Goal: Task Accomplishment & Management: Use online tool/utility

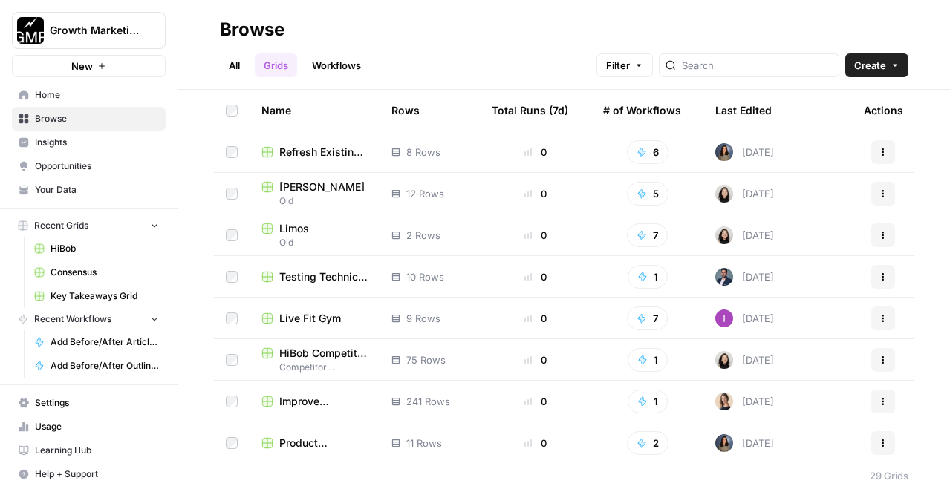
scroll to position [278, 0]
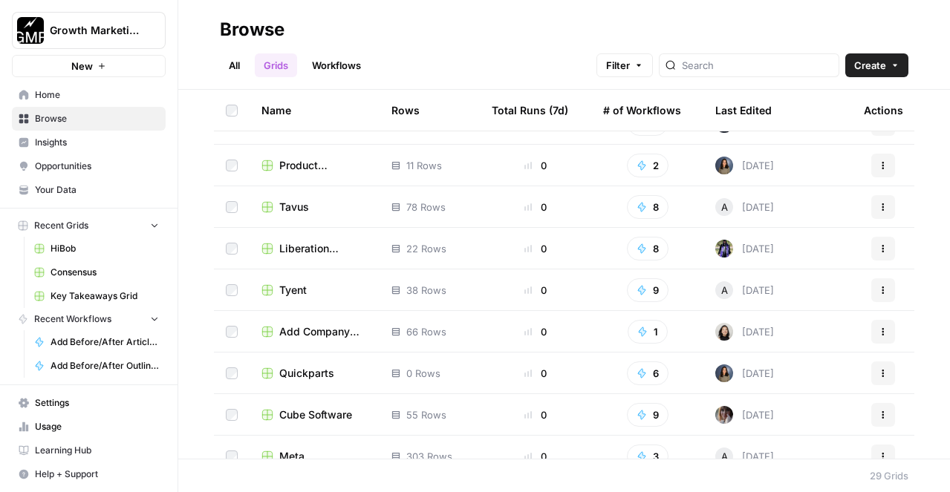
click at [318, 373] on span "Quickparts" at bounding box center [306, 373] width 55 height 15
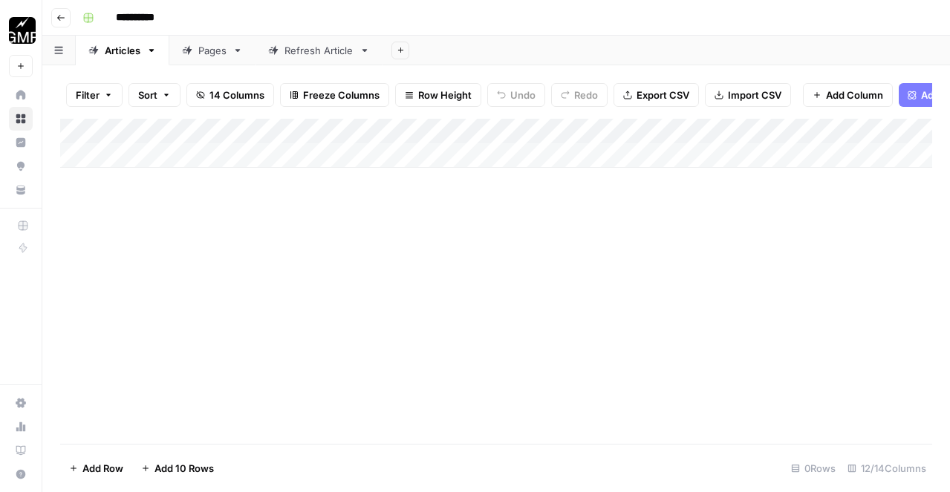
click at [322, 51] on div "Refresh Article" at bounding box center [318, 50] width 69 height 15
click at [224, 51] on div "Pages" at bounding box center [212, 50] width 28 height 15
click at [345, 59] on link "Refresh Article" at bounding box center [319, 51] width 127 height 30
click at [205, 64] on link "Pages" at bounding box center [212, 51] width 86 height 30
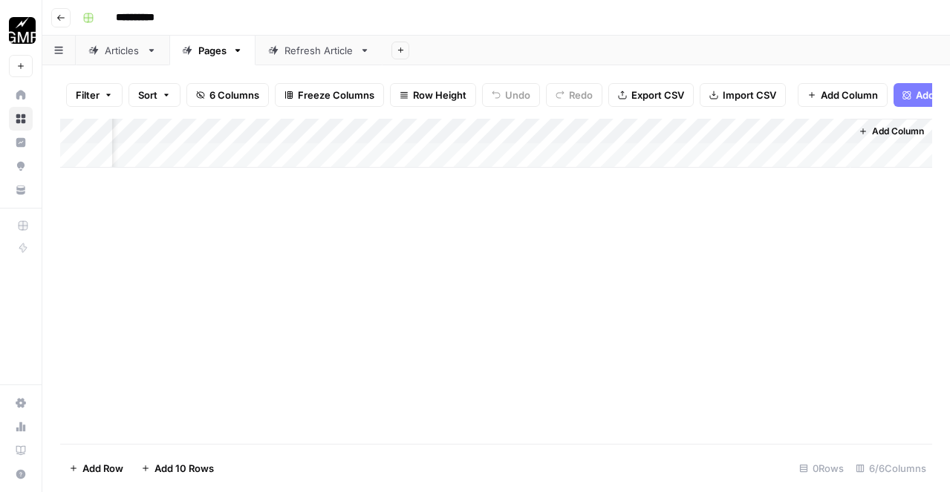
click at [657, 131] on div "Add Column" at bounding box center [496, 143] width 872 height 49
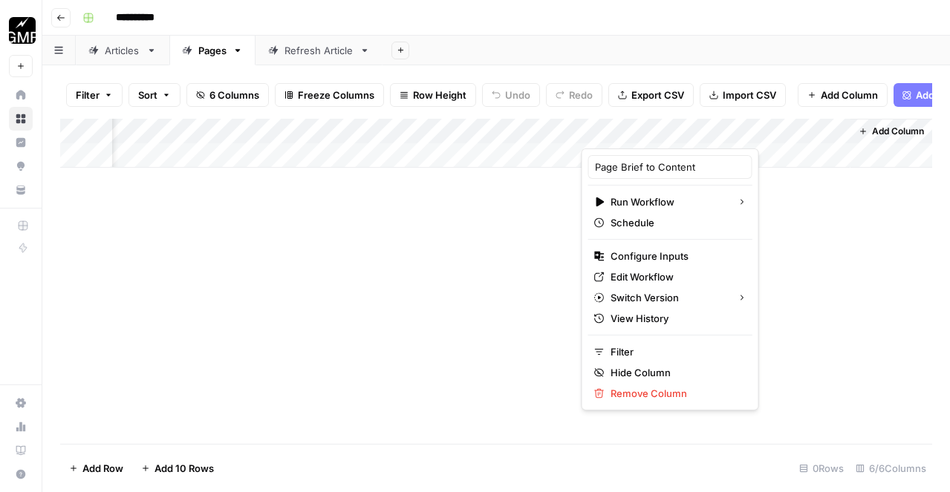
click at [657, 131] on div at bounding box center [649, 134] width 134 height 30
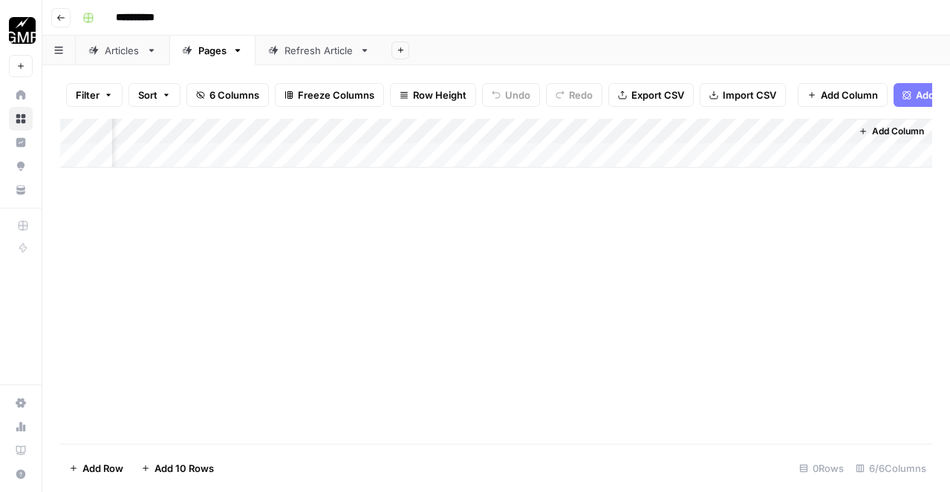
click at [495, 287] on div "Add Column" at bounding box center [496, 281] width 872 height 325
click at [382, 212] on div "Add Column" at bounding box center [496, 281] width 872 height 325
click at [304, 45] on div "Refresh Article" at bounding box center [318, 50] width 69 height 15
click at [204, 50] on div "Pages" at bounding box center [212, 50] width 28 height 15
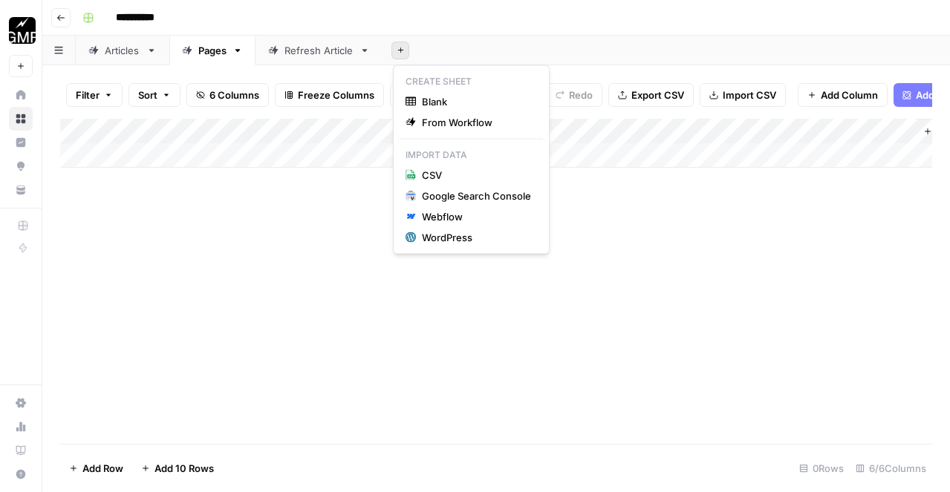
click at [399, 51] on icon "button" at bounding box center [401, 50] width 8 height 8
click at [432, 120] on span "From Workflow" at bounding box center [476, 122] width 109 height 15
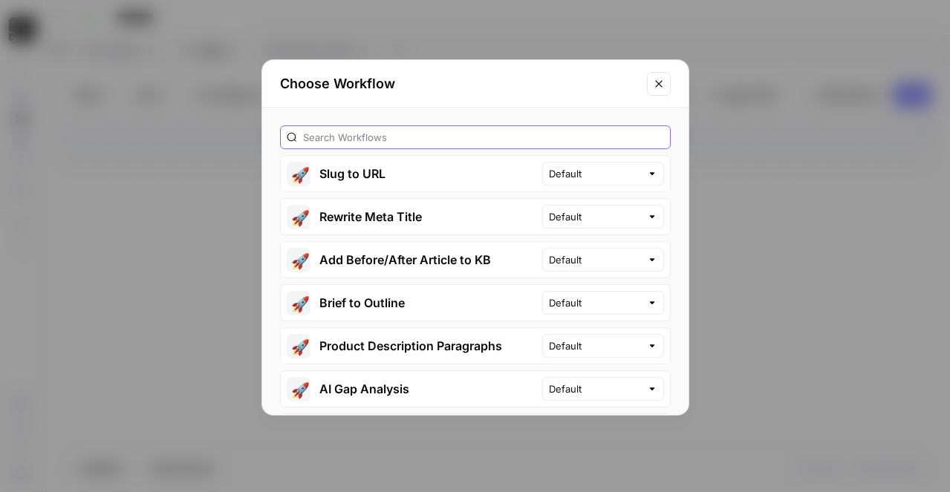
click at [428, 144] on input "text" at bounding box center [483, 137] width 361 height 15
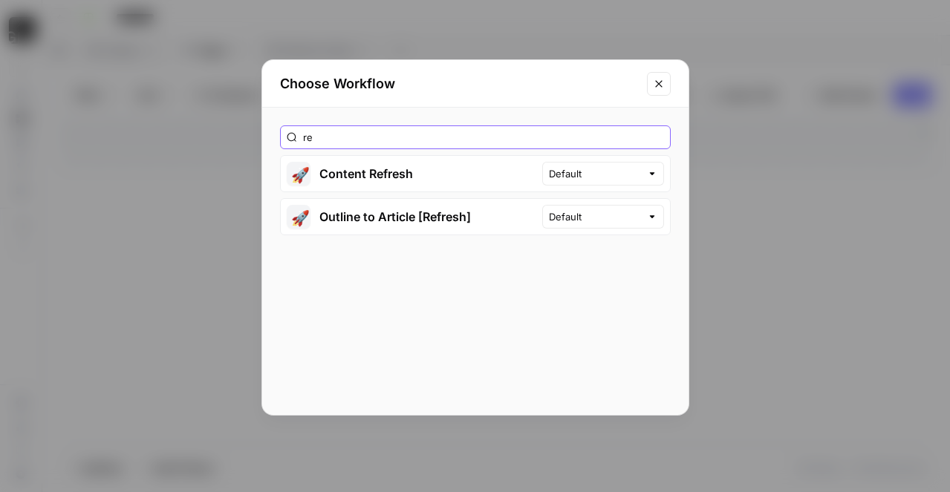
type input "r"
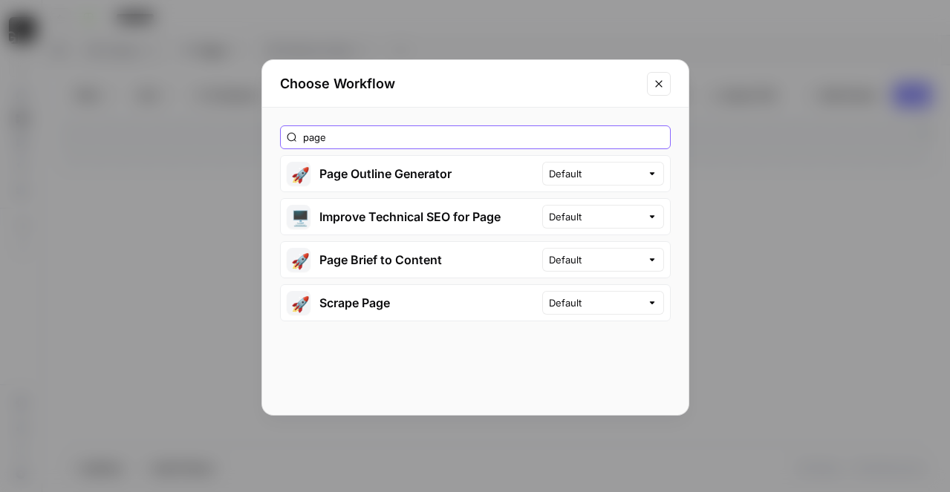
type input "page"
click at [423, 262] on button "🚀 Page Brief to Content" at bounding box center [411, 260] width 261 height 36
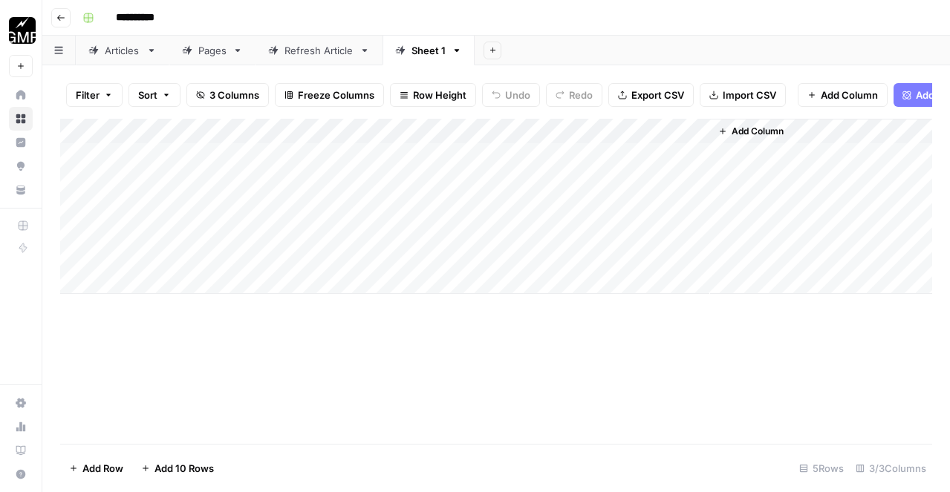
click at [302, 157] on div "Add Column" at bounding box center [496, 206] width 872 height 175
type textarea "**********"
click at [178, 187] on div "Add Column" at bounding box center [496, 206] width 872 height 175
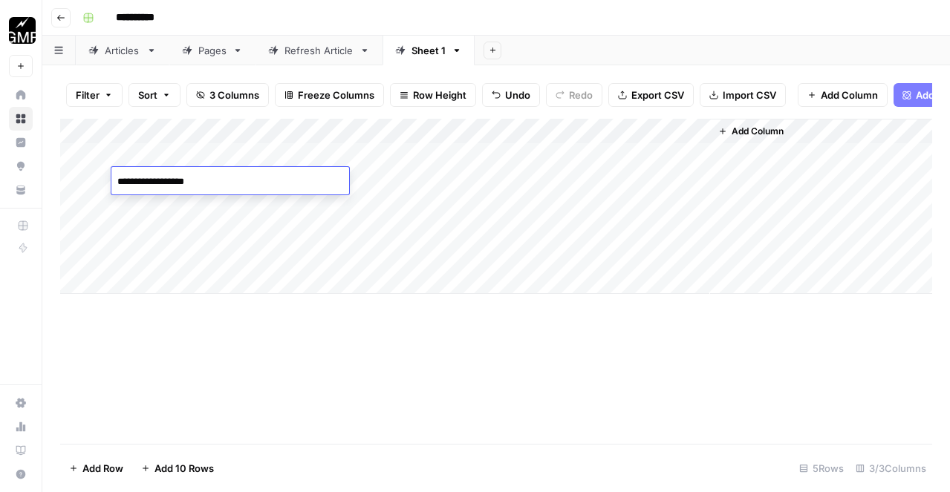
type textarea "**********"
click at [198, 209] on div "Add Column" at bounding box center [496, 206] width 872 height 175
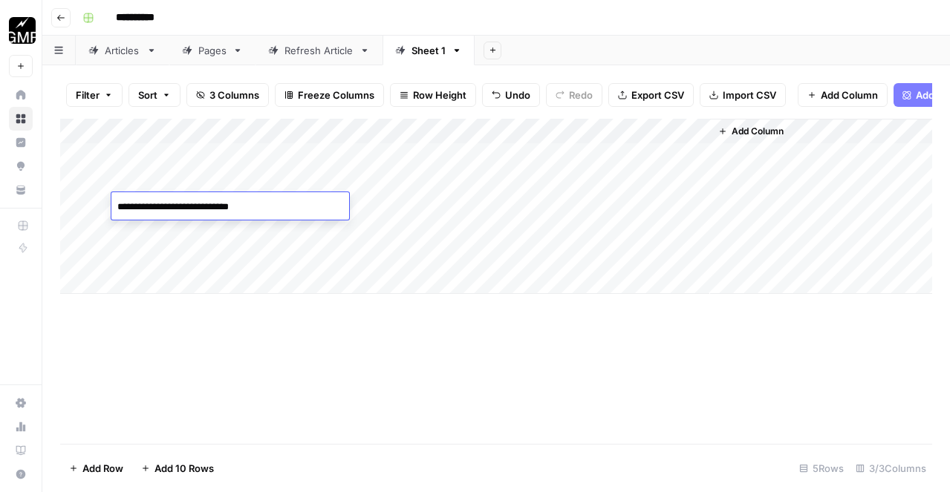
type textarea "**********"
click at [178, 231] on div "Add Column" at bounding box center [496, 206] width 872 height 175
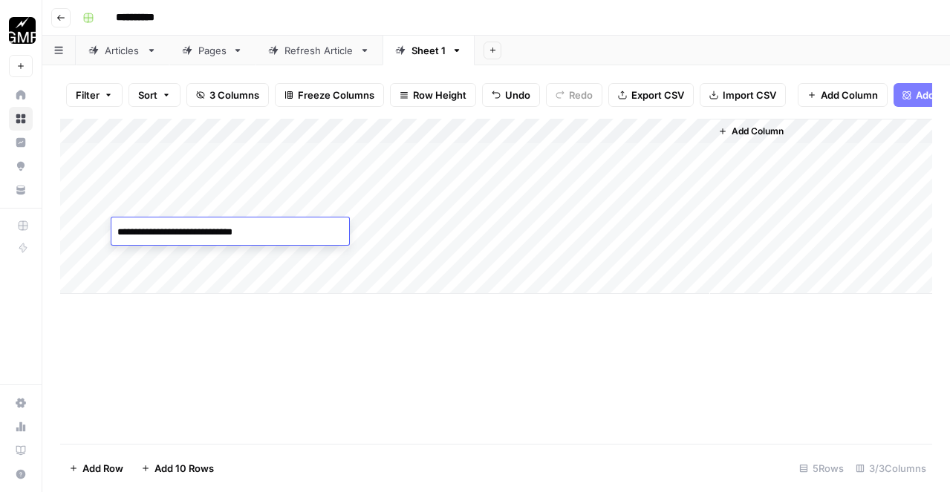
type textarea "**********"
click at [677, 133] on div "Add Column" at bounding box center [496, 206] width 872 height 175
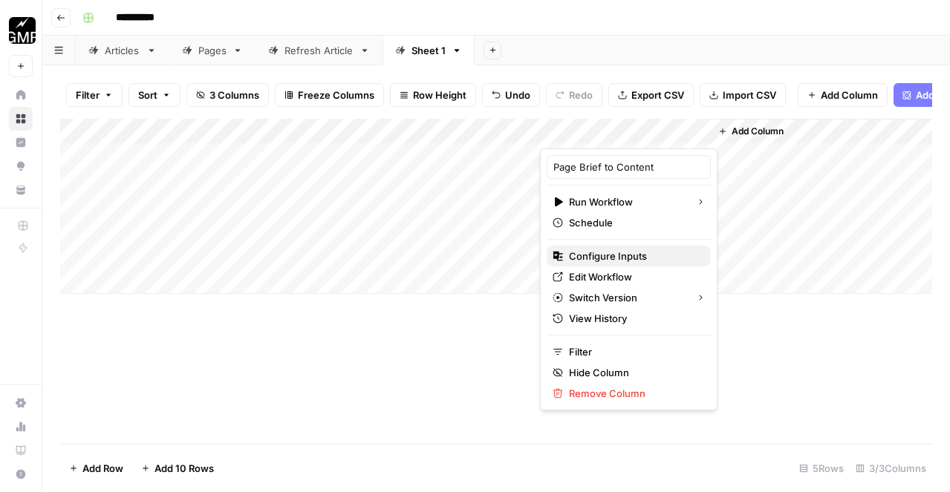
click at [621, 258] on span "Configure Inputs" at bounding box center [634, 256] width 130 height 15
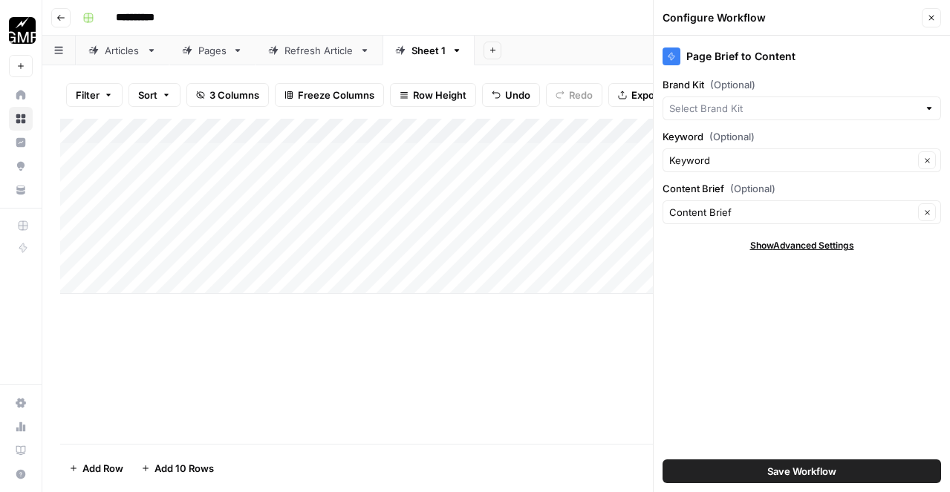
click at [788, 99] on div at bounding box center [802, 109] width 279 height 24
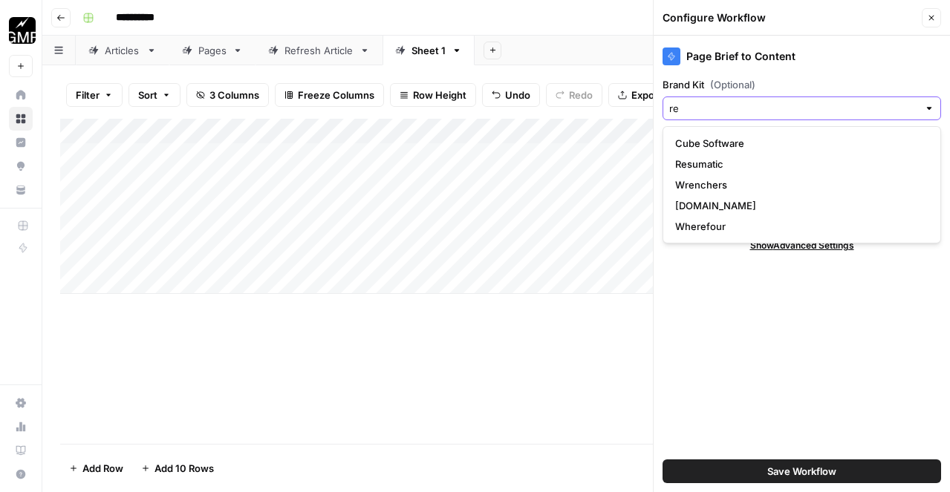
type input "re"
click at [692, 106] on input "Brand Kit (Optional)" at bounding box center [793, 108] width 249 height 15
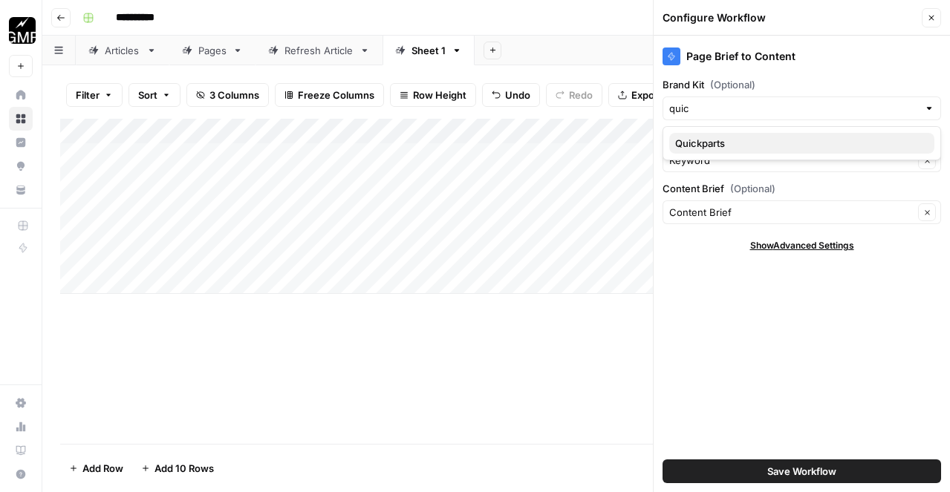
click at [696, 137] on span "Quickparts" at bounding box center [798, 143] width 247 height 15
type input "Quickparts"
click at [791, 463] on button "Save Workflow" at bounding box center [802, 472] width 279 height 24
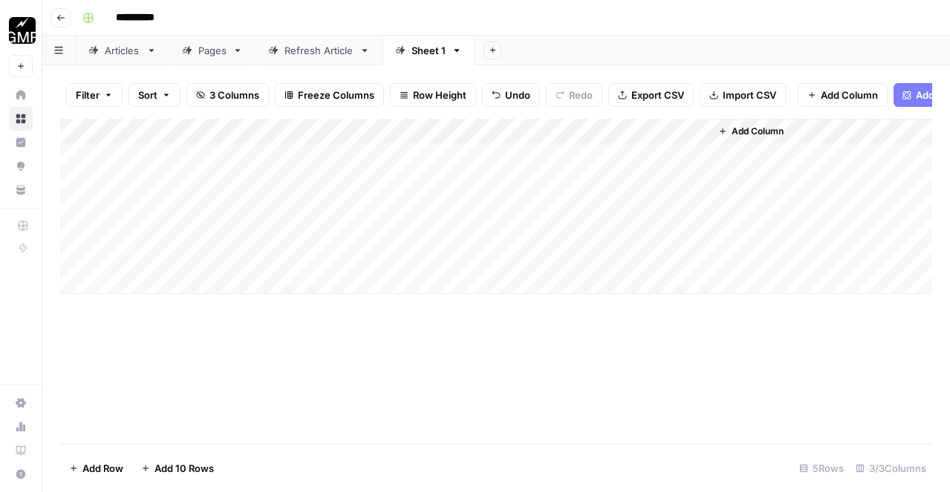
click at [680, 134] on div "Add Column" at bounding box center [496, 206] width 872 height 175
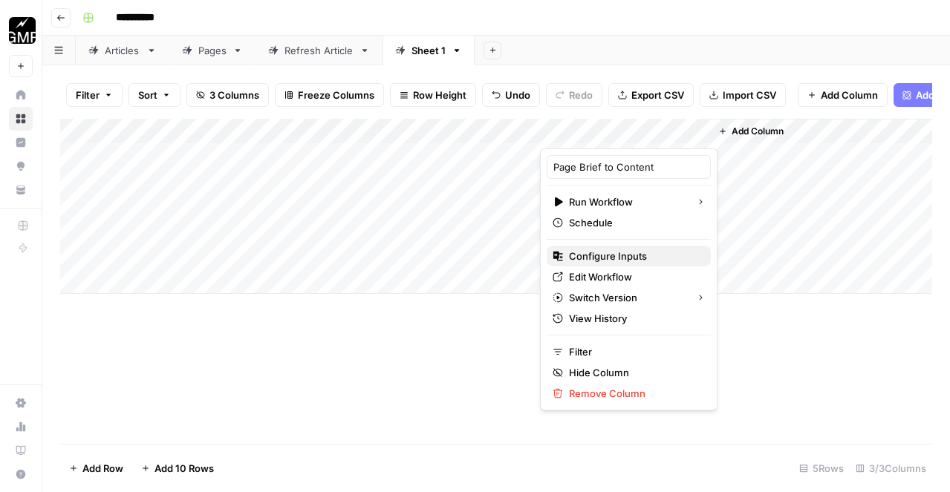
click at [630, 253] on span "Configure Inputs" at bounding box center [634, 256] width 130 height 15
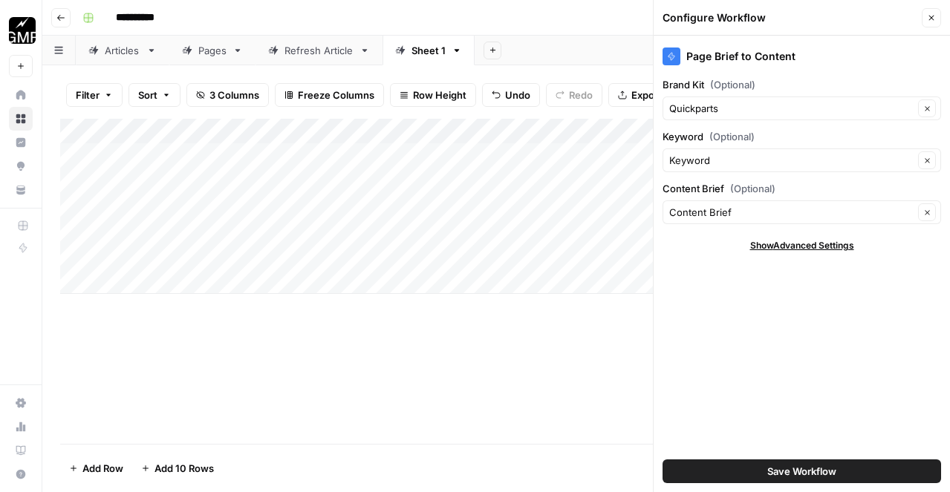
click at [939, 15] on button "Close" at bounding box center [931, 17] width 19 height 19
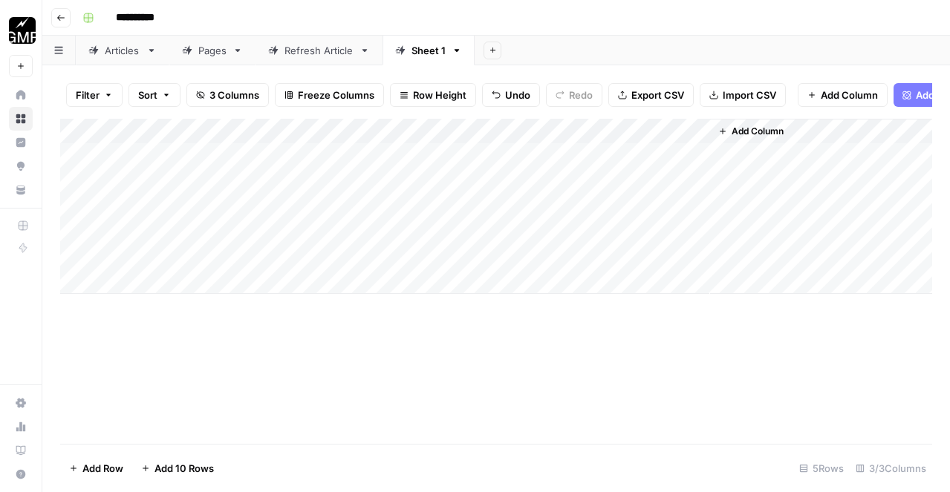
click at [674, 133] on div "Add Column" at bounding box center [496, 206] width 872 height 175
click at [495, 387] on div "Add Column" at bounding box center [496, 281] width 872 height 325
click at [438, 164] on div "Add Column" at bounding box center [496, 206] width 872 height 175
click at [480, 164] on div "Add Column" at bounding box center [496, 206] width 872 height 175
click at [480, 164] on textarea at bounding box center [444, 156] width 238 height 21
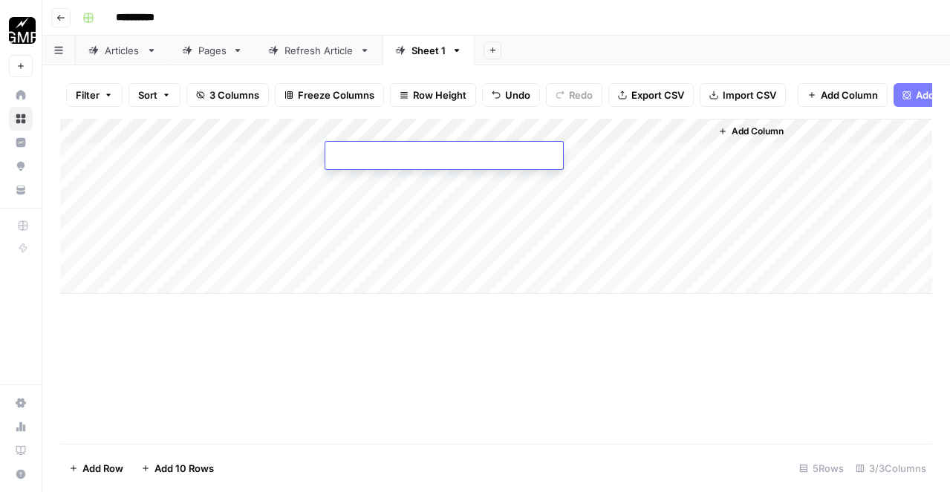
click at [432, 221] on div "Add Column" at bounding box center [496, 206] width 872 height 175
click at [443, 155] on div "Add Column" at bounding box center [496, 206] width 872 height 175
click at [459, 212] on div "Add Column" at bounding box center [496, 206] width 872 height 175
click at [503, 155] on div "Add Column" at bounding box center [496, 206] width 872 height 175
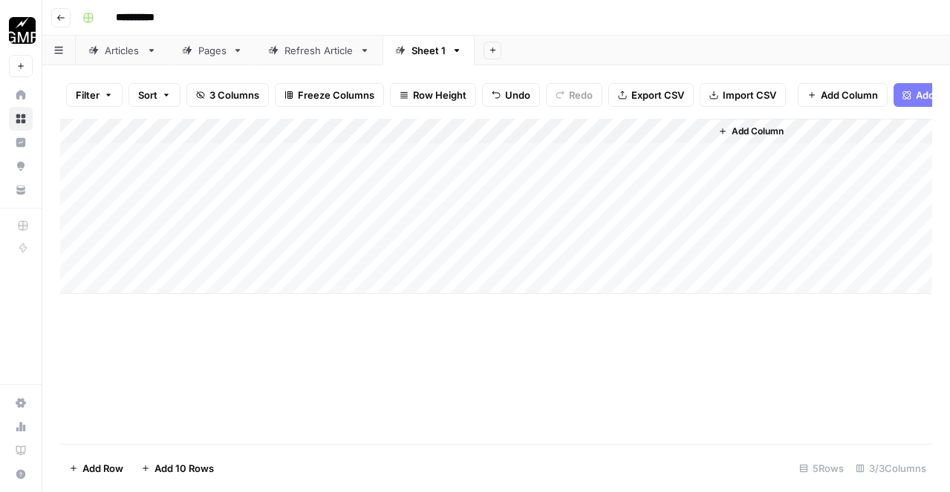
click at [503, 155] on div "Add Column" at bounding box center [496, 206] width 872 height 175
click at [486, 212] on div "Add Column" at bounding box center [496, 206] width 872 height 175
click at [371, 130] on div "Add Column" at bounding box center [496, 206] width 872 height 175
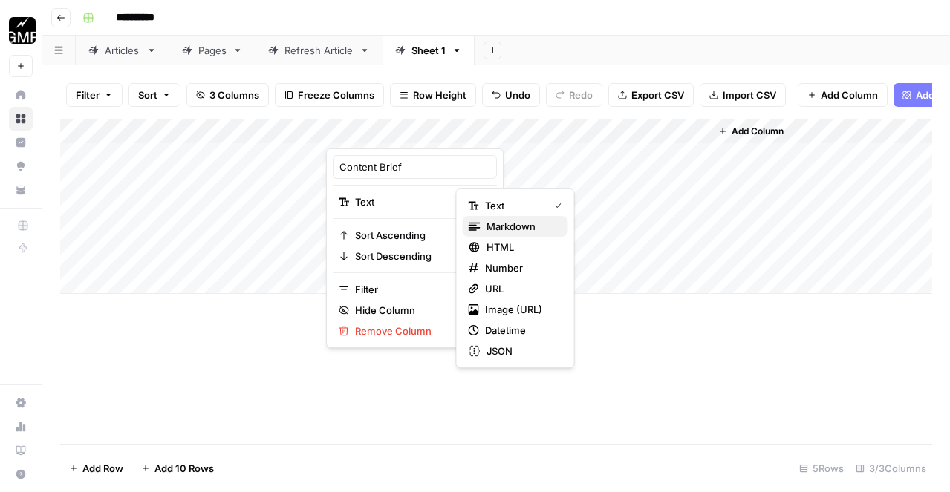
click at [501, 227] on span "Markdown" at bounding box center [521, 226] width 70 height 15
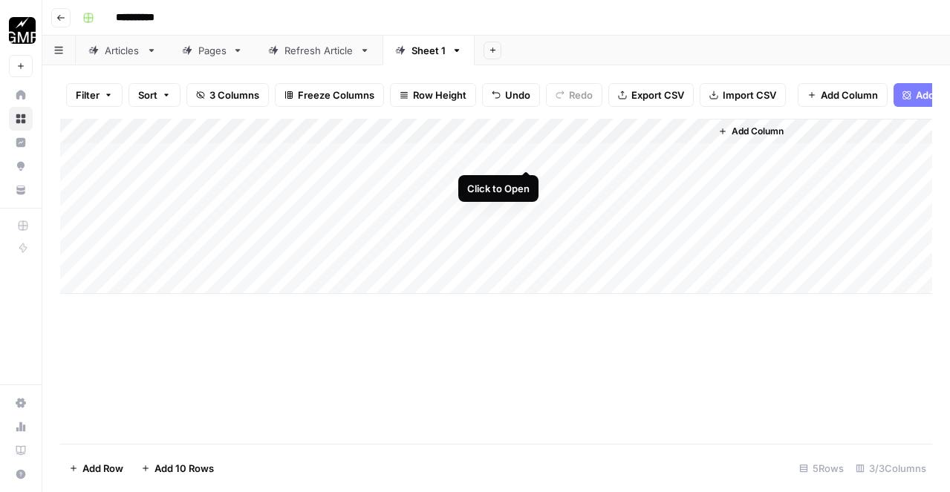
click at [527, 154] on div "Add Column" at bounding box center [496, 206] width 872 height 175
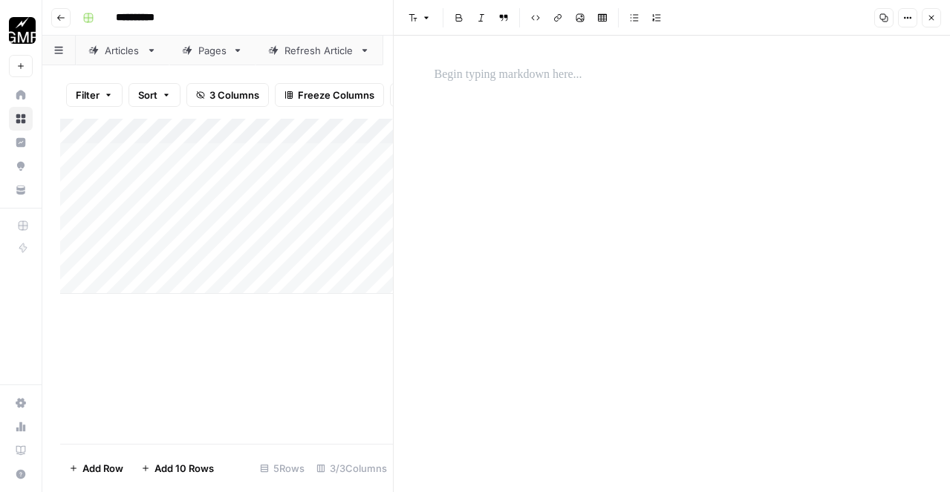
click at [644, 88] on div at bounding box center [672, 74] width 493 height 31
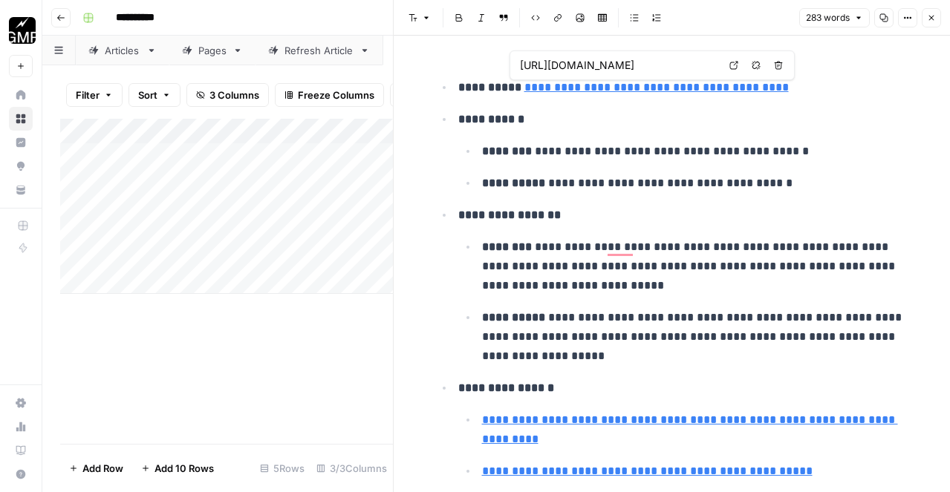
click at [928, 14] on icon "button" at bounding box center [931, 17] width 9 height 9
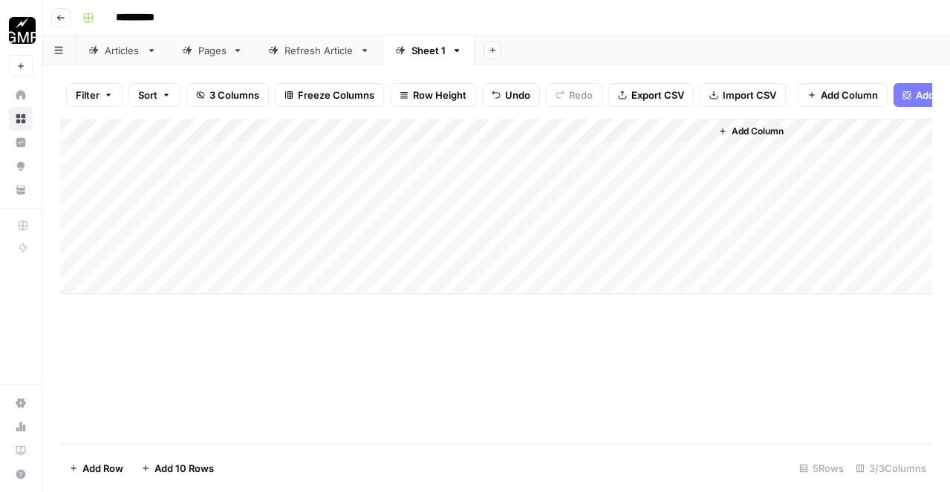
click at [625, 157] on div "Add Column" at bounding box center [496, 206] width 872 height 175
click at [523, 180] on div "Add Column" at bounding box center [496, 206] width 872 height 175
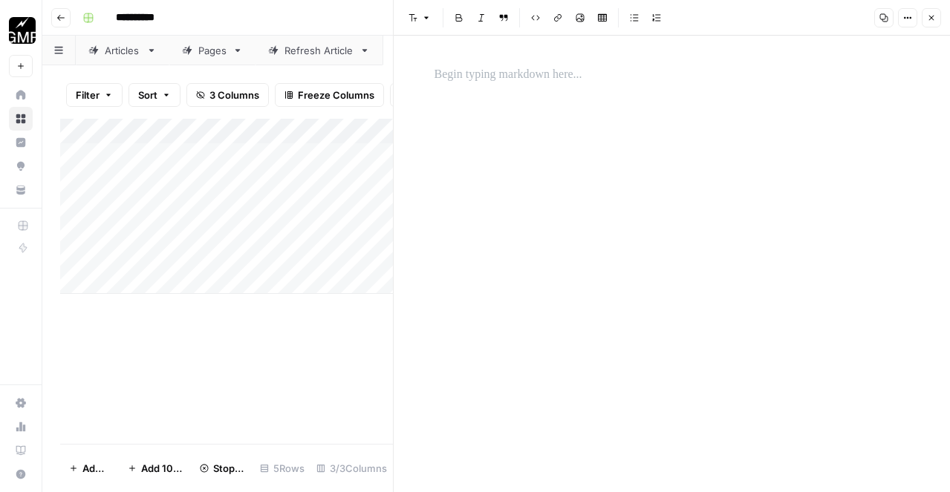
click at [589, 108] on div at bounding box center [672, 264] width 493 height 457
click at [550, 85] on div at bounding box center [672, 74] width 493 height 31
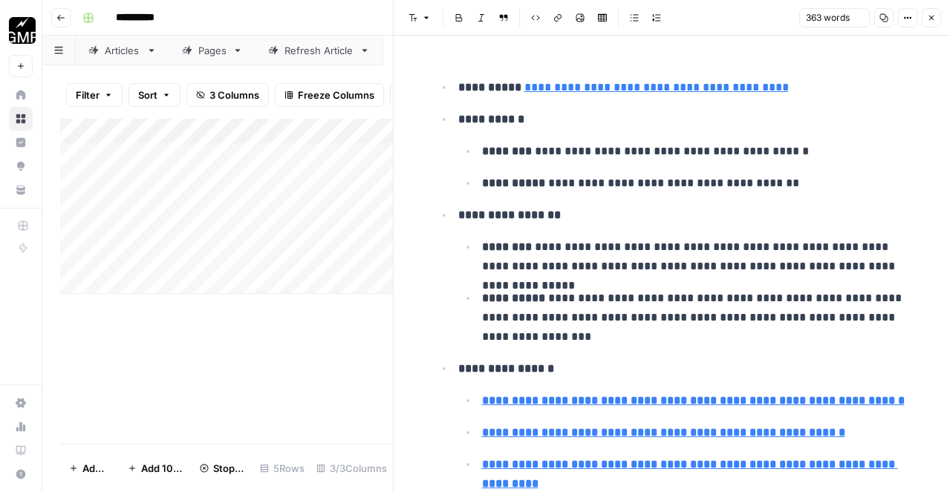
scroll to position [3346, 0]
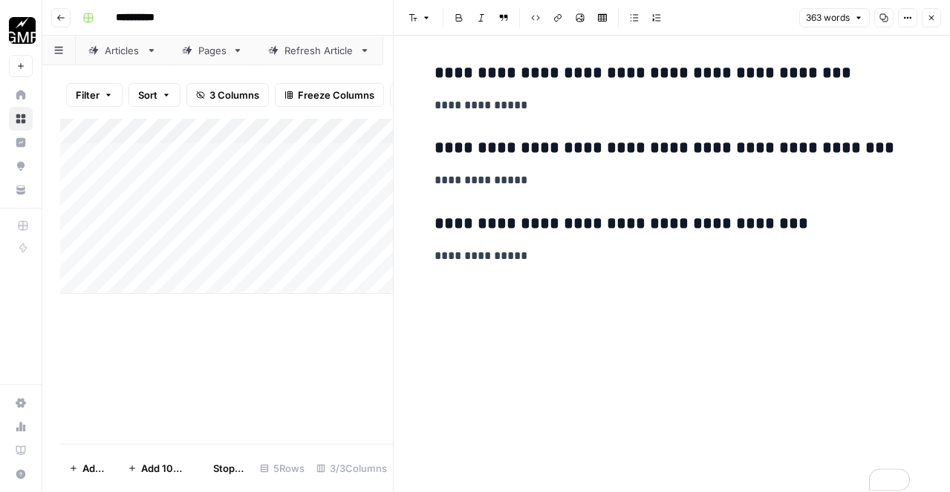
click at [935, 14] on icon "button" at bounding box center [931, 17] width 9 height 9
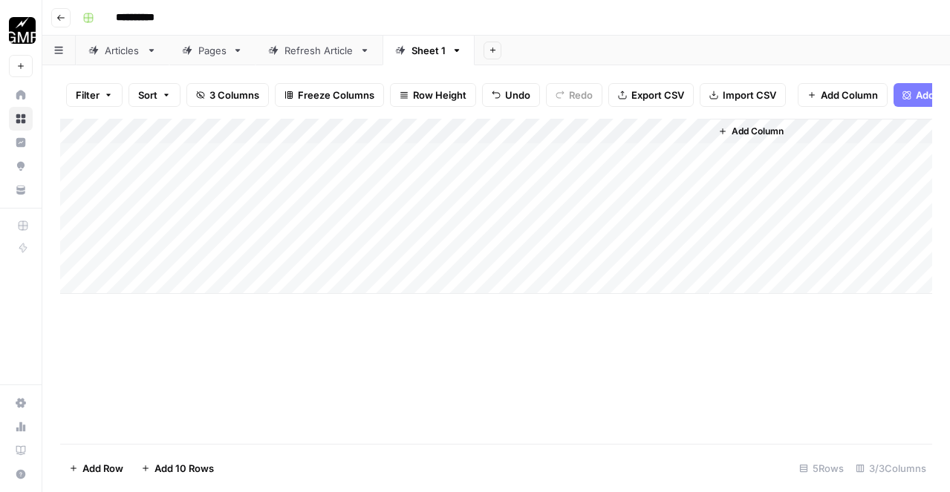
click at [527, 209] on div "Add Column" at bounding box center [496, 206] width 872 height 175
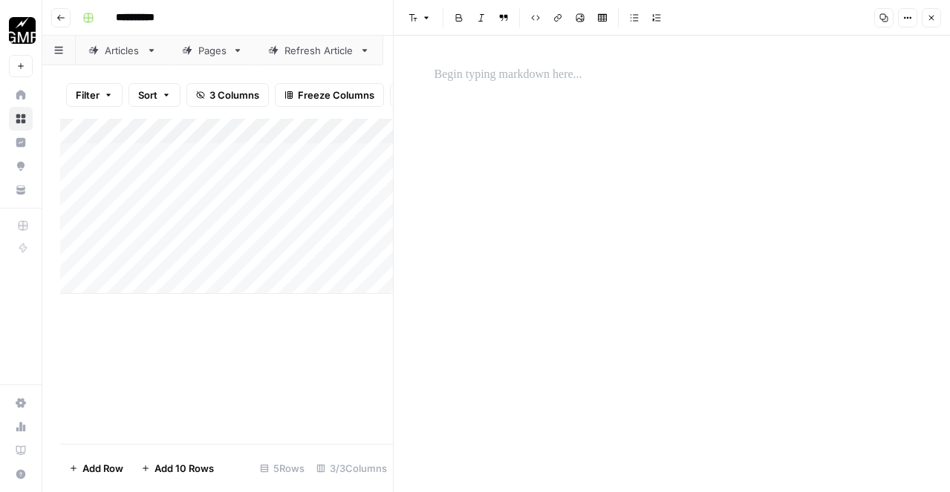
click at [469, 80] on p at bounding box center [672, 74] width 475 height 19
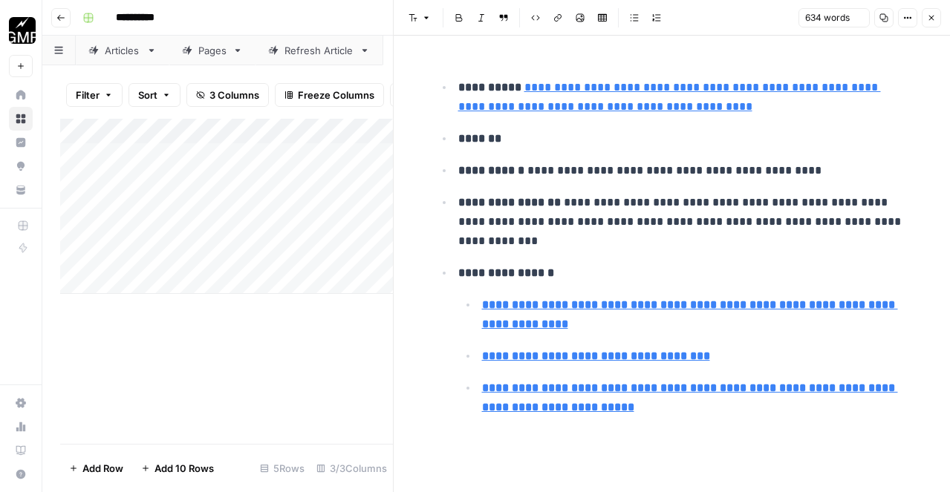
scroll to position [4794, 0]
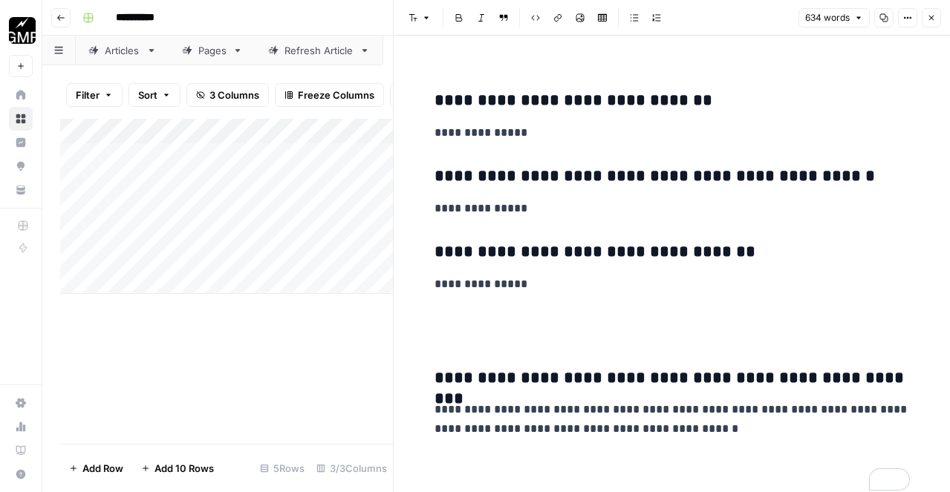
click at [928, 19] on icon "button" at bounding box center [931, 17] width 9 height 9
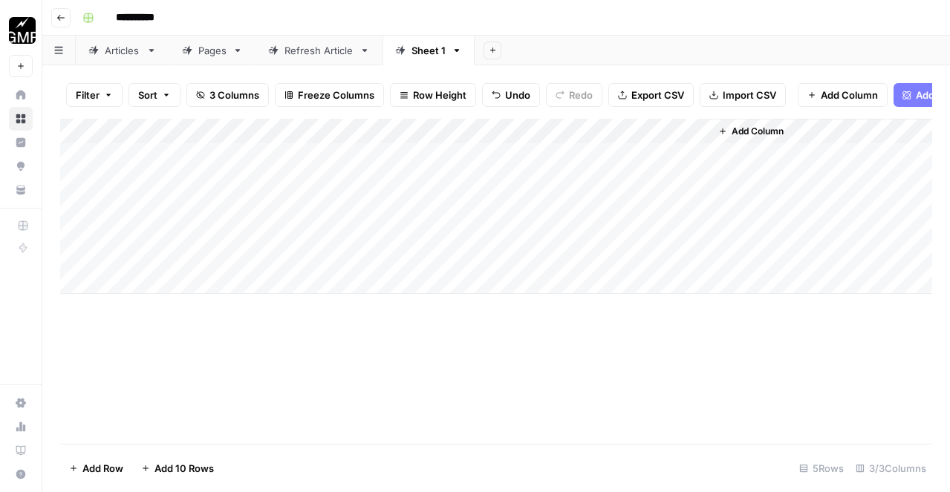
click at [524, 230] on div "Add Column" at bounding box center [496, 206] width 872 height 175
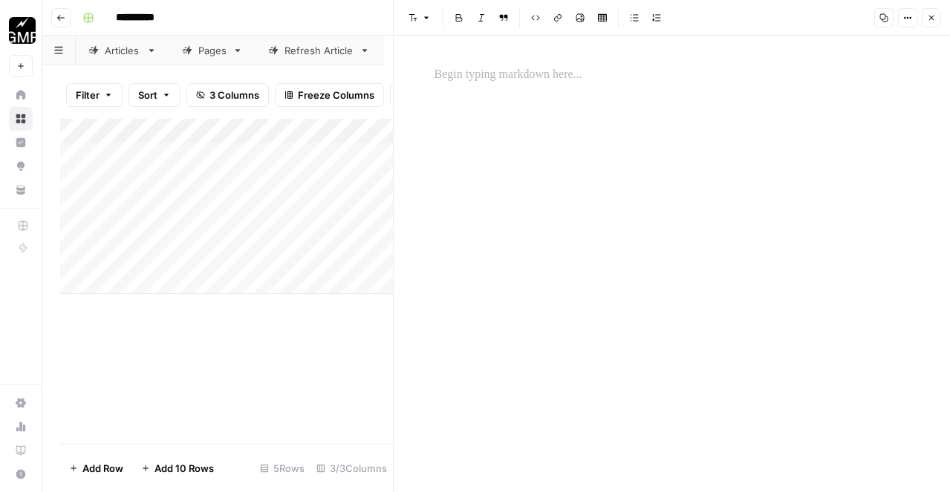
click at [492, 74] on p at bounding box center [672, 74] width 475 height 19
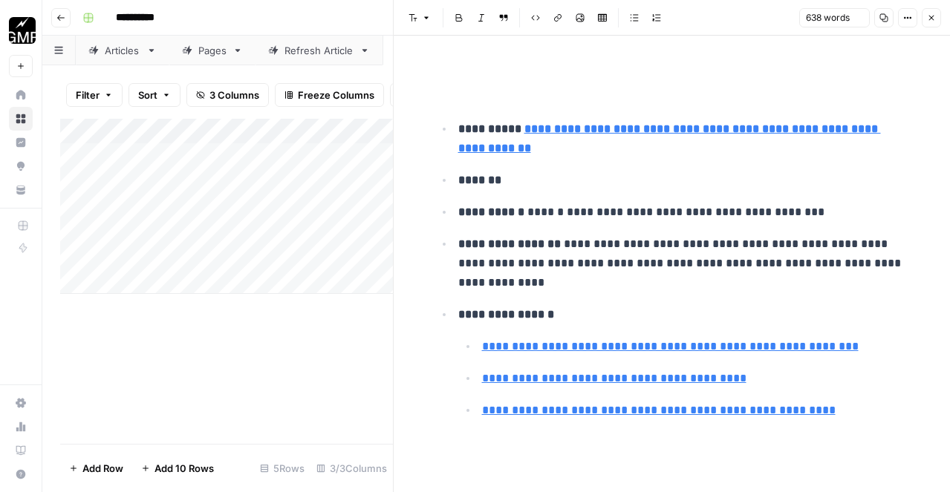
scroll to position [4843, 0]
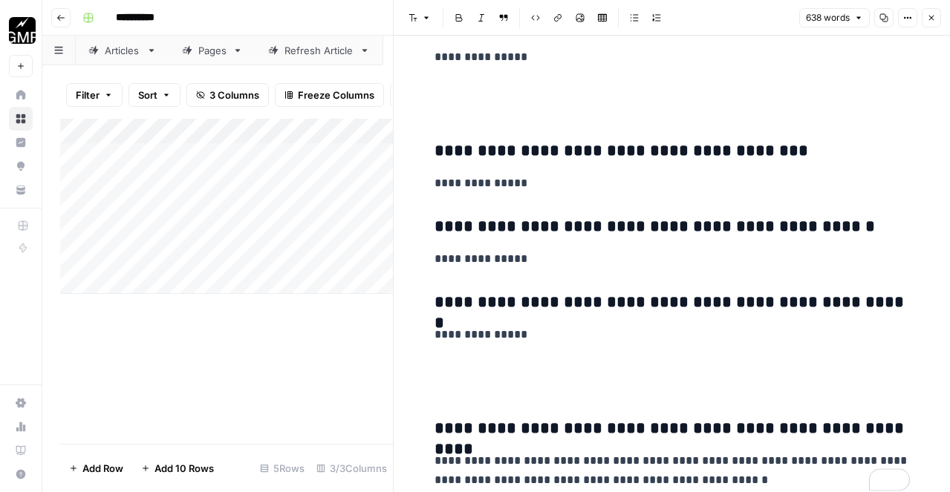
click at [921, 16] on div "638 words Copy Options Close" at bounding box center [870, 17] width 142 height 19
drag, startPoint x: 931, startPoint y: 19, endPoint x: 871, endPoint y: 32, distance: 60.9
click at [931, 19] on icon "button" at bounding box center [931, 17] width 9 height 9
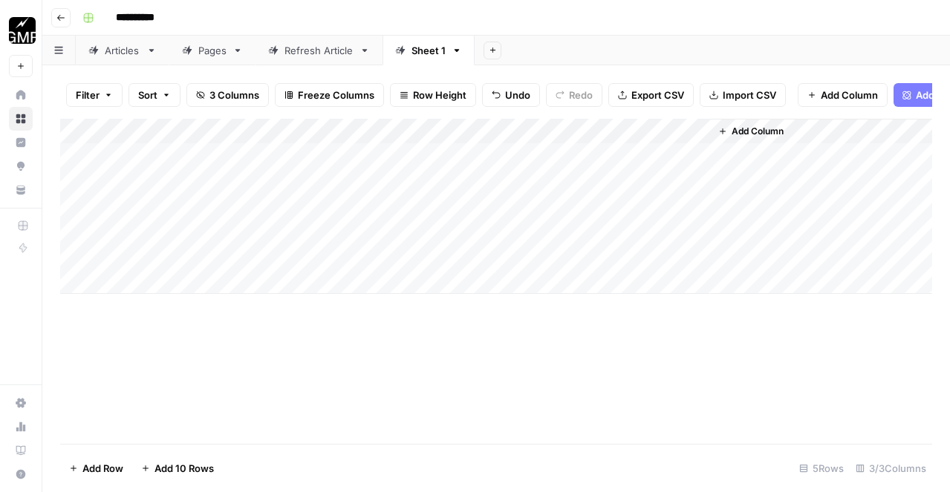
click at [674, 154] on div "Add Column" at bounding box center [496, 206] width 872 height 175
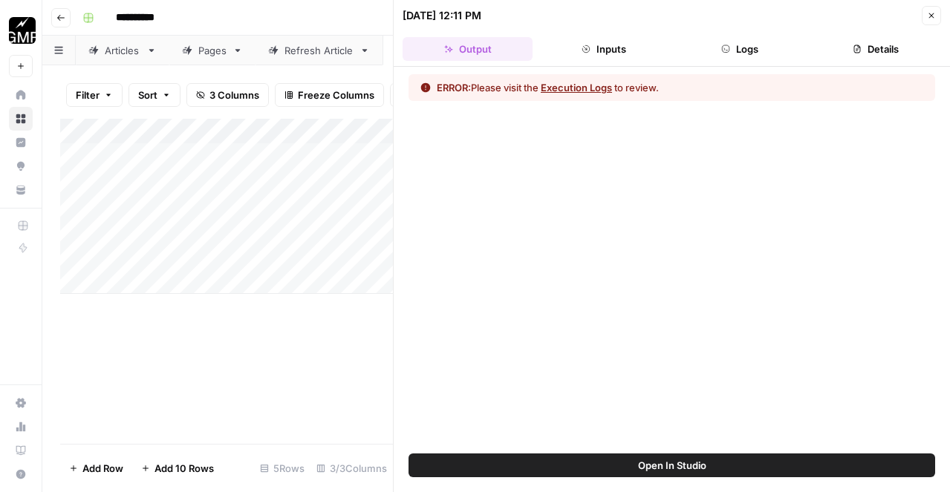
click at [590, 85] on button "Execution Logs" at bounding box center [576, 87] width 71 height 15
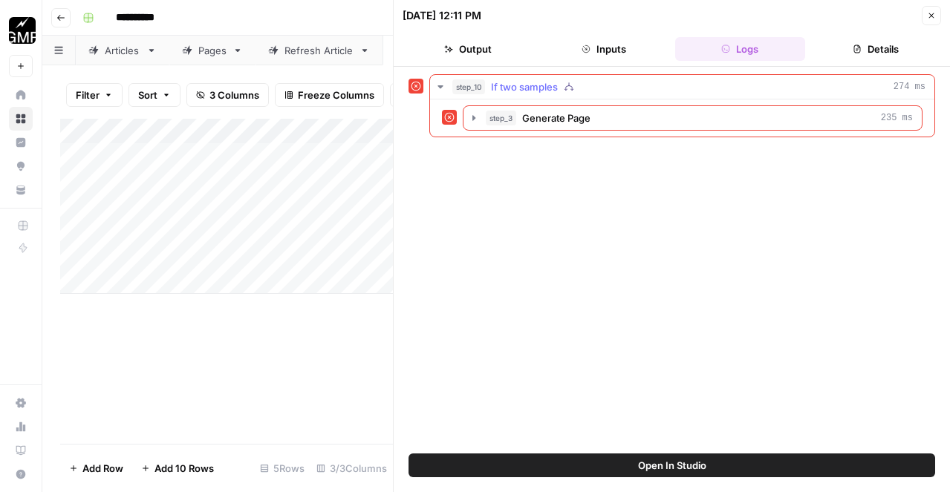
click at [584, 91] on div "step_10 If two samples 274 ms" at bounding box center [688, 86] width 473 height 15
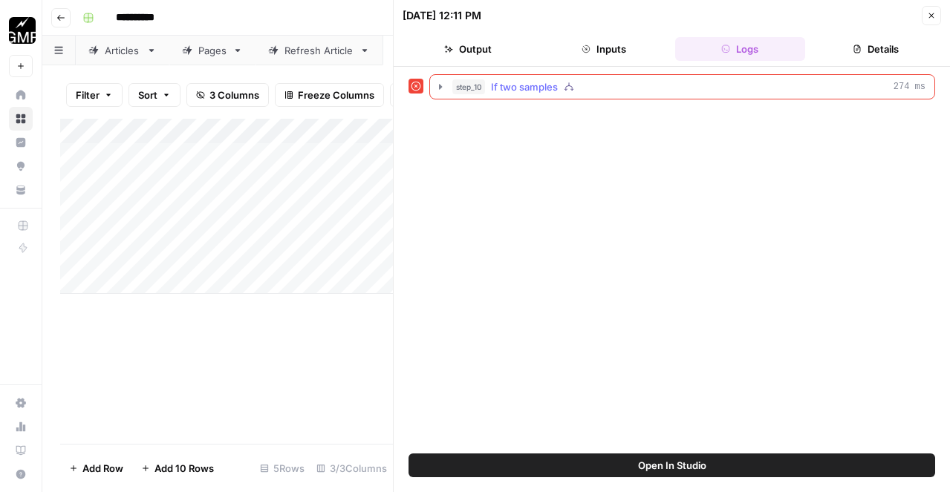
click at [584, 91] on div "step_10 If two samples 274 ms" at bounding box center [688, 86] width 473 height 15
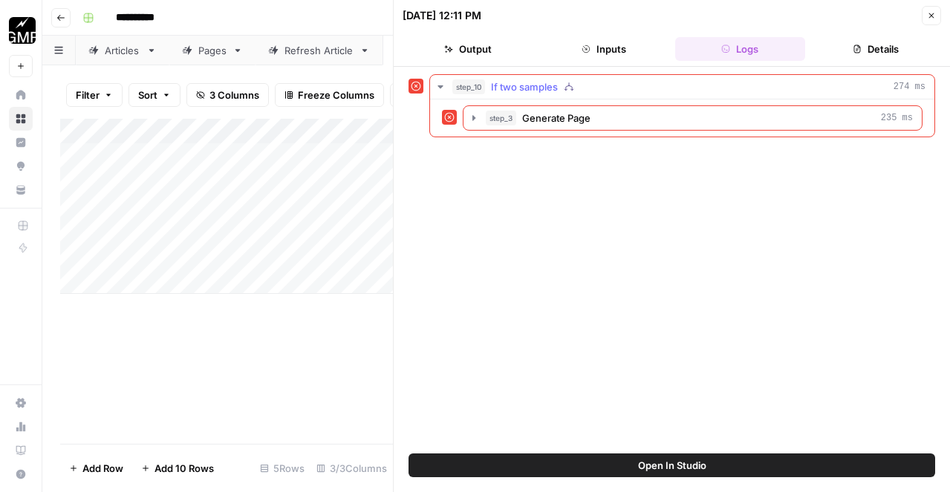
click at [443, 85] on icon "button" at bounding box center [441, 87] width 12 height 12
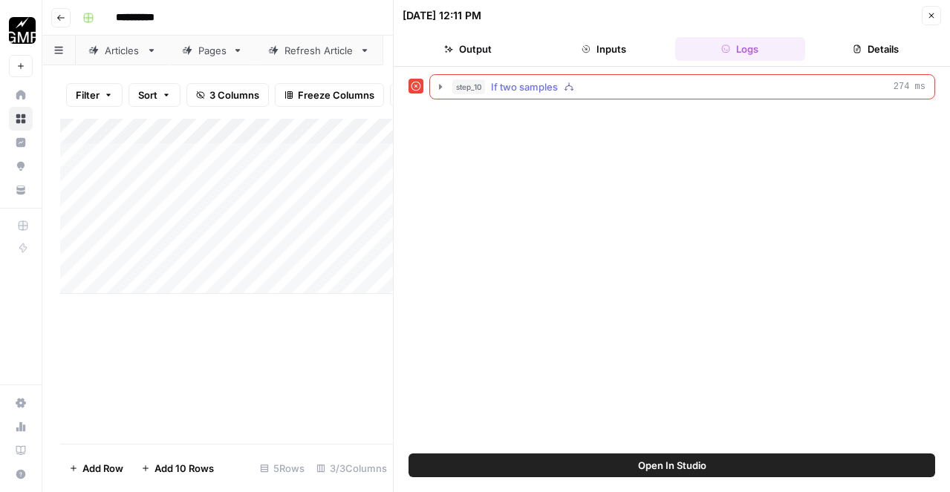
click at [444, 88] on icon "button" at bounding box center [441, 87] width 12 height 12
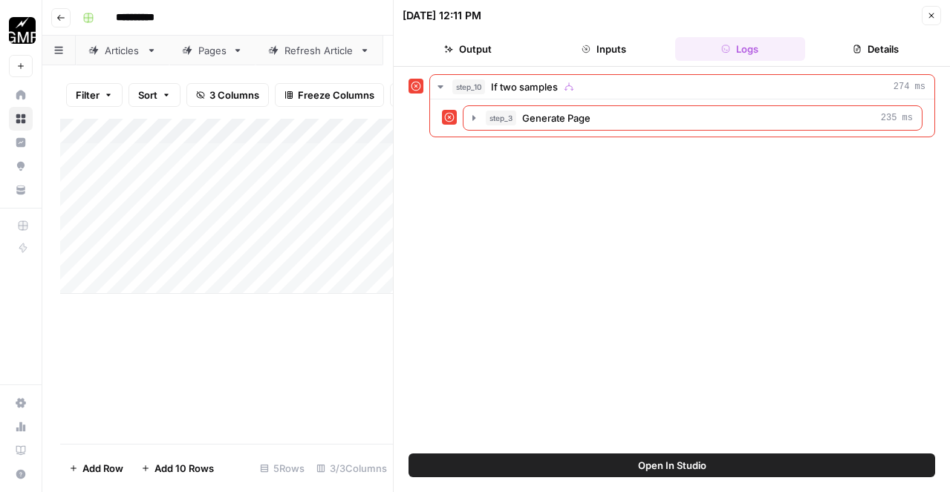
click at [895, 39] on button "Details" at bounding box center [876, 49] width 130 height 24
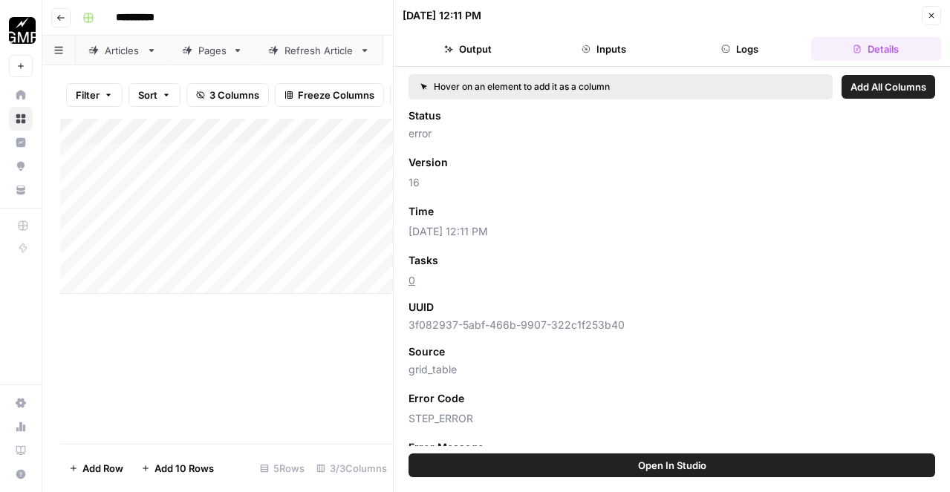
scroll to position [29, 0]
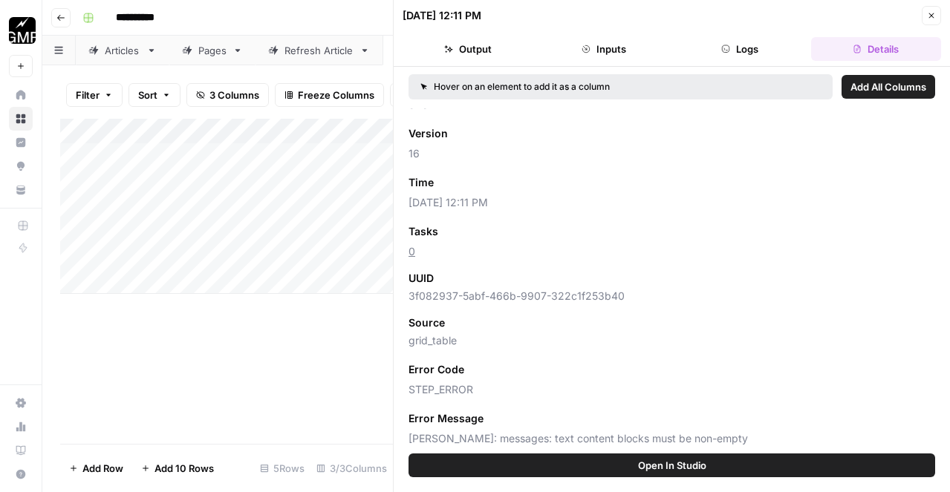
click at [759, 232] on div "Tasks Add as Column" at bounding box center [672, 231] width 527 height 19
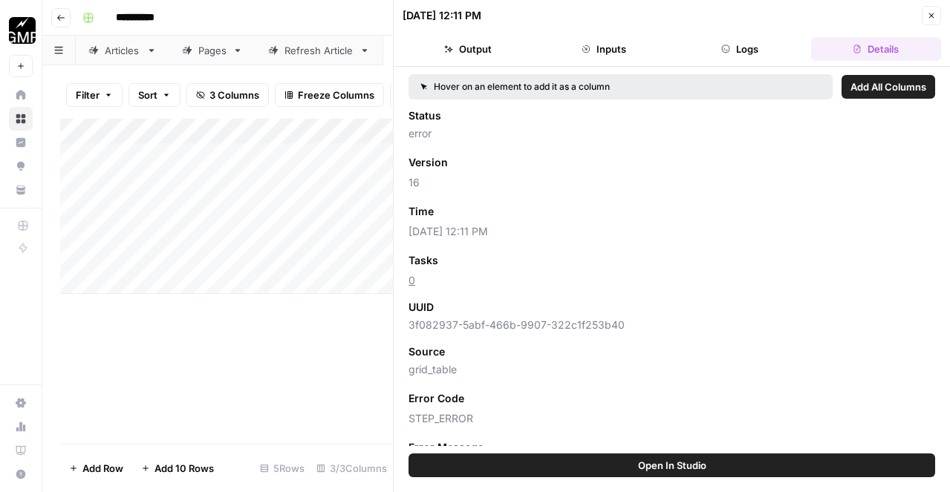
click at [496, 51] on button "Output" at bounding box center [468, 49] width 130 height 24
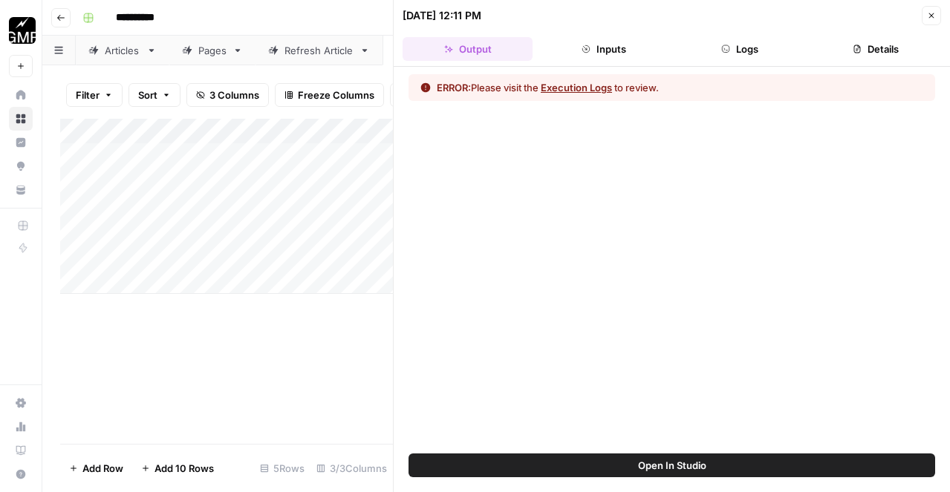
click at [605, 58] on button "Inputs" at bounding box center [603, 49] width 130 height 24
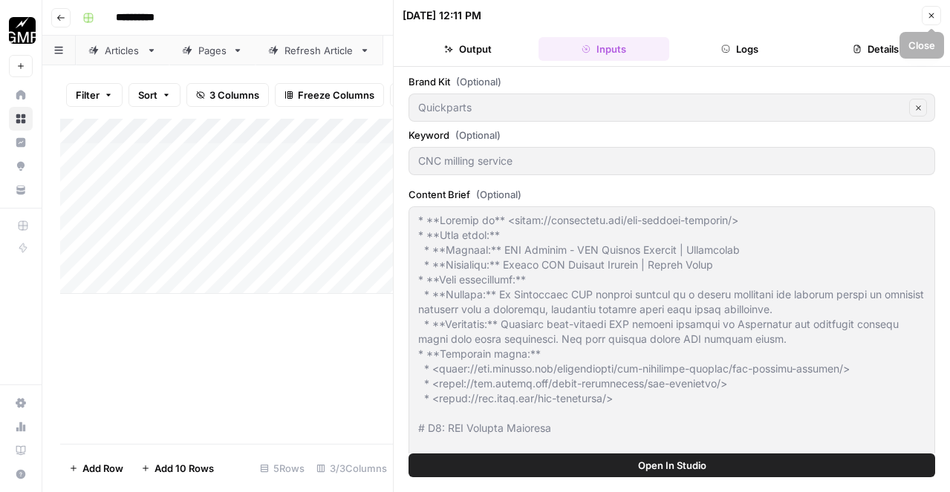
click at [466, 53] on button "Output" at bounding box center [468, 49] width 130 height 24
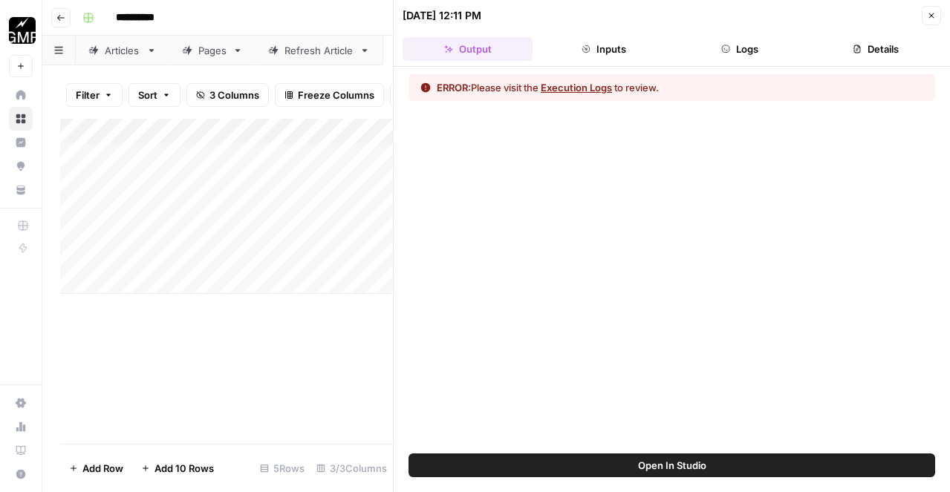
click at [932, 20] on button "Close" at bounding box center [931, 15] width 19 height 19
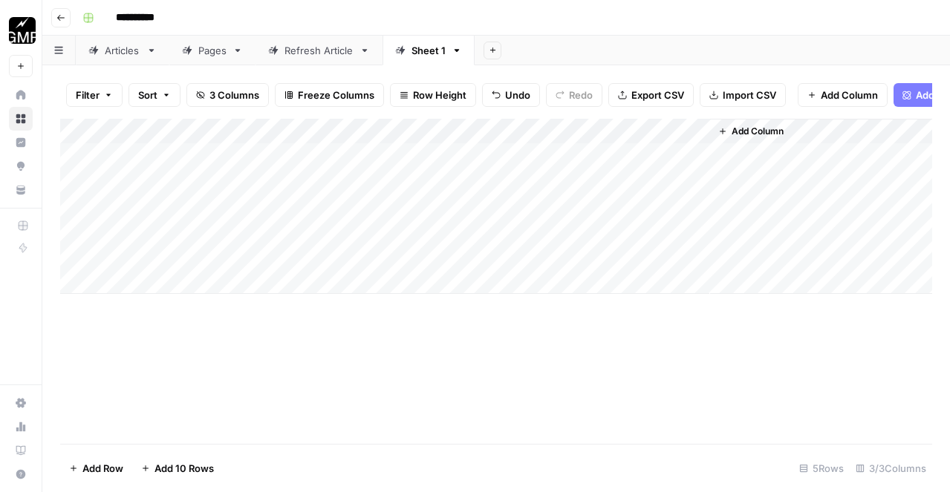
click at [463, 55] on link "Sheet 1" at bounding box center [429, 51] width 92 height 30
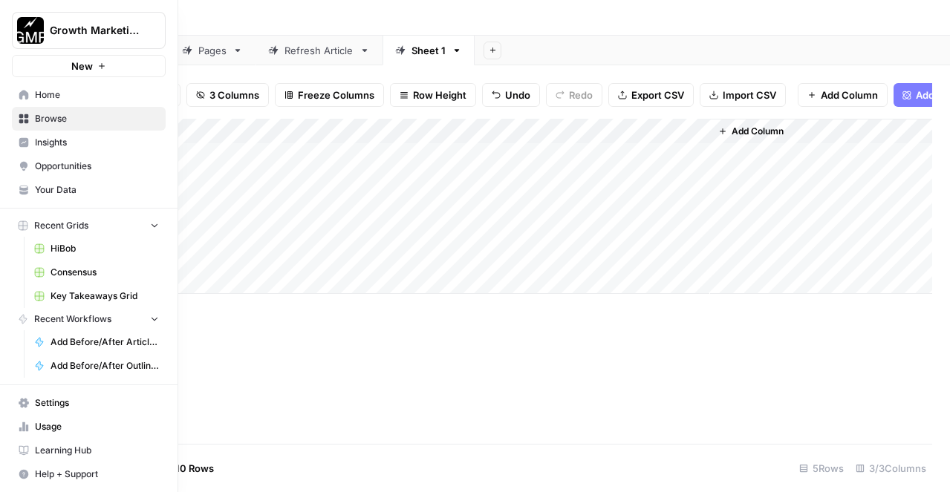
click at [68, 186] on span "Your Data" at bounding box center [97, 189] width 124 height 13
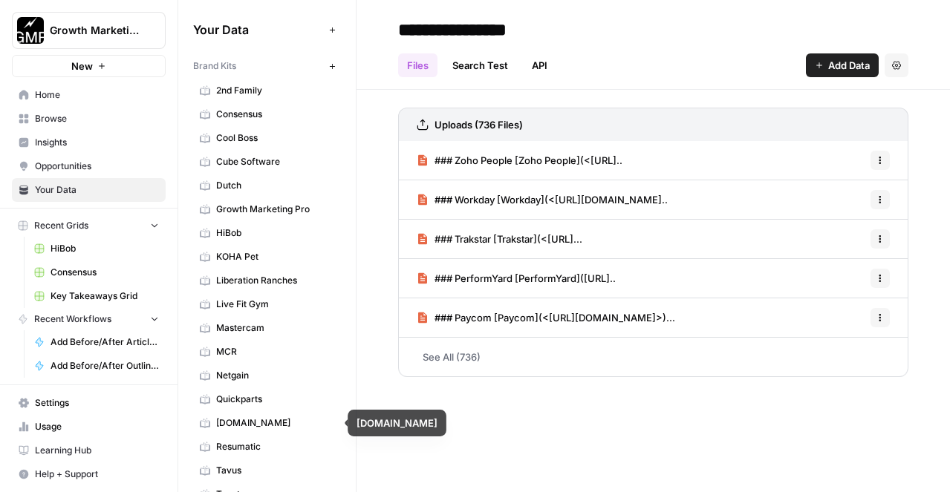
click at [247, 398] on span "Quickparts" at bounding box center [275, 399] width 118 height 13
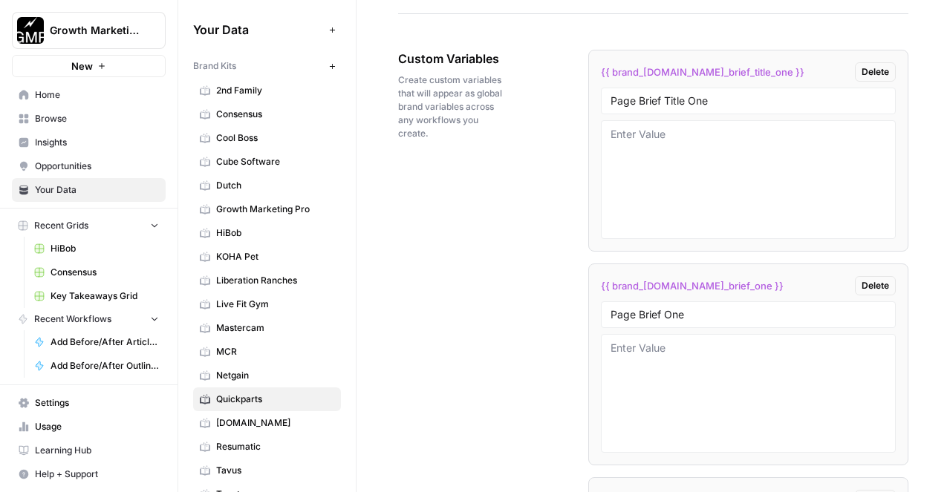
scroll to position [2595, 0]
click at [655, 183] on textarea at bounding box center [749, 178] width 276 height 105
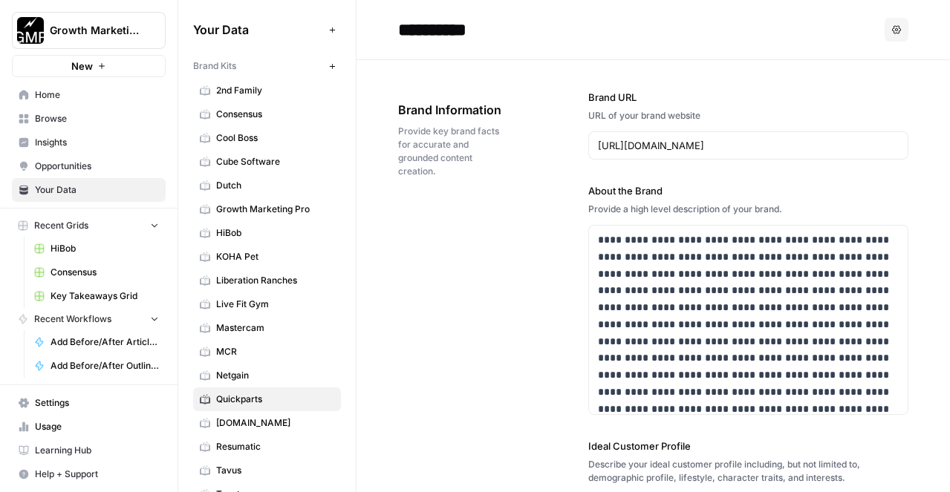
scroll to position [2595, 0]
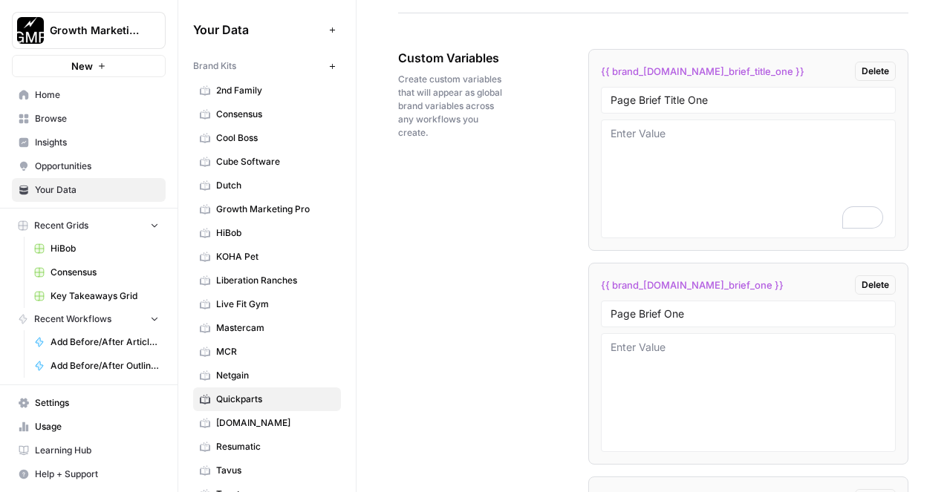
click at [657, 338] on div at bounding box center [748, 392] width 295 height 119
click at [657, 354] on textarea "To enrich screen reader interactions, please activate Accessibility in Grammarl…" at bounding box center [749, 392] width 276 height 105
paste textarea "Lor ipsu: Dolor sitametco adipisc EL sedd Eiu temp Incidid UTL: /etdol-magnaali…"
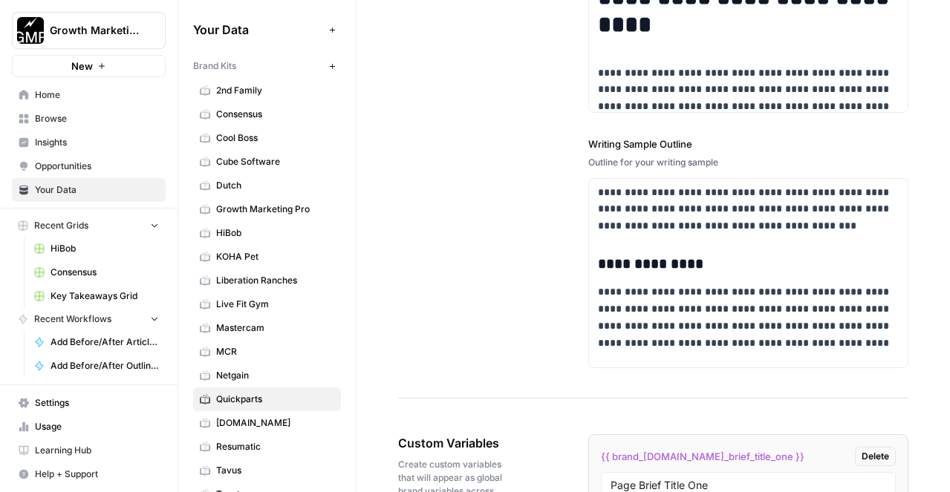
scroll to position [2847, 0]
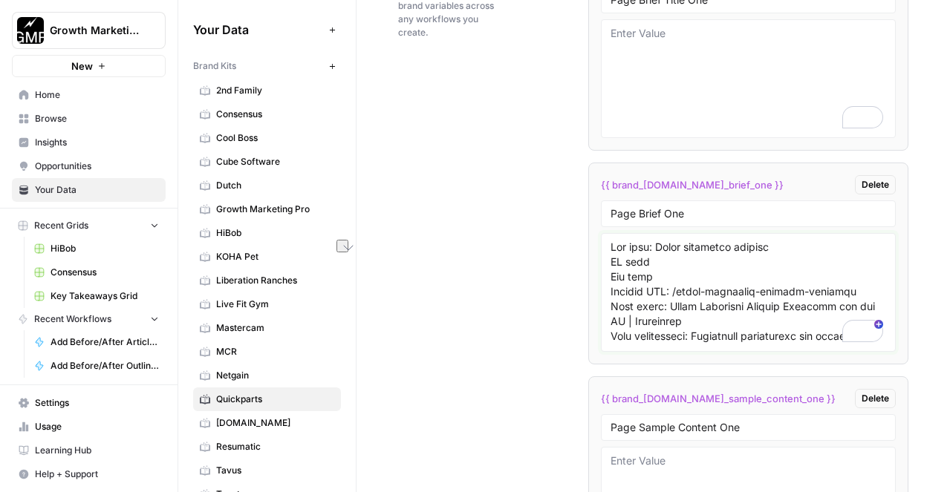
drag, startPoint x: 780, startPoint y: 250, endPoint x: 667, endPoint y: 249, distance: 112.9
click at [667, 249] on textarea "To enrich screen reader interactions, please activate Accessibility in Grammarl…" at bounding box center [749, 292] width 276 height 105
type textarea "Lor ipsu: Dolor sitametco adipisc EL sedd Eiu temp Incidid UTL: /etdol-magnaali…"
click at [674, 108] on textarea "To enrich screen reader interactions, please activate Accessibility in Grammarl…" at bounding box center [749, 78] width 276 height 105
paste textarea "Rapid injection molding"
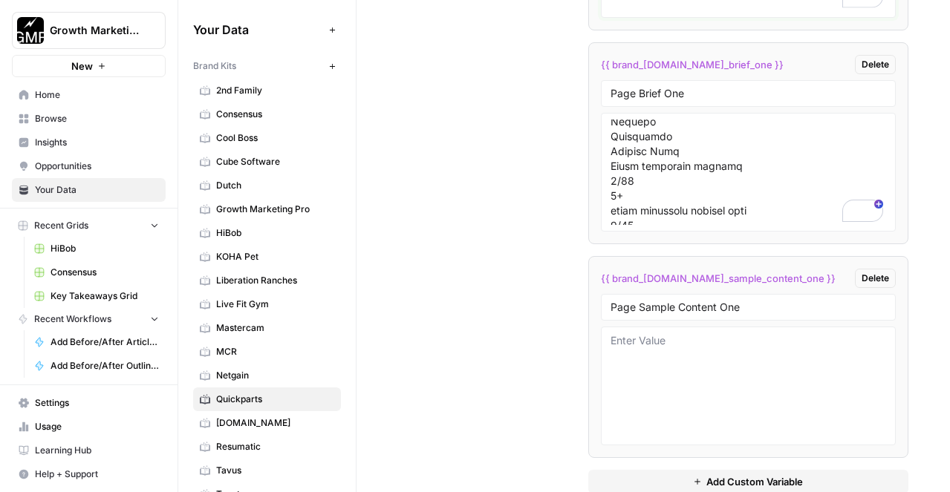
type textarea "Rapid injection molding services"
drag, startPoint x: 611, startPoint y: 134, endPoint x: 640, endPoint y: 193, distance: 66.1
click at [640, 193] on textarea "To enrich screen reader interactions, please activate Accessibility in Grammarl…" at bounding box center [749, 172] width 276 height 105
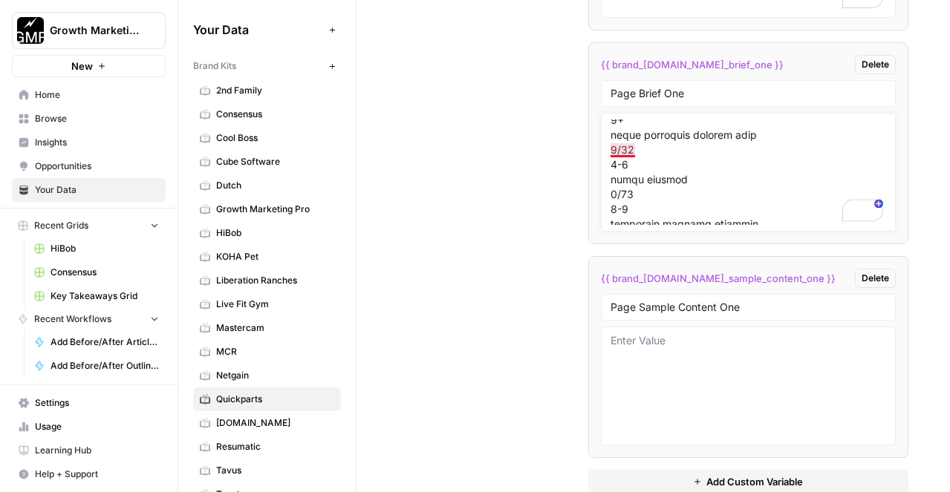
drag, startPoint x: 642, startPoint y: 194, endPoint x: 614, endPoint y: 136, distance: 64.4
click at [614, 136] on textarea "To enrich screen reader interactions, please activate Accessibility in Grammarl…" at bounding box center [749, 172] width 276 height 105
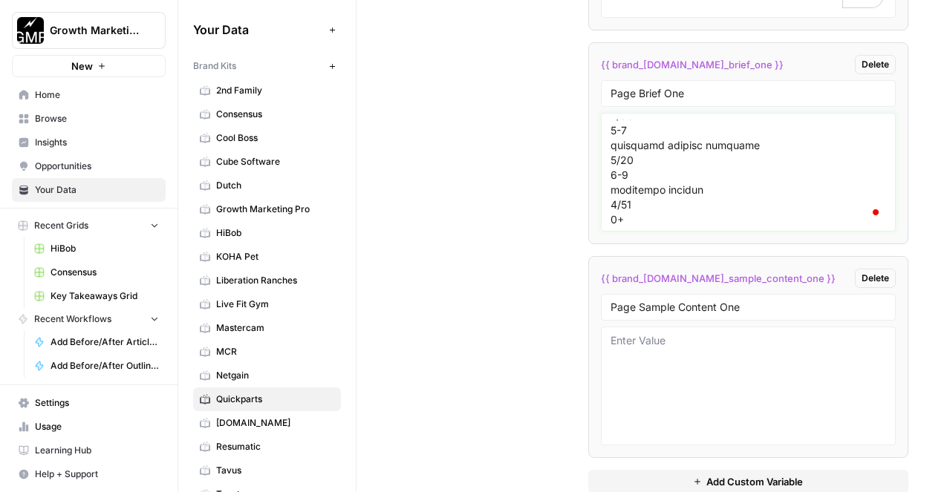
drag, startPoint x: 665, startPoint y: 182, endPoint x: 616, endPoint y: 128, distance: 73.1
click at [616, 128] on textarea "To enrich screen reader interactions, please activate Accessibility in Grammarl…" at bounding box center [749, 172] width 276 height 105
drag, startPoint x: 691, startPoint y: 208, endPoint x: 611, endPoint y: 131, distance: 110.8
click at [611, 131] on textarea "To enrich screen reader interactions, please activate Accessibility in Grammarl…" at bounding box center [749, 172] width 276 height 105
drag, startPoint x: 645, startPoint y: 193, endPoint x: 609, endPoint y: 142, distance: 62.4
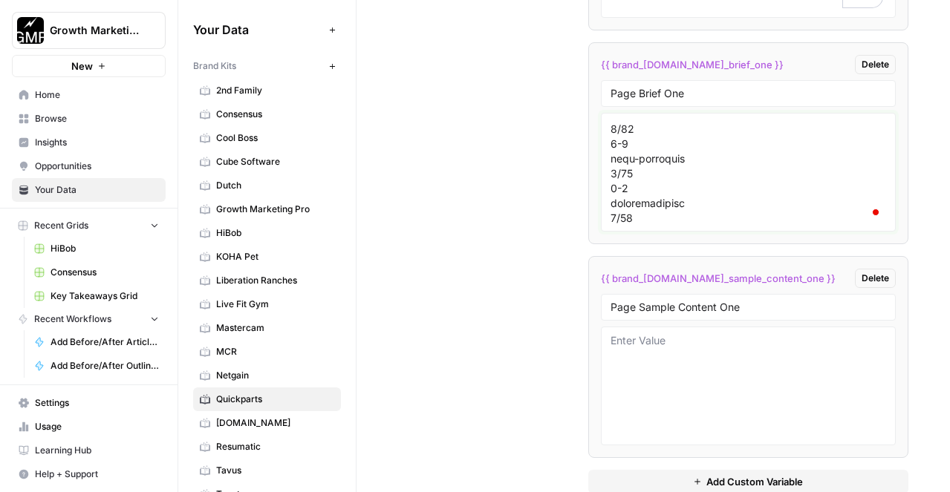
click at [609, 142] on div at bounding box center [748, 172] width 295 height 119
drag, startPoint x: 668, startPoint y: 205, endPoint x: 610, endPoint y: 123, distance: 100.6
click at [611, 123] on textarea "To enrich screen reader interactions, please activate Accessibility in Grammarl…" at bounding box center [749, 172] width 276 height 105
drag, startPoint x: 648, startPoint y: 198, endPoint x: 614, endPoint y: 130, distance: 76.1
click at [614, 130] on textarea "To enrich screen reader interactions, please activate Accessibility in Grammarl…" at bounding box center [749, 172] width 276 height 105
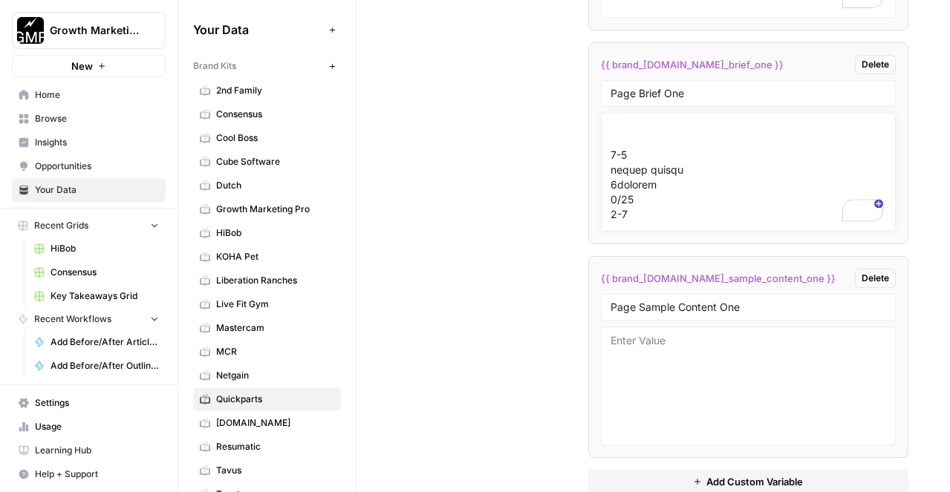
drag, startPoint x: 668, startPoint y: 193, endPoint x: 612, endPoint y: 166, distance: 61.8
click at [612, 166] on textarea "To enrich screen reader interactions, please activate Accessibility in Grammarl…" at bounding box center [749, 172] width 276 height 105
drag, startPoint x: 660, startPoint y: 196, endPoint x: 611, endPoint y: 134, distance: 79.3
click at [612, 134] on textarea "To enrich screen reader interactions, please activate Accessibility in Grammarl…" at bounding box center [749, 172] width 276 height 105
drag, startPoint x: 689, startPoint y: 195, endPoint x: 620, endPoint y: 129, distance: 95.1
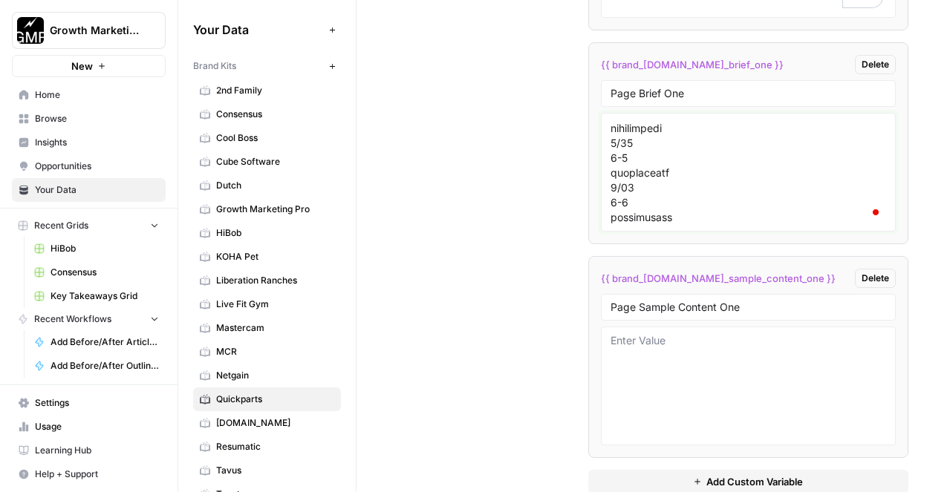
click at [620, 129] on textarea "To enrich screen reader interactions, please activate Accessibility in Grammarl…" at bounding box center [749, 172] width 276 height 105
drag, startPoint x: 611, startPoint y: 181, endPoint x: 700, endPoint y: 210, distance: 93.7
click at [700, 210] on textarea "To enrich screen reader interactions, please activate Accessibility in Grammarl…" at bounding box center [749, 172] width 276 height 105
drag, startPoint x: 700, startPoint y: 210, endPoint x: 614, endPoint y: 149, distance: 105.3
click at [614, 149] on textarea "To enrich screen reader interactions, please activate Accessibility in Grammarl…" at bounding box center [749, 172] width 276 height 105
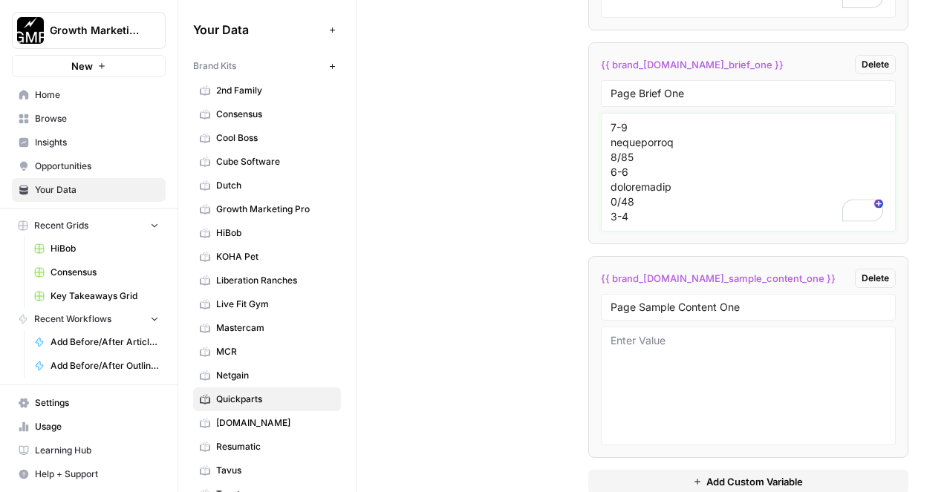
drag, startPoint x: 677, startPoint y: 198, endPoint x: 605, endPoint y: 127, distance: 100.8
click at [605, 127] on div at bounding box center [748, 172] width 295 height 119
drag, startPoint x: 651, startPoint y: 207, endPoint x: 623, endPoint y: 134, distance: 77.8
click at [623, 134] on textarea "To enrich screen reader interactions, please activate Accessibility in Grammarl…" at bounding box center [749, 172] width 276 height 105
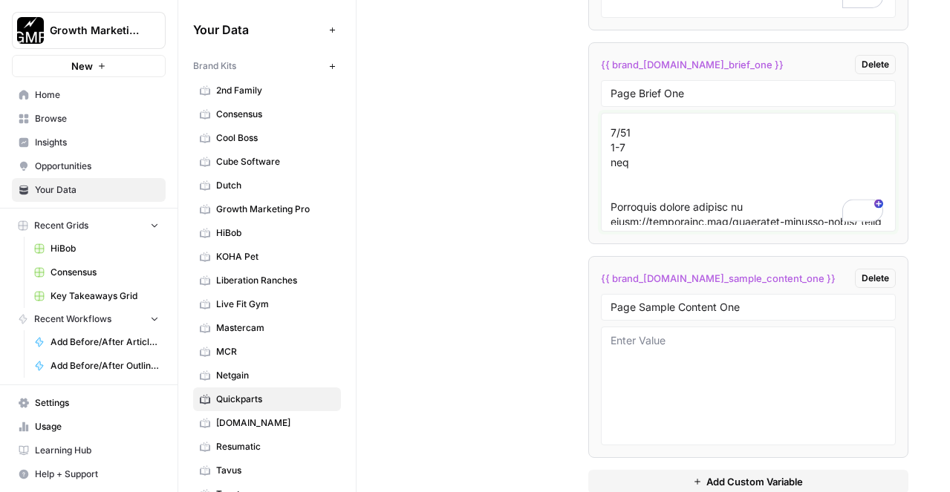
drag, startPoint x: 637, startPoint y: 186, endPoint x: 601, endPoint y: 137, distance: 61.1
click at [601, 137] on div at bounding box center [748, 172] width 295 height 119
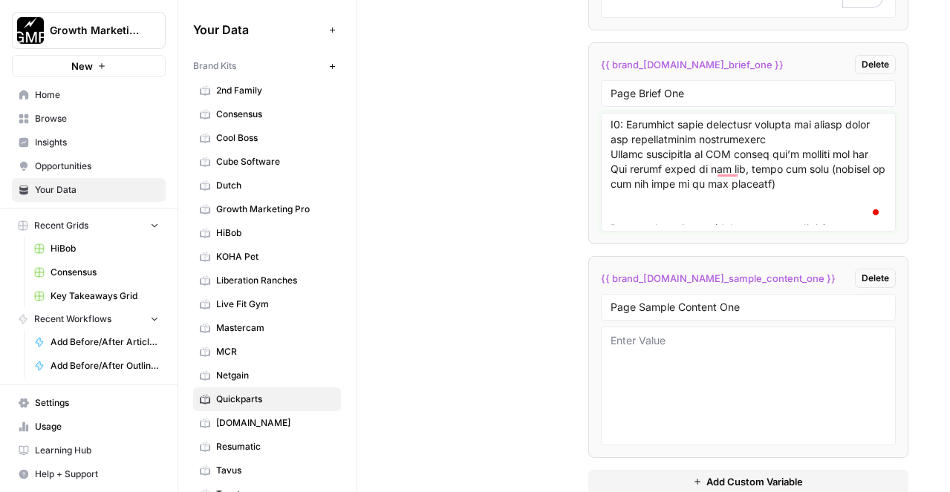
click at [611, 128] on textarea "To enrich screen reader interactions, please activate Accessibility in Grammarl…" at bounding box center [749, 172] width 276 height 105
click at [608, 143] on div at bounding box center [748, 172] width 295 height 119
click at [612, 142] on textarea "To enrich screen reader interactions, please activate Accessibility in Grammarl…" at bounding box center [749, 172] width 276 height 105
click at [617, 124] on textarea "To enrich screen reader interactions, please activate Accessibility in Grammarl…" at bounding box center [749, 172] width 276 height 105
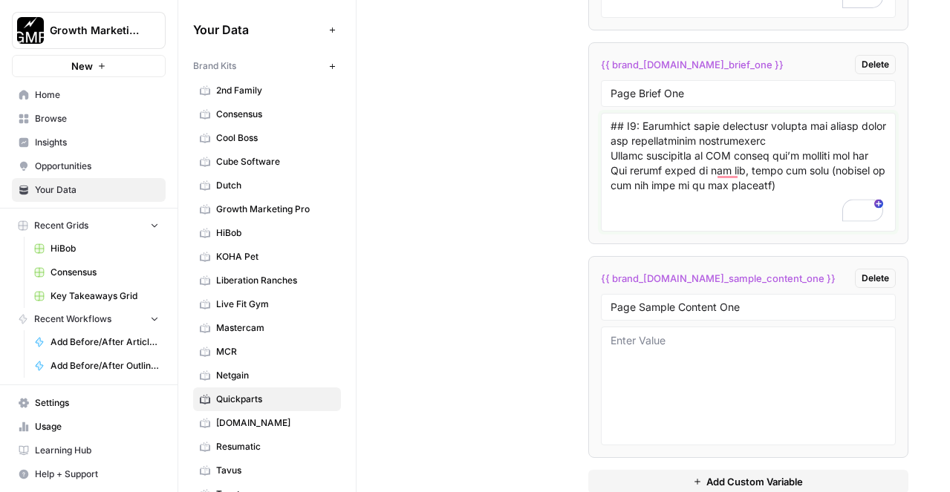
drag, startPoint x: 625, startPoint y: 146, endPoint x: 596, endPoint y: 146, distance: 29.0
click at [596, 146] on li "{{ brand_[DOMAIN_NAME]_brief_one }} Delete Page Brief One" at bounding box center [748, 143] width 320 height 202
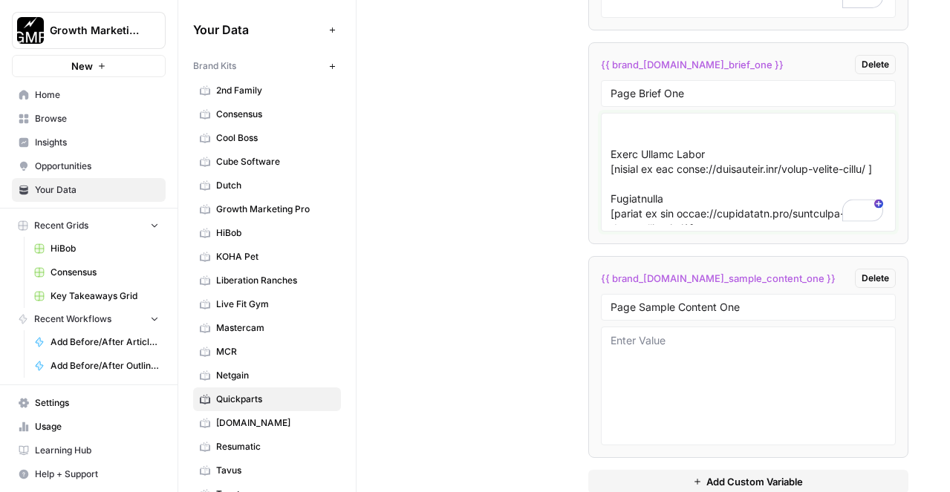
click at [611, 154] on textarea "To enrich screen reader interactions, please activate Accessibility in Grammarl…" at bounding box center [749, 172] width 276 height 105
paste textarea "##"
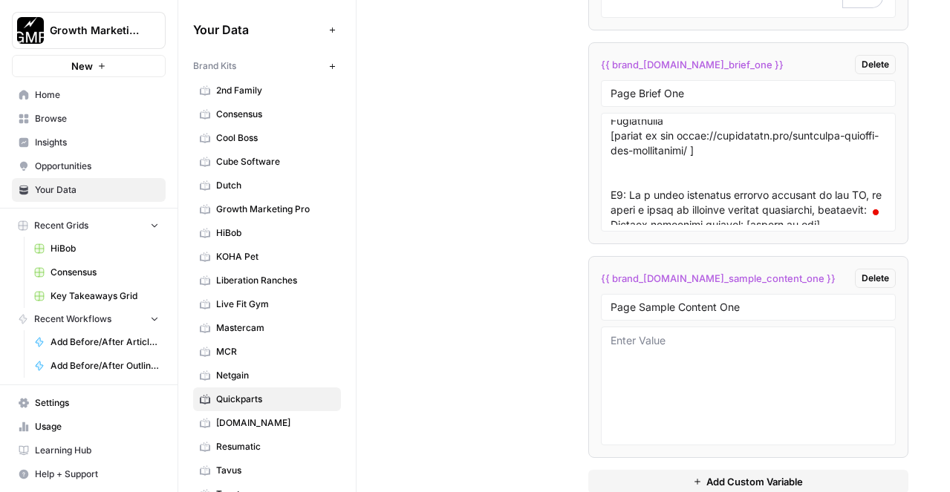
click at [609, 134] on div at bounding box center [748, 172] width 295 height 119
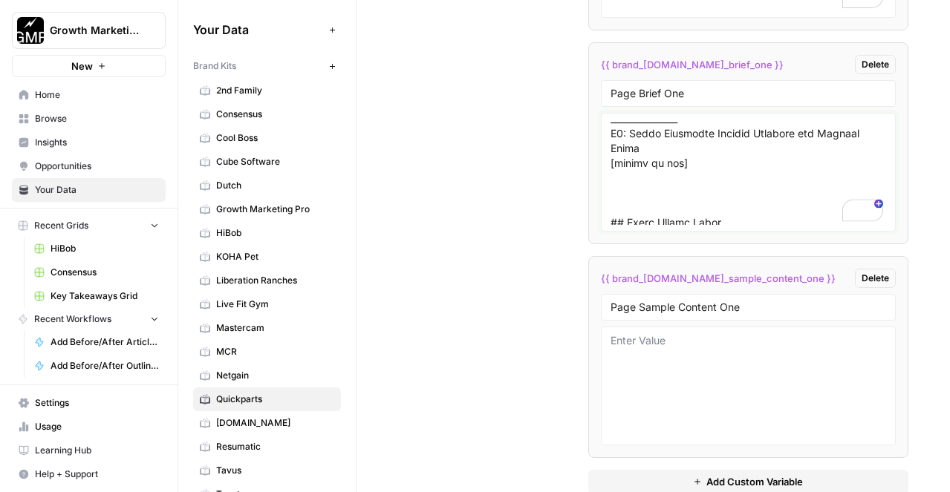
click at [611, 147] on textarea "To enrich screen reader interactions, please activate Accessibility in Grammarl…" at bounding box center [749, 172] width 276 height 105
paste textarea "##"
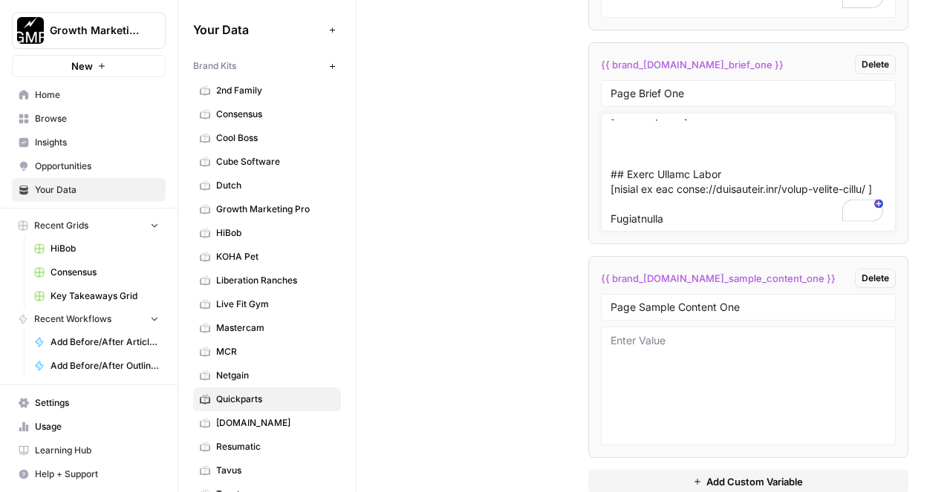
click at [618, 169] on textarea "To enrich screen reader interactions, please activate Accessibility in Grammarl…" at bounding box center [749, 172] width 276 height 105
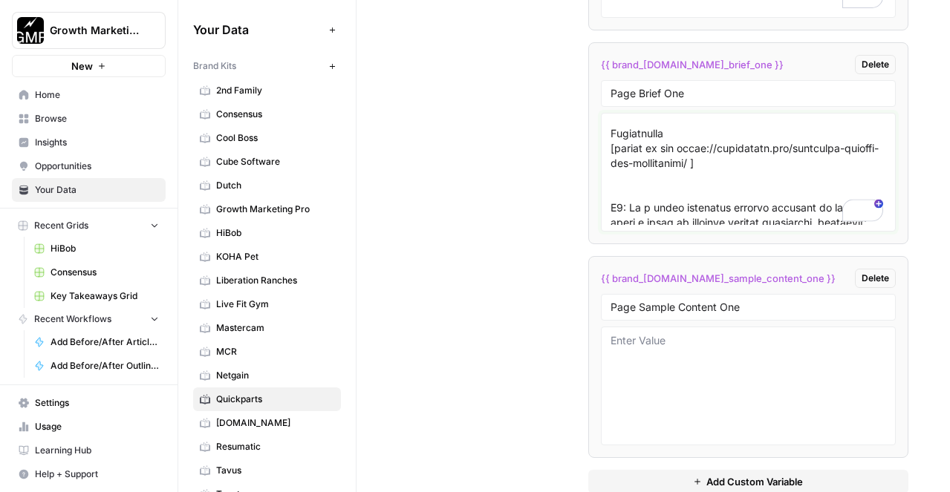
click at [613, 154] on textarea "To enrich screen reader interactions, please activate Accessibility in Grammarl…" at bounding box center [749, 172] width 276 height 105
paste textarea "##"
click at [614, 149] on textarea "To enrich screen reader interactions, please activate Accessibility in Grammarl…" at bounding box center [749, 172] width 276 height 105
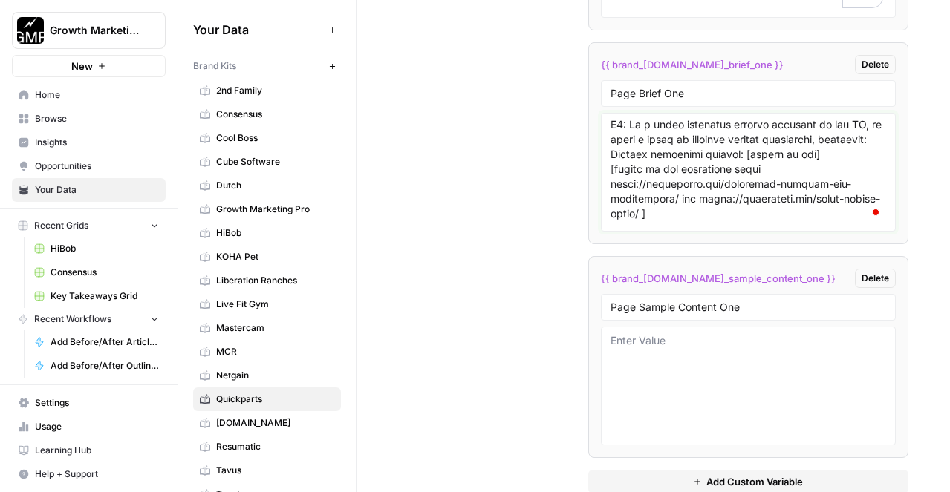
click at [611, 146] on textarea "To enrich screen reader interactions, please activate Accessibility in Grammarl…" at bounding box center [749, 172] width 276 height 105
paste textarea "##"
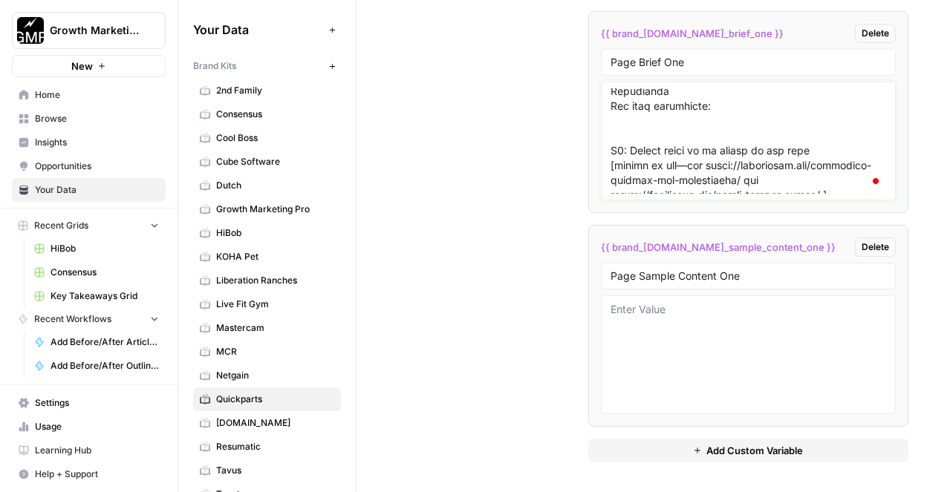
click at [611, 91] on textarea "To enrich screen reader interactions, please activate Accessibility in Grammarl…" at bounding box center [749, 140] width 276 height 105
paste textarea "##"
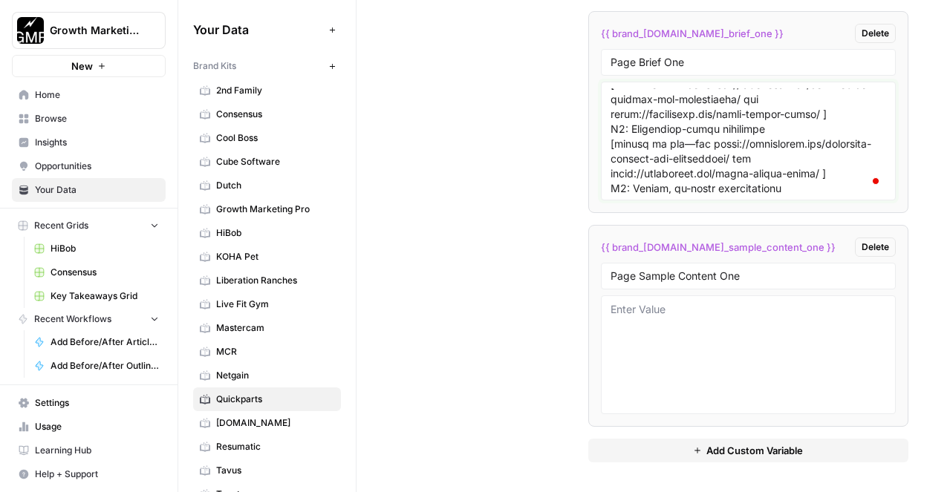
click at [614, 101] on textarea "To enrich screen reader interactions, please activate Accessibility in Grammarl…" at bounding box center [749, 140] width 276 height 105
paste textarea "##"
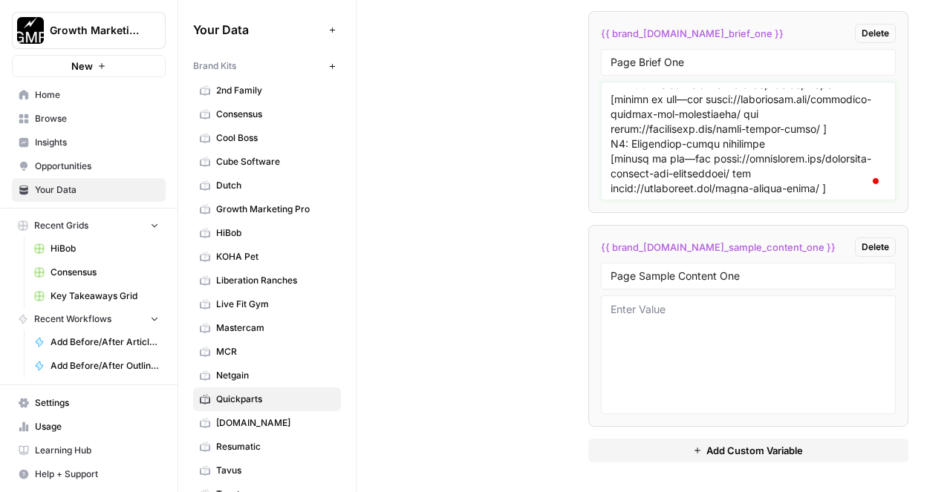
drag, startPoint x: 633, startPoint y: 98, endPoint x: 609, endPoint y: 98, distance: 23.8
click at [609, 98] on div at bounding box center [748, 141] width 295 height 119
click at [611, 162] on textarea "To enrich screen reader interactions, please activate Accessibility in Grammarl…" at bounding box center [749, 140] width 276 height 105
paste textarea "###"
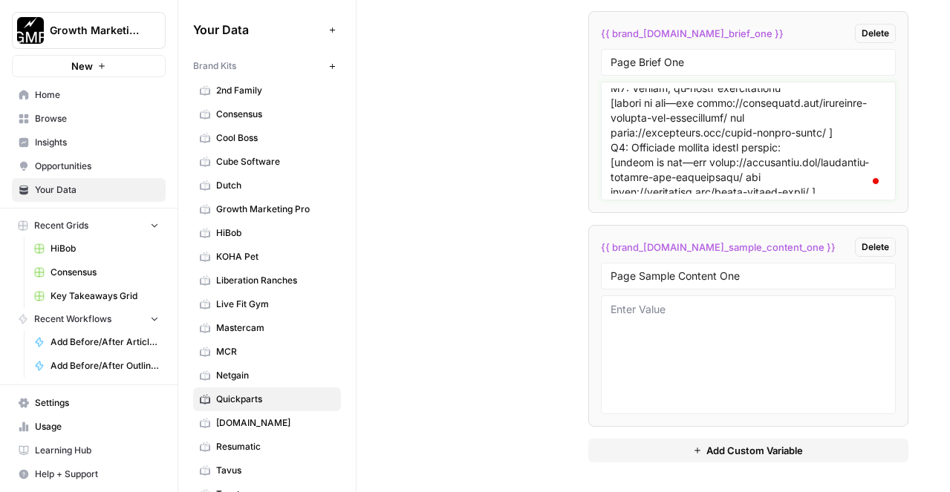
click at [611, 106] on textarea "To enrich screen reader interactions, please activate Accessibility in Grammarl…" at bounding box center [749, 140] width 276 height 105
paste textarea "###"
click at [609, 163] on div at bounding box center [748, 141] width 295 height 119
click at [614, 165] on textarea "To enrich screen reader interactions, please activate Accessibility in Grammarl…" at bounding box center [749, 140] width 276 height 105
paste textarea "###"
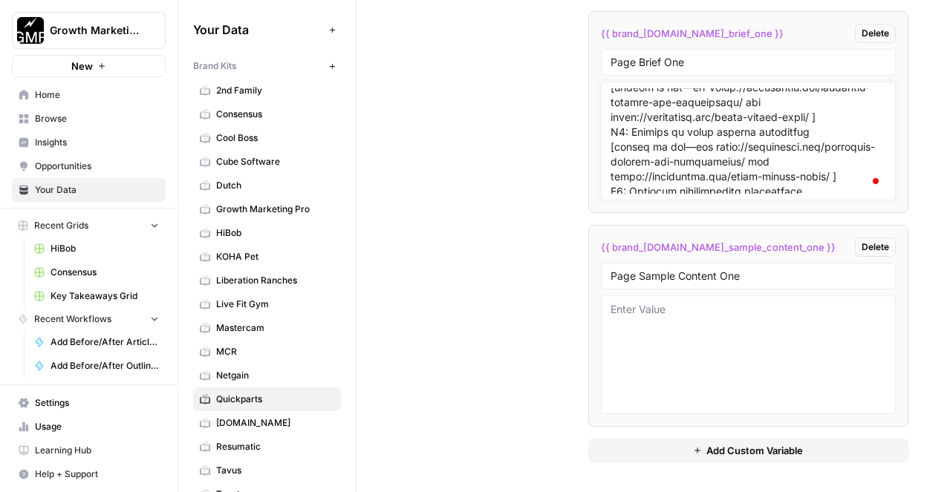
click at [611, 149] on textarea "To enrich screen reader interactions, please activate Accessibility in Grammarl…" at bounding box center [749, 140] width 276 height 105
paste textarea "###"
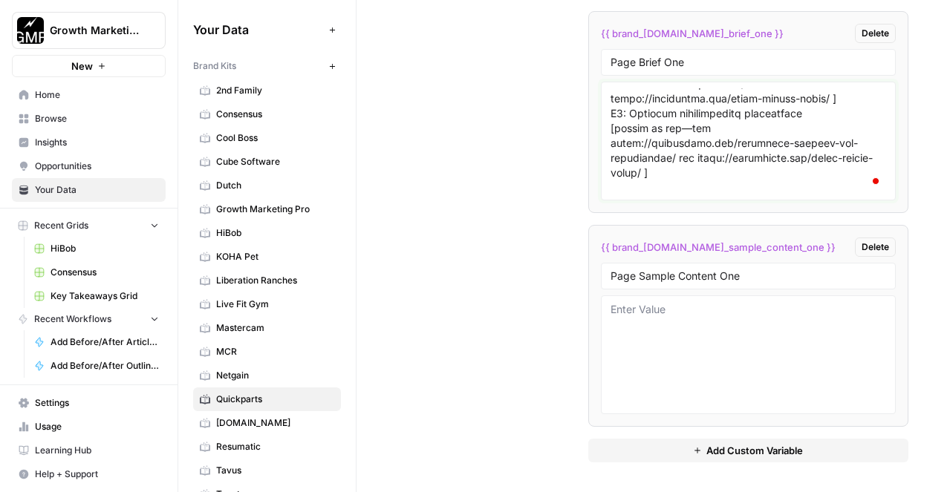
click at [611, 143] on textarea "To enrich screen reader interactions, please activate Accessibility in Grammarl…" at bounding box center [749, 140] width 276 height 105
paste textarea "###"
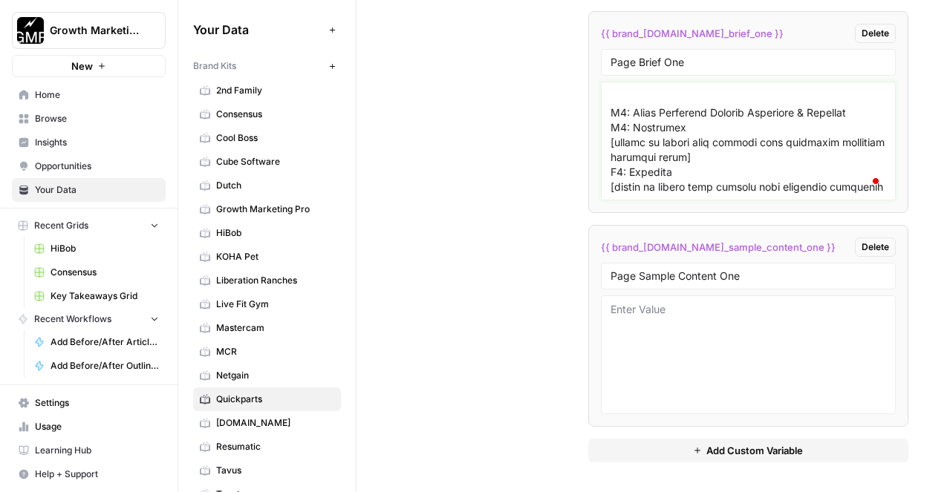
click at [611, 131] on textarea "To enrich screen reader interactions, please activate Accessibility in Grammarl…" at bounding box center [749, 140] width 276 height 105
paste textarea "###"
click at [611, 110] on textarea "To enrich screen reader interactions, please activate Accessibility in Grammarl…" at bounding box center [749, 140] width 276 height 105
paste textarea "###"
click at [618, 115] on textarea "To enrich screen reader interactions, please activate Accessibility in Grammarl…" at bounding box center [749, 140] width 276 height 105
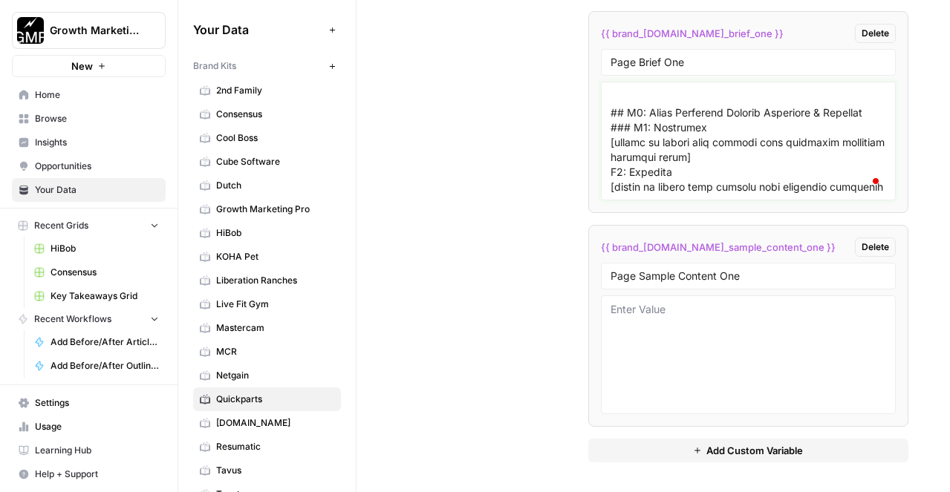
click at [612, 174] on textarea "To enrich screen reader interactions, please activate Accessibility in Grammarl…" at bounding box center [749, 140] width 276 height 105
paste textarea "###"
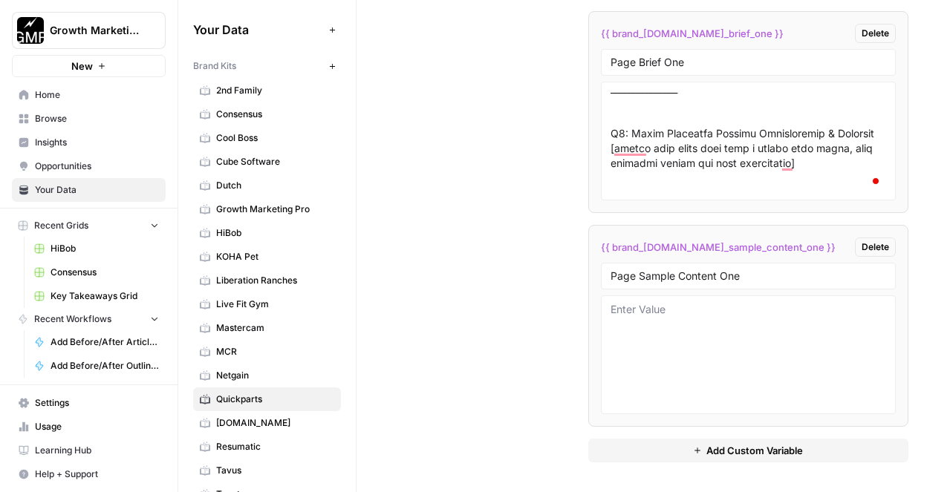
click at [609, 133] on div at bounding box center [748, 141] width 295 height 119
click at [619, 134] on textarea "To enrich screen reader interactions, please activate Accessibility in Grammarl…" at bounding box center [749, 140] width 276 height 105
click at [614, 134] on textarea "To enrich screen reader interactions, please activate Accessibility in Grammarl…" at bounding box center [749, 140] width 276 height 105
paste textarea "###"
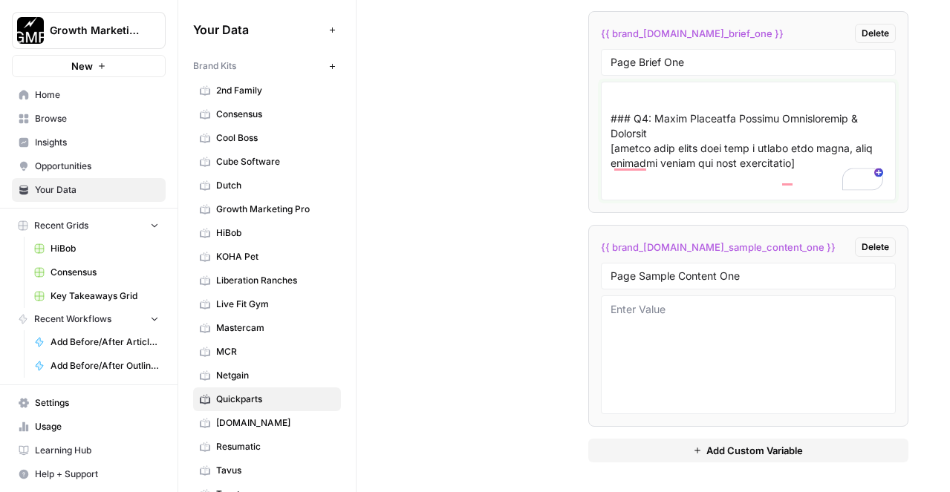
click at [614, 134] on textarea "To enrich screen reader interactions, please activate Accessibility in Grammarl…" at bounding box center [749, 140] width 276 height 105
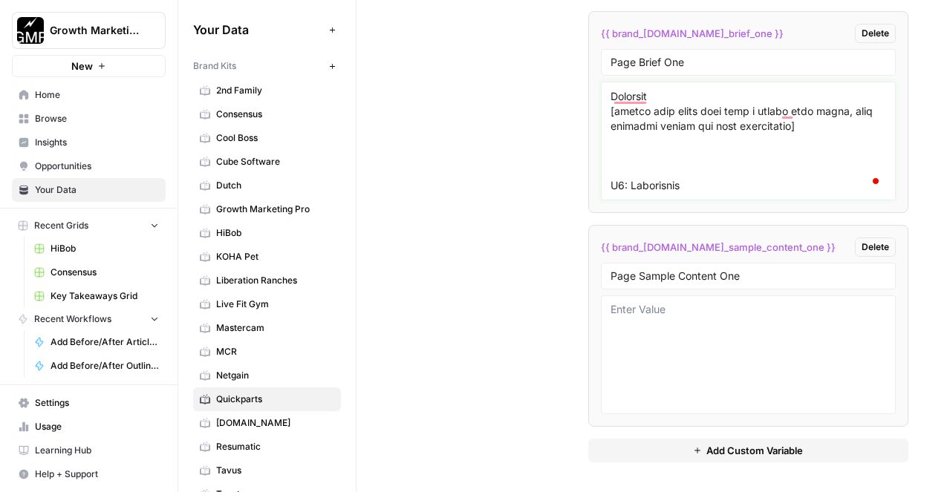
click at [612, 165] on textarea "To enrich screen reader interactions, please activate Accessibility in Grammarl…" at bounding box center [749, 140] width 276 height 105
paste textarea "###"
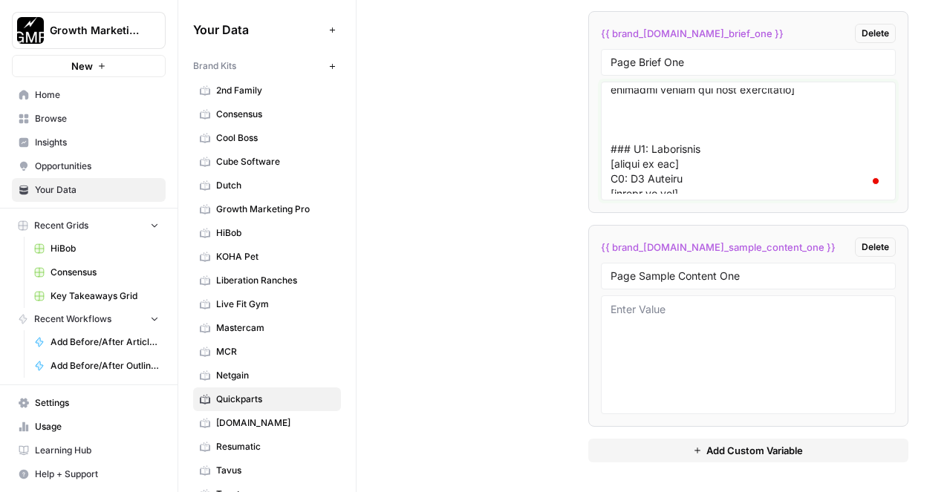
click at [622, 127] on textarea "To enrich screen reader interactions, please activate Accessibility in Grammarl…" at bounding box center [749, 140] width 276 height 105
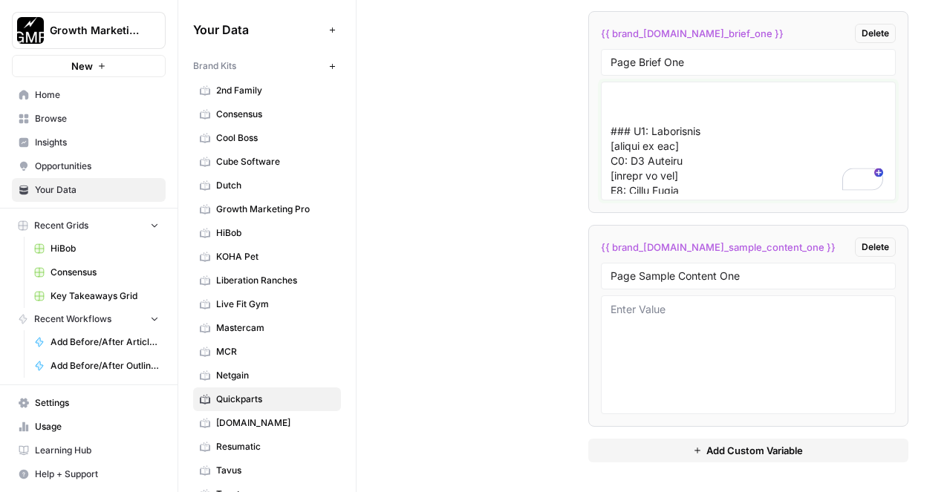
click at [613, 142] on textarea "To enrich screen reader interactions, please activate Accessibility in Grammarl…" at bounding box center [749, 140] width 276 height 105
paste textarea "###"
click at [611, 177] on textarea "To enrich screen reader interactions, please activate Accessibility in Grammarl…" at bounding box center [749, 140] width 276 height 105
paste textarea "###"
click at [611, 142] on textarea "To enrich screen reader interactions, please activate Accessibility in Grammarl…" at bounding box center [749, 140] width 276 height 105
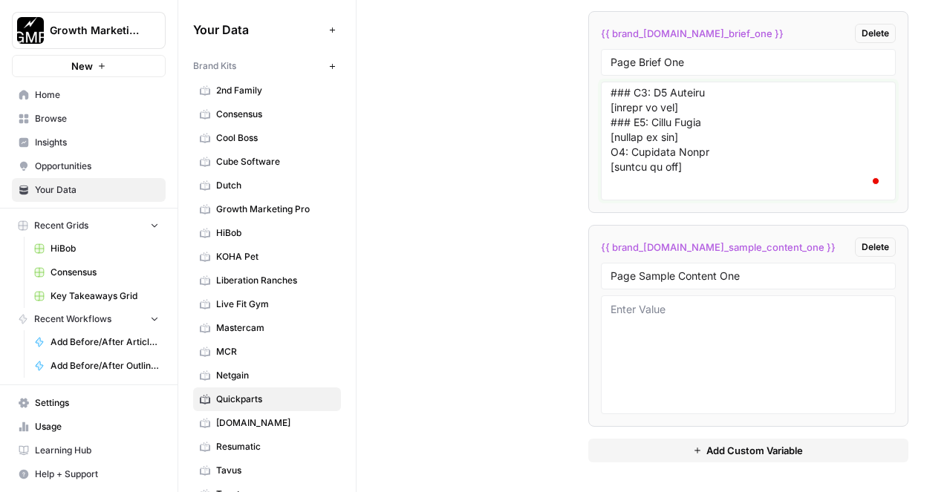
paste textarea "###"
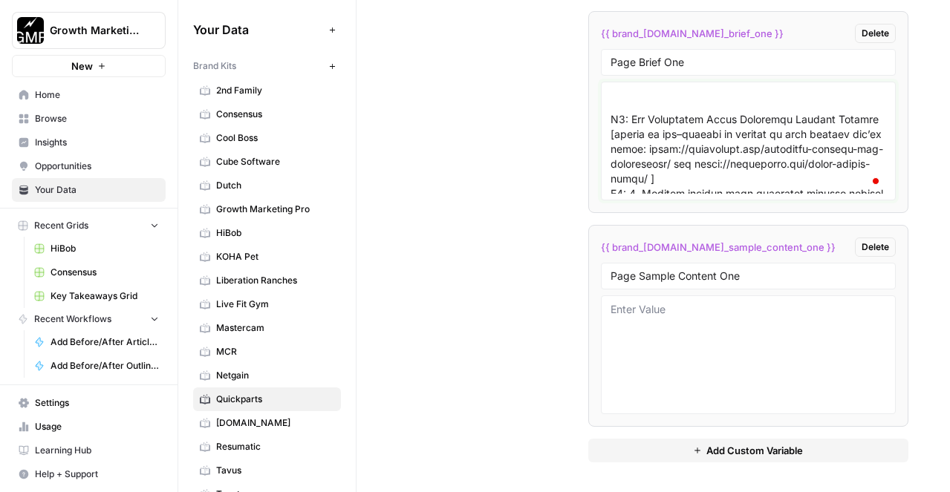
click at [611, 122] on textarea "To enrich screen reader interactions, please activate Accessibility in Grammarl…" at bounding box center [749, 140] width 276 height 105
paste textarea "###"
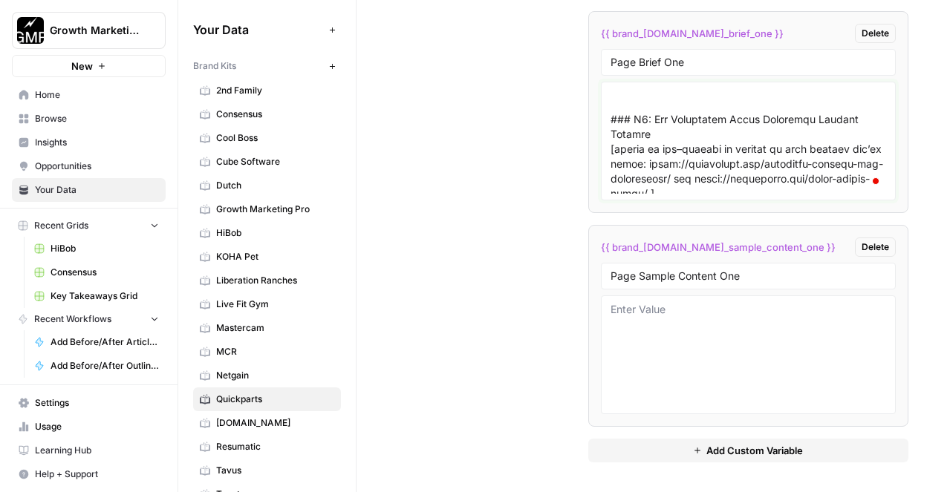
click at [623, 121] on textarea "To enrich screen reader interactions, please activate Accessibility in Grammarl…" at bounding box center [749, 140] width 276 height 105
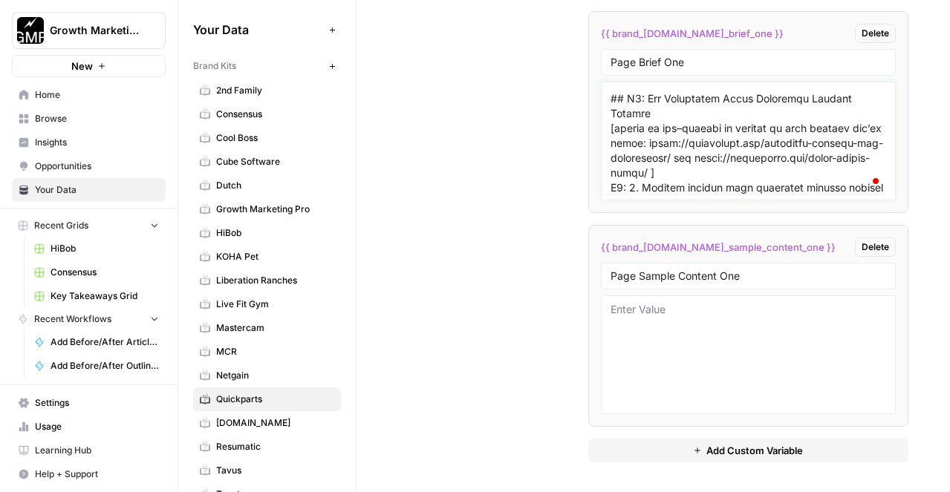
click at [615, 157] on textarea "To enrich screen reader interactions, please activate Accessibility in Grammarl…" at bounding box center [749, 140] width 276 height 105
paste textarea "###"
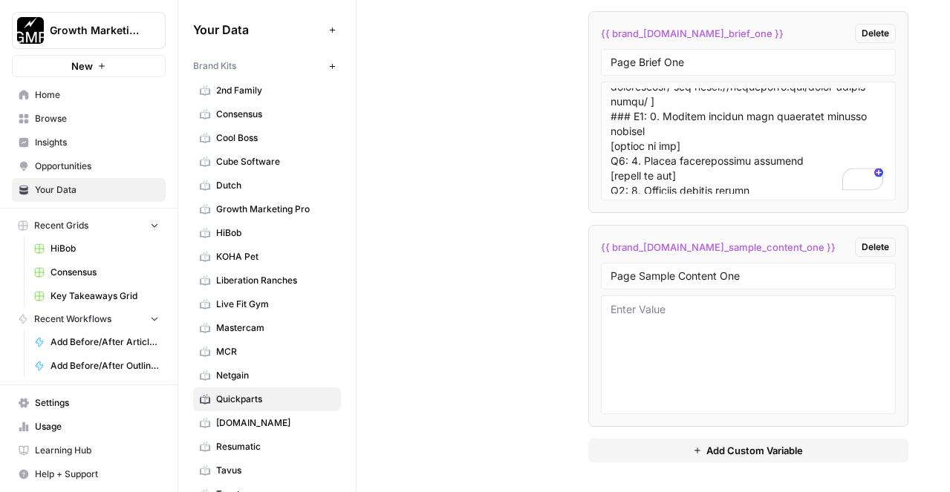
click at [609, 128] on div at bounding box center [748, 141] width 295 height 119
click at [612, 137] on textarea "To enrich screen reader interactions, please activate Accessibility in Grammarl…" at bounding box center [749, 140] width 276 height 105
paste textarea "###"
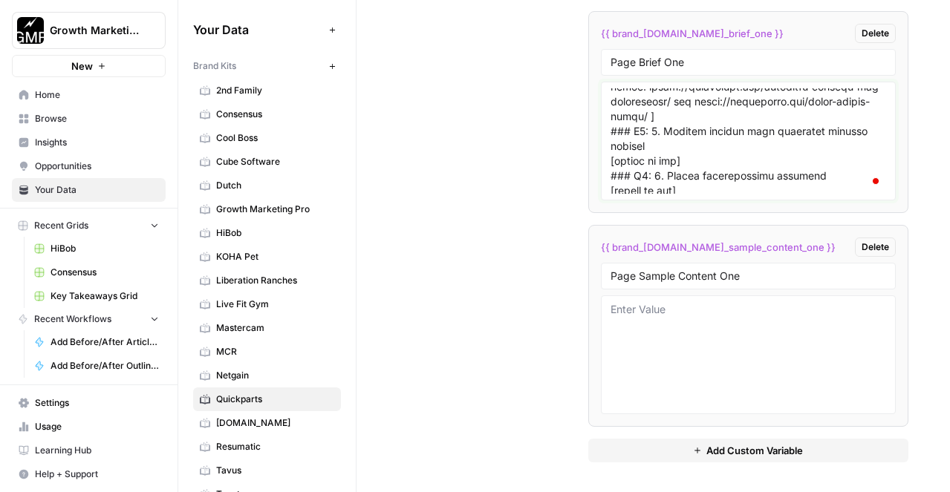
click at [611, 163] on textarea "To enrich screen reader interactions, please activate Accessibility in Grammarl…" at bounding box center [749, 140] width 276 height 105
paste textarea "###"
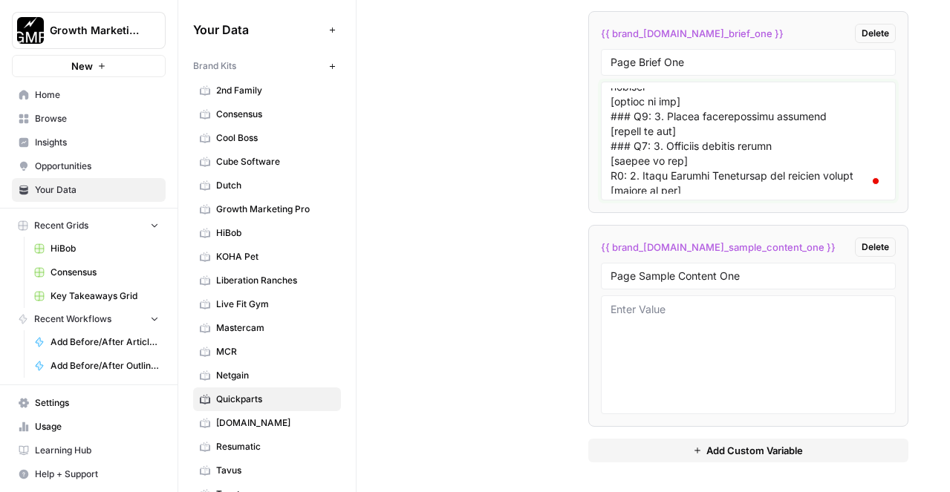
click at [612, 132] on textarea "To enrich screen reader interactions, please activate Accessibility in Grammarl…" at bounding box center [749, 140] width 276 height 105
paste textarea "###"
click at [611, 157] on textarea "To enrich screen reader interactions, please activate Accessibility in Grammarl…" at bounding box center [749, 140] width 276 height 105
paste textarea "###"
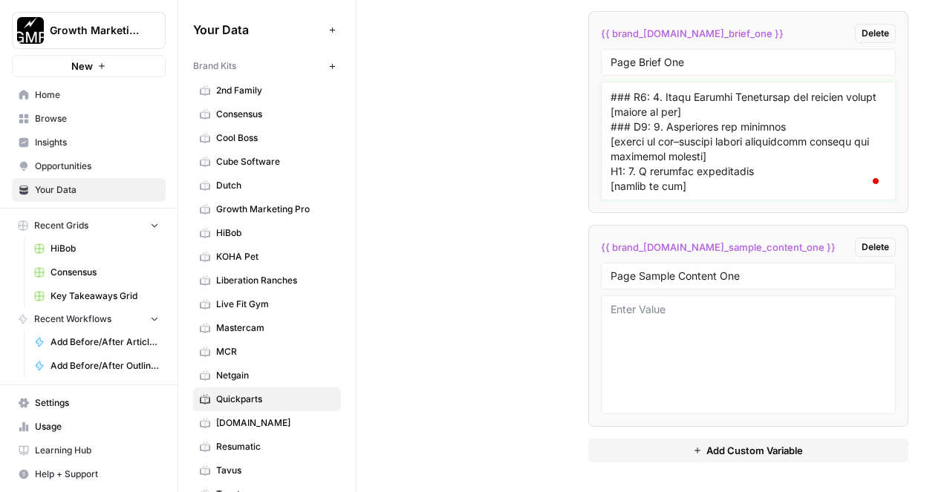
click at [612, 129] on textarea "To enrich screen reader interactions, please activate Accessibility in Grammarl…" at bounding box center [749, 140] width 276 height 105
paste textarea "###"
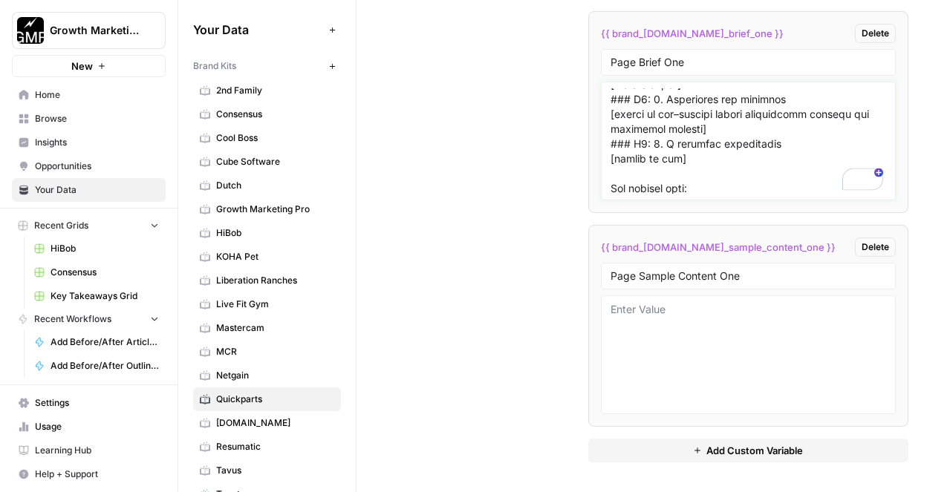
drag, startPoint x: 826, startPoint y: 120, endPoint x: 615, endPoint y: 91, distance: 212.9
click at [615, 91] on textarea "To enrich screen reader interactions, please activate Accessibility in Grammarl…" at bounding box center [749, 140] width 276 height 105
click at [635, 137] on textarea "To enrich screen reader interactions, please activate Accessibility in Grammarl…" at bounding box center [749, 140] width 276 height 105
drag, startPoint x: 616, startPoint y: 140, endPoint x: 747, endPoint y: 165, distance: 133.1
click at [747, 165] on textarea "To enrich screen reader interactions, please activate Accessibility in Grammarl…" at bounding box center [749, 140] width 276 height 105
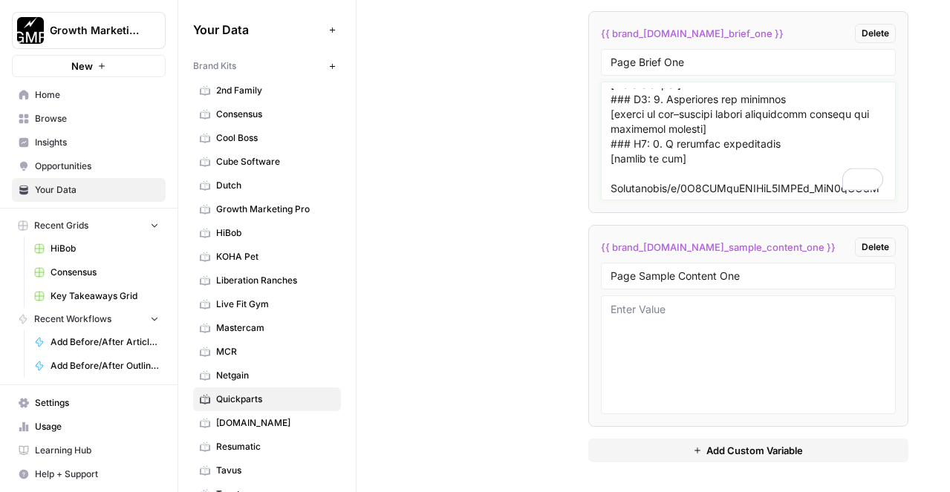
drag, startPoint x: 746, startPoint y: 165, endPoint x: 607, endPoint y: 137, distance: 141.7
click at [607, 137] on div at bounding box center [748, 141] width 295 height 119
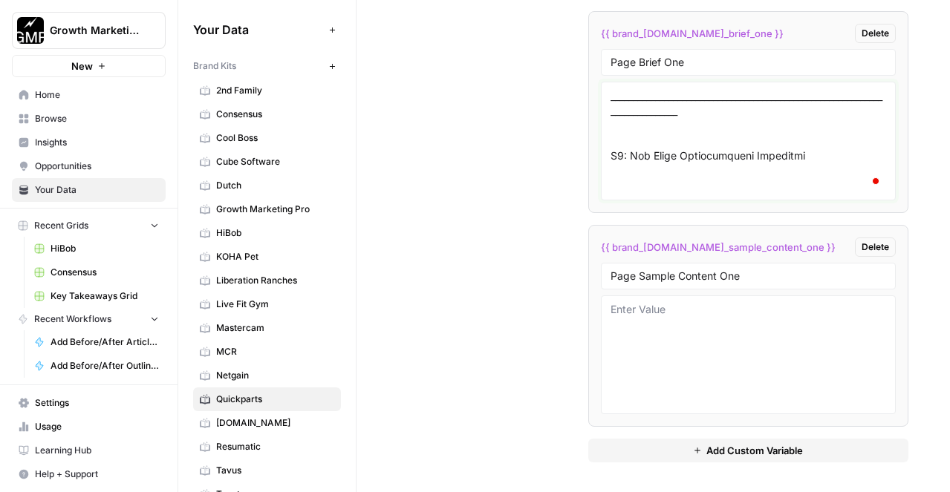
click at [611, 112] on textarea "To enrich screen reader interactions, please activate Accessibility in Grammarl…" at bounding box center [749, 140] width 276 height 105
paste textarea "###"
click at [619, 112] on textarea "To enrich screen reader interactions, please activate Accessibility in Grammarl…" at bounding box center [749, 140] width 276 height 105
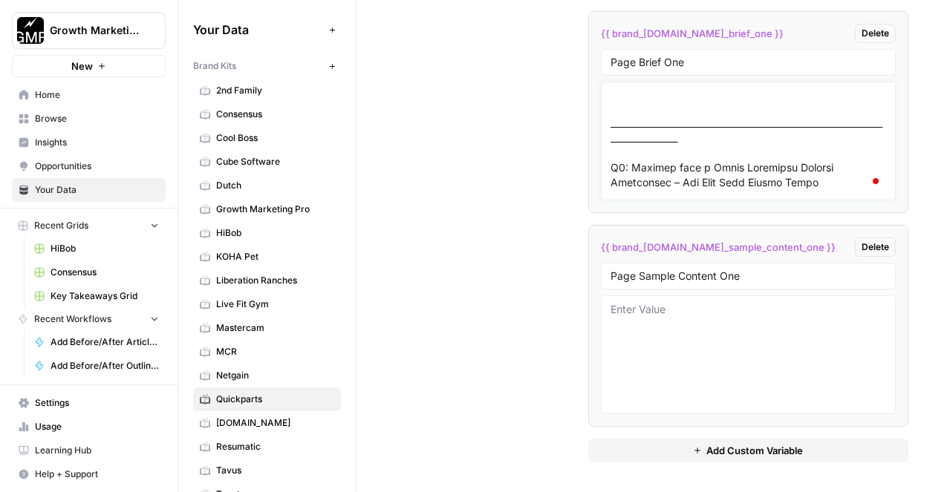
click at [612, 125] on textarea "To enrich screen reader interactions, please activate Accessibility in Grammarl…" at bounding box center [749, 140] width 276 height 105
paste textarea "###"
click at [625, 123] on textarea "To enrich screen reader interactions, please activate Accessibility in Grammarl…" at bounding box center [749, 140] width 276 height 105
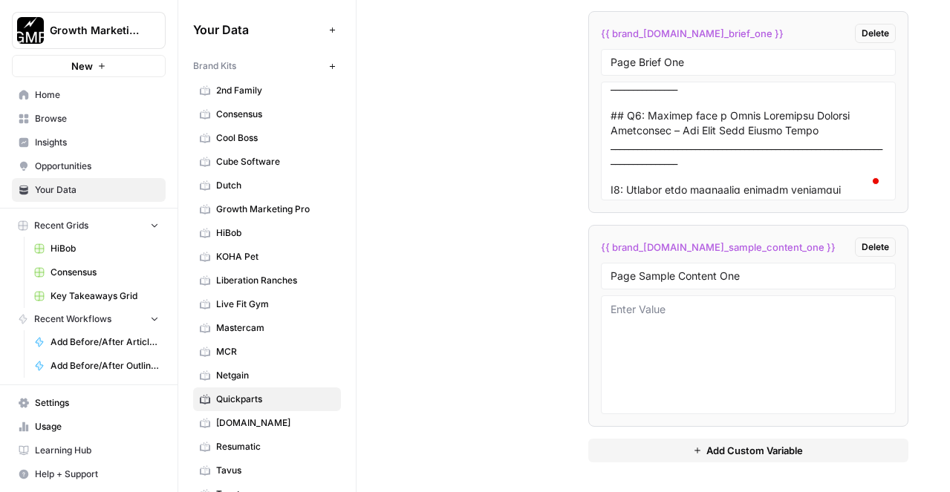
click at [609, 148] on div at bounding box center [748, 141] width 295 height 119
click at [615, 146] on textarea "To enrich screen reader interactions, please activate Accessibility in Grammarl…" at bounding box center [749, 140] width 276 height 105
paste textarea "###"
click at [614, 146] on textarea "To enrich screen reader interactions, please activate Accessibility in Grammarl…" at bounding box center [749, 140] width 276 height 105
paste textarea "###"
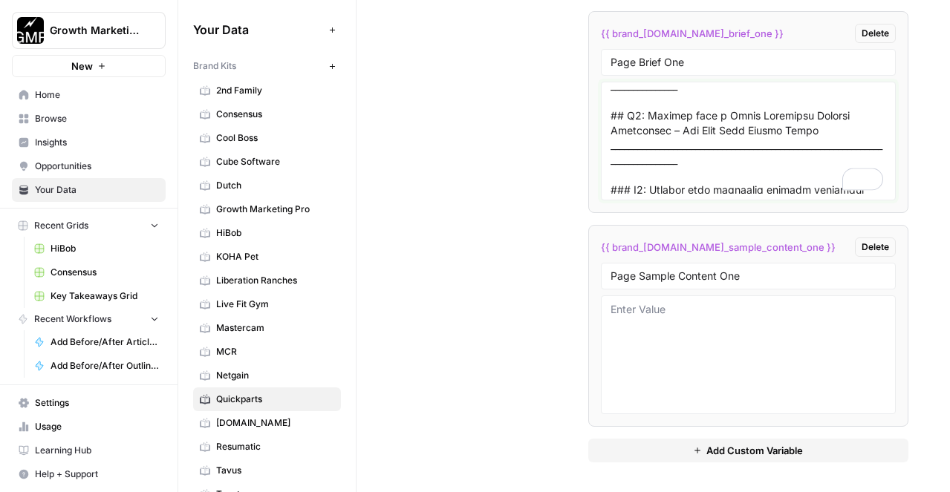
click at [627, 149] on textarea "To enrich screen reader interactions, please activate Accessibility in Grammarl…" at bounding box center [749, 140] width 276 height 105
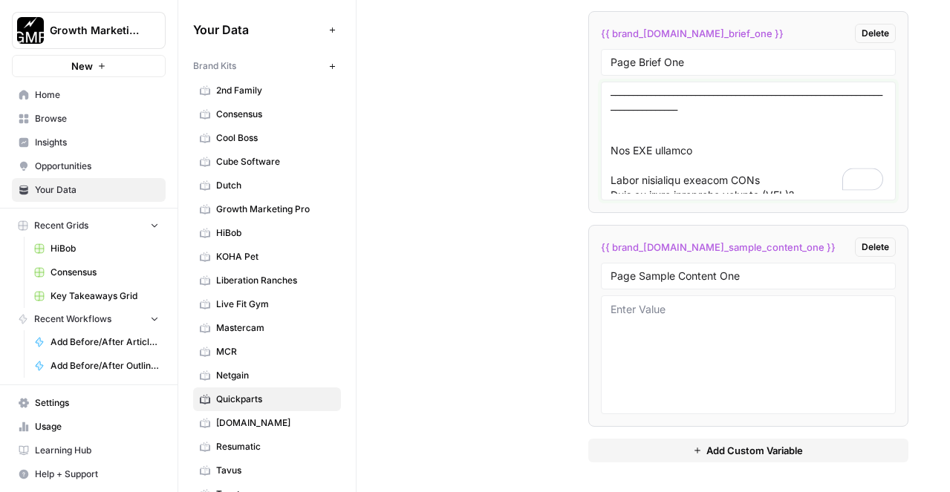
click at [613, 134] on textarea "To enrich screen reader interactions, please activate Accessibility in Grammarl…" at bounding box center [749, 140] width 276 height 105
paste textarea "###"
click at [617, 134] on textarea "To enrich screen reader interactions, please activate Accessibility in Grammarl…" at bounding box center [749, 140] width 276 height 105
click at [613, 145] on textarea "To enrich screen reader interactions, please activate Accessibility in Grammarl…" at bounding box center [749, 140] width 276 height 105
paste textarea "###"
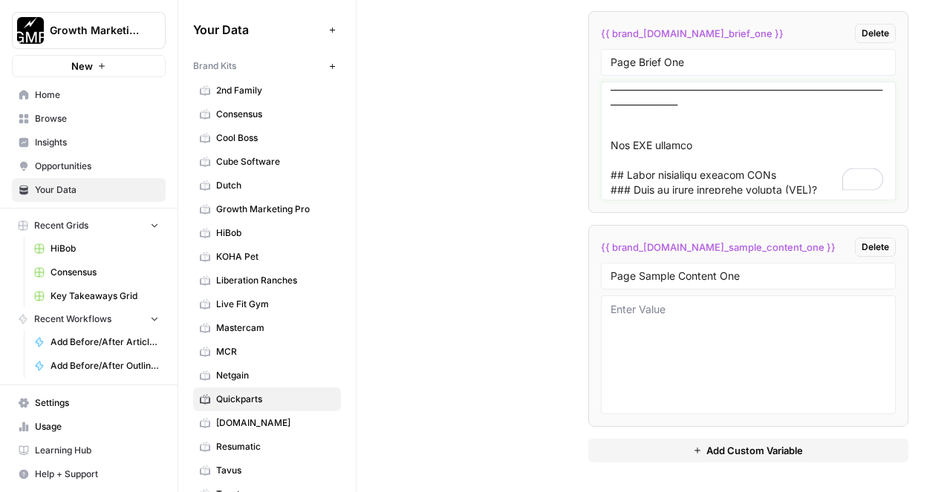
click at [614, 188] on textarea "To enrich screen reader interactions, please activate Accessibility in Grammarl…" at bounding box center [749, 140] width 276 height 105
paste textarea "###"
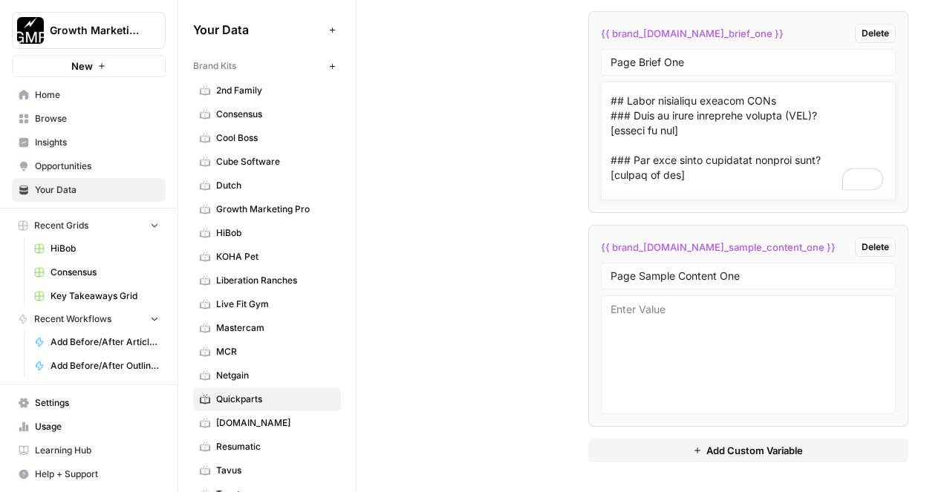
click at [614, 157] on textarea "To enrich screen reader interactions, please activate Accessibility in Grammarl…" at bounding box center [749, 140] width 276 height 105
paste textarea "###"
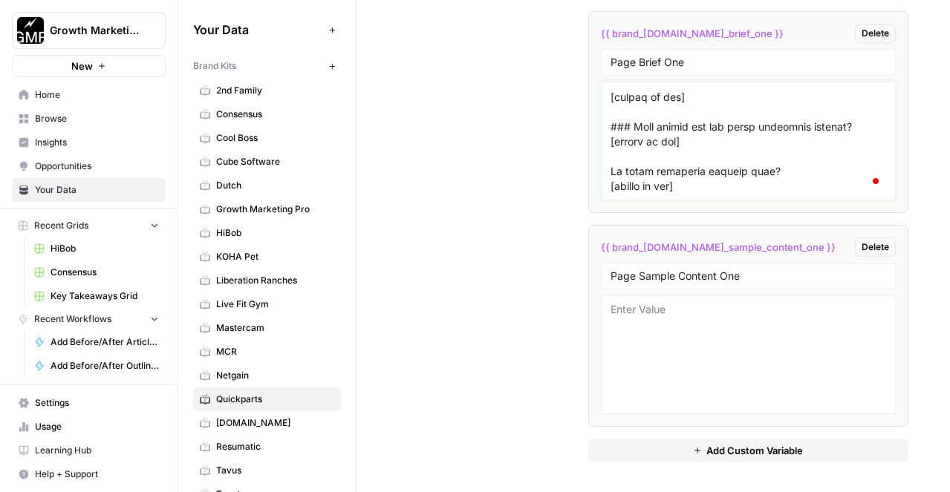
click at [611, 114] on textarea "To enrich screen reader interactions, please activate Accessibility in Grammarl…" at bounding box center [749, 140] width 276 height 105
paste textarea "###"
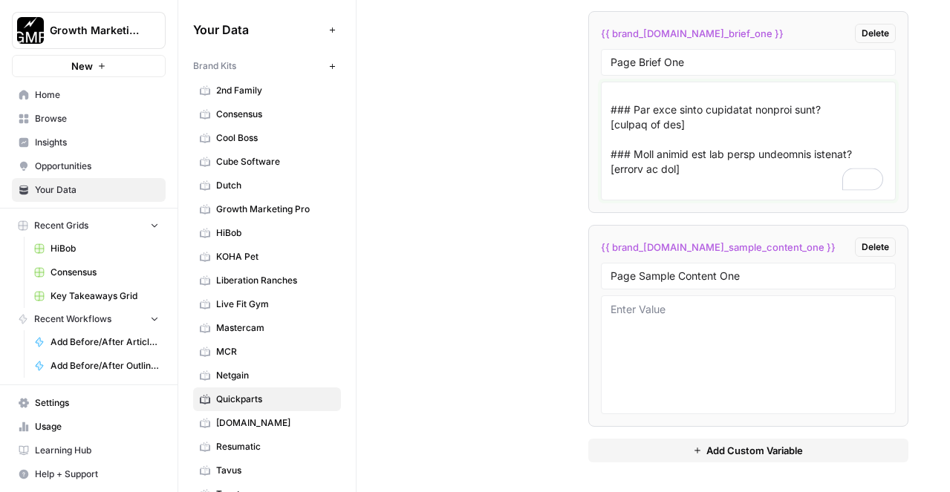
type textarea "Lor ipsu: Dolor sitametco adipisc EL sedd Eiu temp Incidid UTL: /etdol-magnaali…"
click at [634, 312] on textarea at bounding box center [749, 354] width 276 height 105
paste textarea "Lor ipsu: Dolor sitametco adipisc EL sedd Eiu temp Incidid UTL: /etdol-magnaali…"
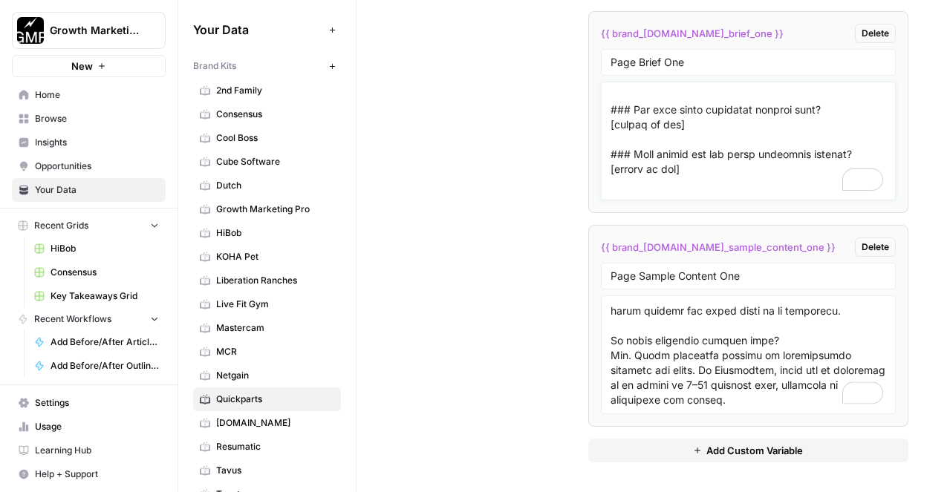
click at [596, 155] on li "{{ brand_[DOMAIN_NAME]_brief_one }} Delete Page Brief One" at bounding box center [748, 112] width 320 height 202
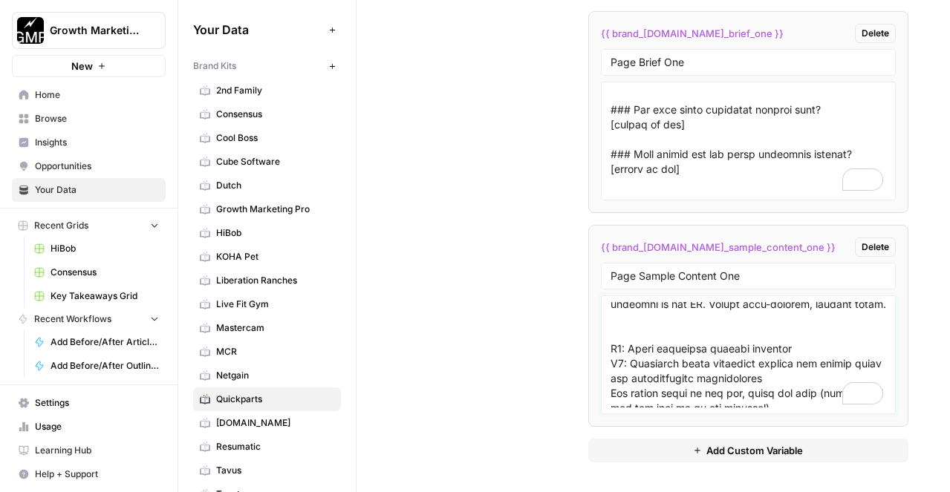
click at [611, 364] on textarea "To enrich screen reader interactions, please activate Accessibility in Grammarl…" at bounding box center [749, 354] width 276 height 105
paste textarea "###"
click at [616, 365] on textarea "To enrich screen reader interactions, please activate Accessibility in Grammarl…" at bounding box center [749, 354] width 276 height 105
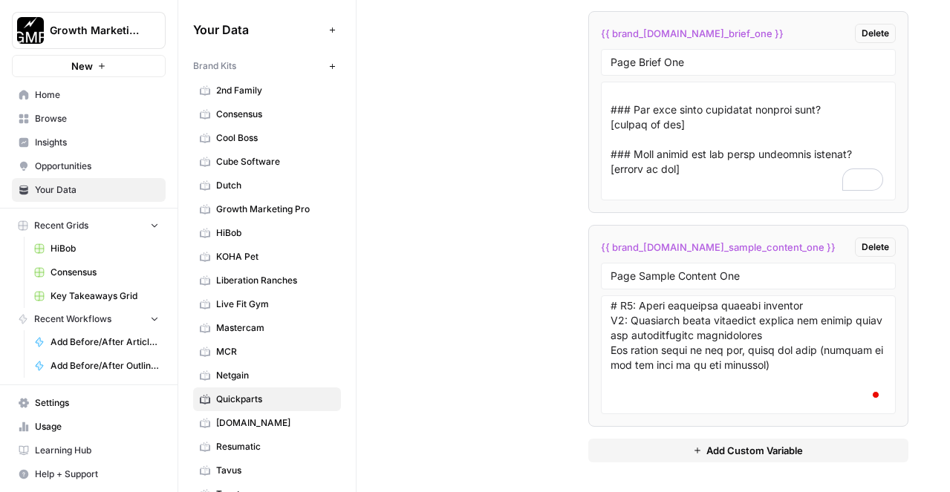
click at [610, 337] on div at bounding box center [748, 355] width 295 height 119
click at [612, 337] on textarea "To enrich screen reader interactions, please activate Accessibility in Grammarl…" at bounding box center [749, 354] width 276 height 105
paste textarea "###"
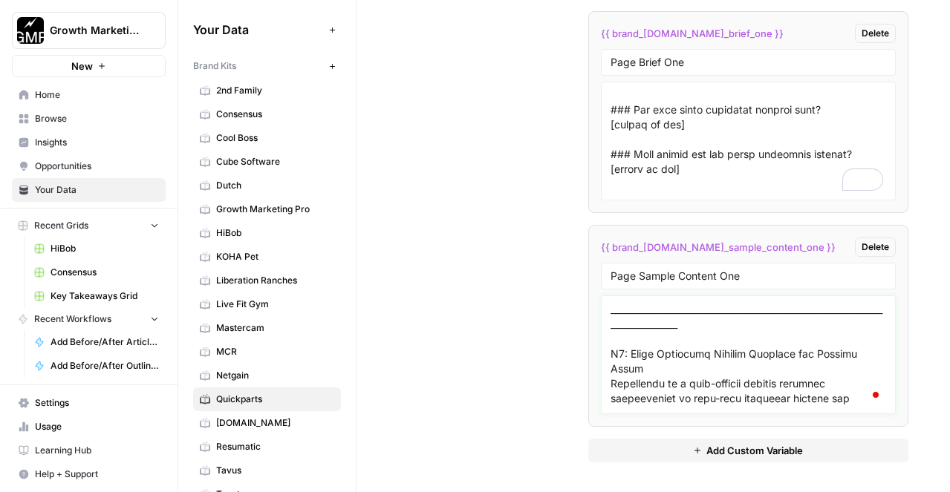
click at [614, 370] on textarea "To enrich screen reader interactions, please activate Accessibility in Grammarl…" at bounding box center [749, 354] width 276 height 105
paste textarea "###"
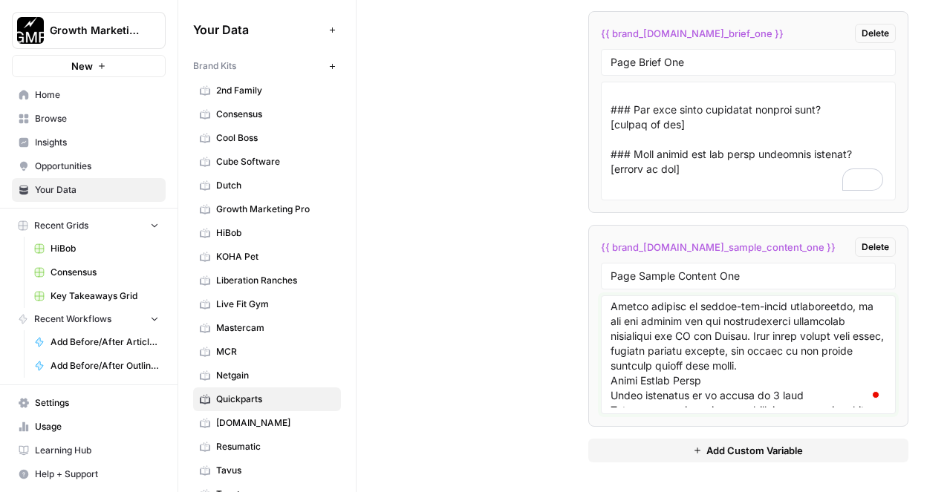
click at [611, 378] on textarea "To enrich screen reader interactions, please activate Accessibility in Grammarl…" at bounding box center [749, 354] width 276 height 105
paste textarea "###"
click at [628, 380] on textarea "To enrich screen reader interactions, please activate Accessibility in Grammarl…" at bounding box center [749, 354] width 276 height 105
type textarea "Lor ipsu: Dolor sitametco adipisc EL sedd Eiu temp Incidid UTL: /etdol-magnaali…"
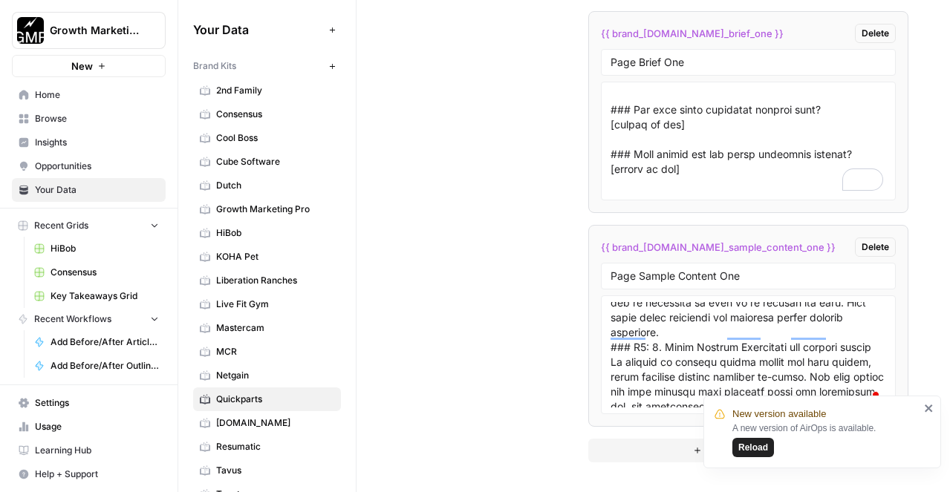
click at [611, 362] on textarea "To enrich screen reader interactions, please activate Accessibility in Grammarl…" at bounding box center [749, 354] width 276 height 105
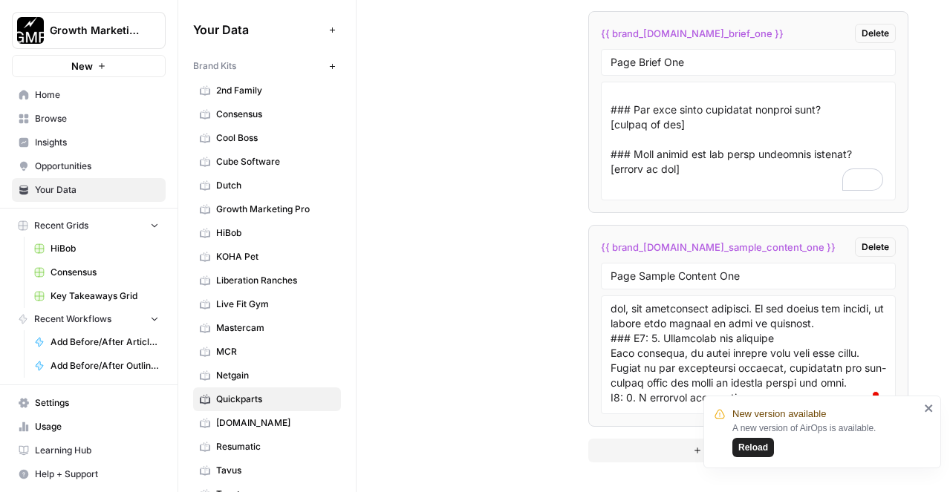
click at [612, 343] on textarea "To enrich screen reader interactions, please activate Accessibility in Grammarl…" at bounding box center [749, 354] width 276 height 105
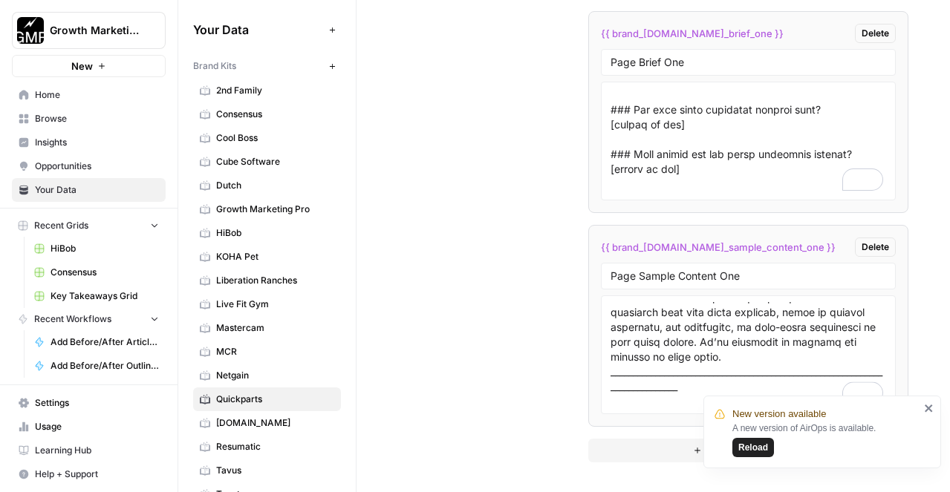
click at [611, 359] on textarea "To enrich screen reader interactions, please activate Accessibility in Grammarl…" at bounding box center [749, 354] width 276 height 105
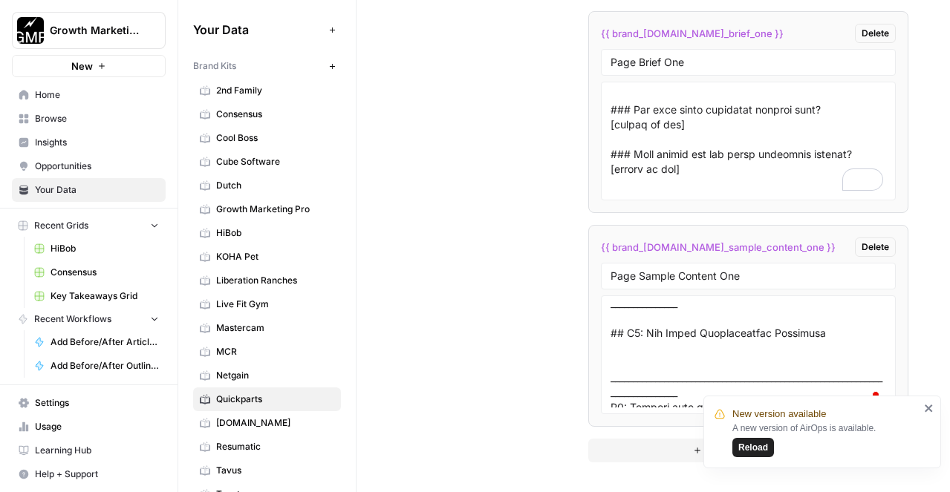
click at [611, 350] on textarea "To enrich screen reader interactions, please activate Accessibility in Grammarl…" at bounding box center [749, 354] width 276 height 105
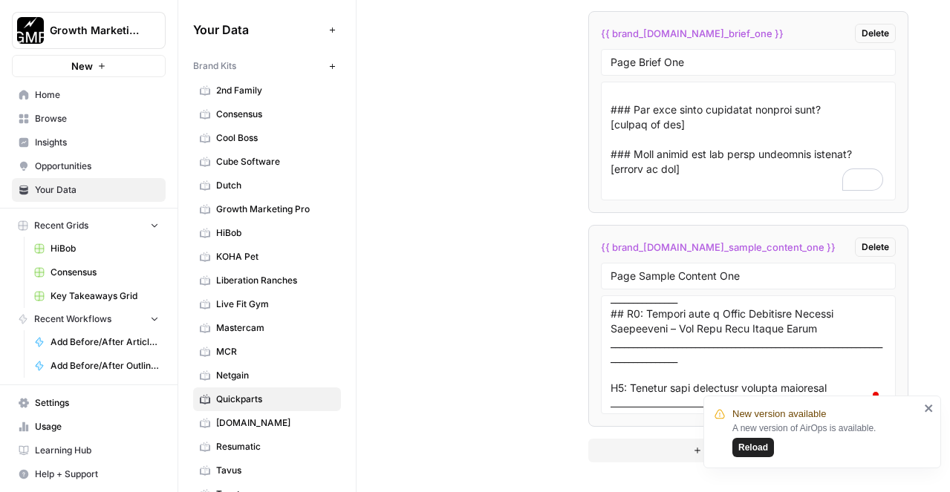
click at [611, 331] on textarea "To enrich screen reader interactions, please activate Accessibility in Grammarl…" at bounding box center [749, 354] width 276 height 105
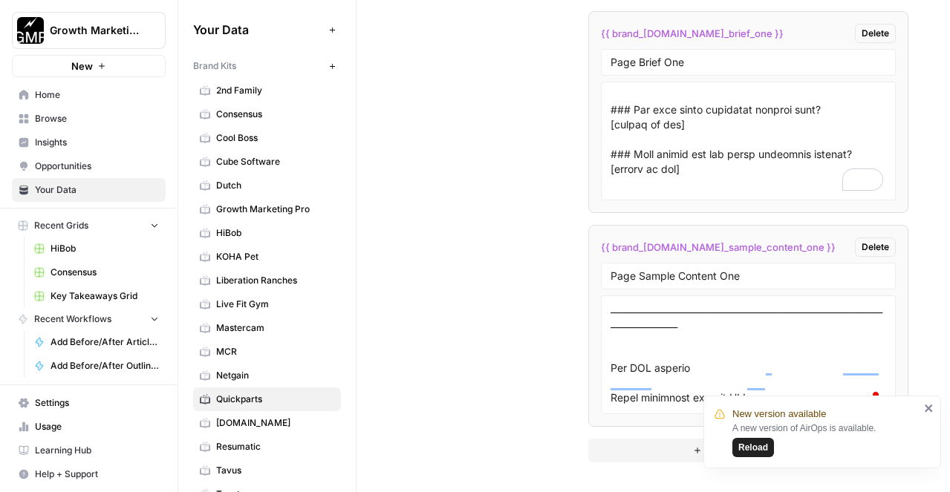
click at [613, 337] on textarea "To enrich screen reader interactions, please activate Accessibility in Grammarl…" at bounding box center [749, 354] width 276 height 105
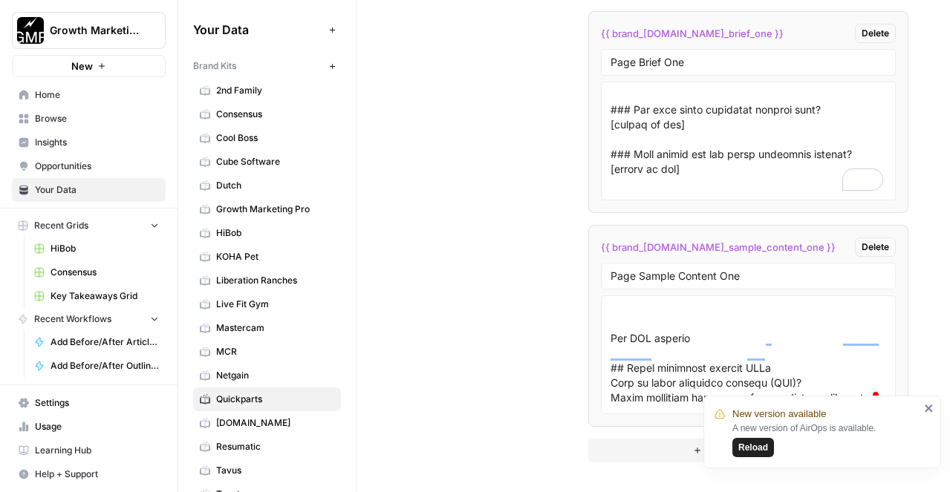
click at [614, 320] on textarea "To enrich screen reader interactions, please activate Accessibility in Grammarl…" at bounding box center [749, 354] width 276 height 105
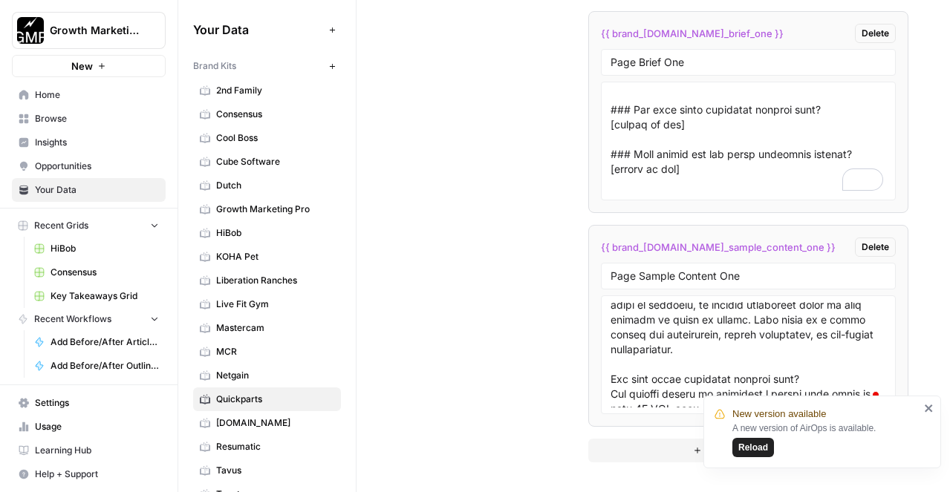
click at [614, 320] on textarea "To enrich screen reader interactions, please activate Accessibility in Grammarl…" at bounding box center [749, 354] width 276 height 105
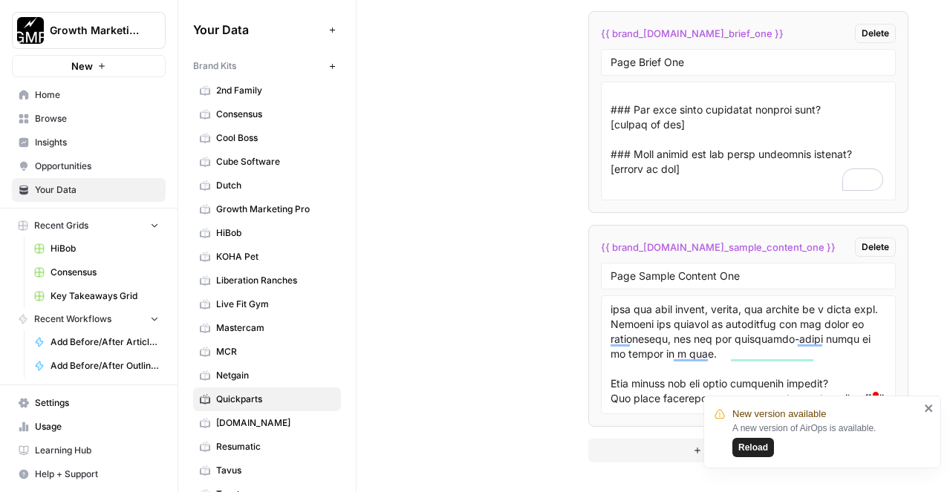
click at [611, 330] on textarea "To enrich screen reader interactions, please activate Accessibility in Grammarl…" at bounding box center [749, 354] width 276 height 105
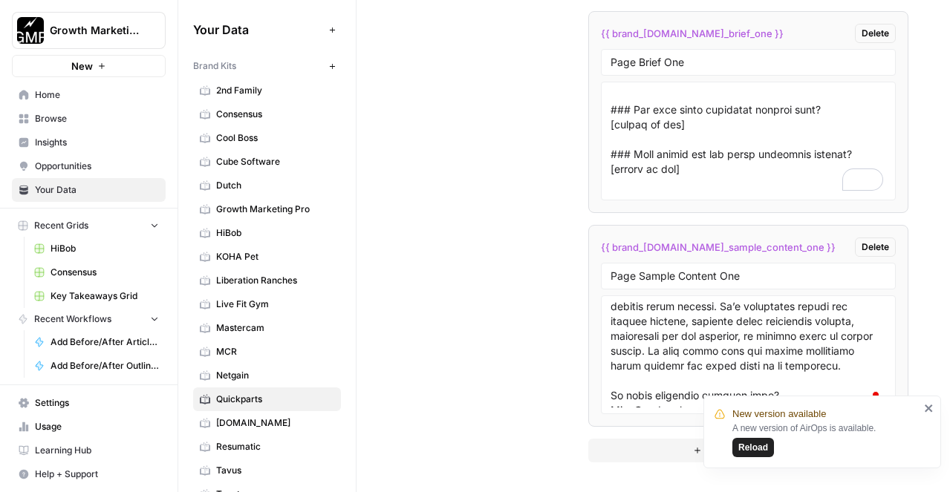
click at [612, 339] on textarea "To enrich screen reader interactions, please activate Accessibility in Grammarl…" at bounding box center [749, 354] width 276 height 105
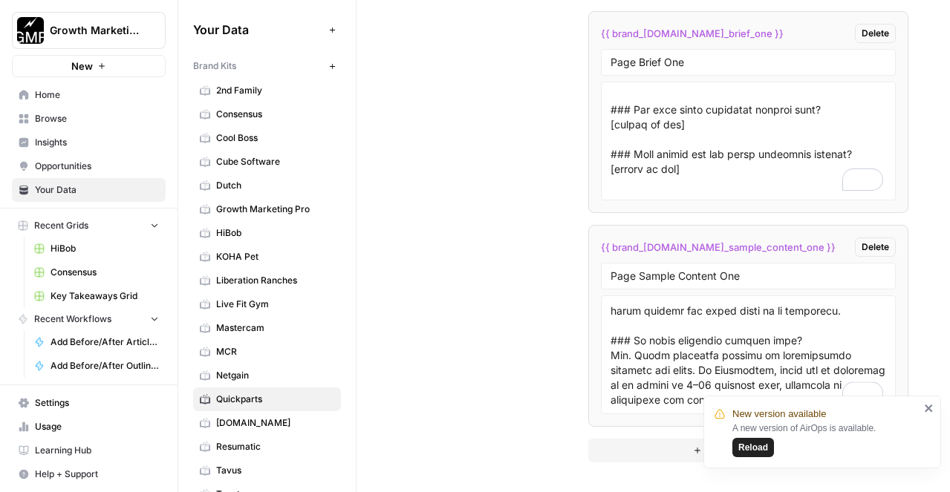
type textarea "Lor ipsu: Dolor sitametco adipisc EL sedd Eiu temp Incidid UTL: /etdol-magnaali…"
click at [925, 409] on icon "close" at bounding box center [929, 409] width 10 height 12
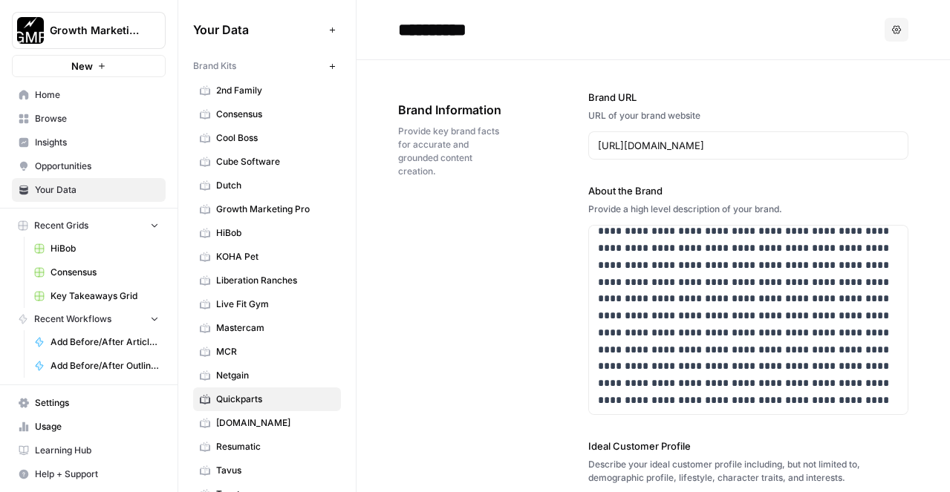
click at [66, 91] on span "Home" at bounding box center [97, 94] width 124 height 13
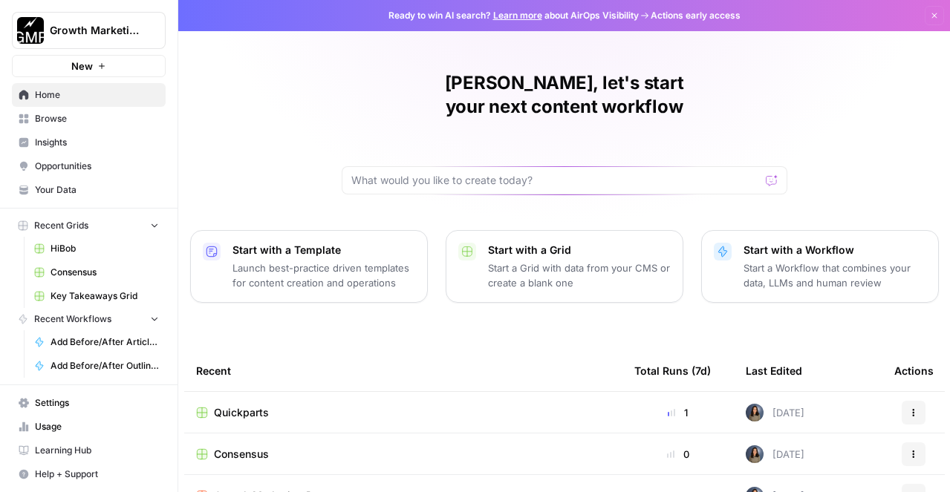
click at [118, 120] on span "Browse" at bounding box center [97, 118] width 124 height 13
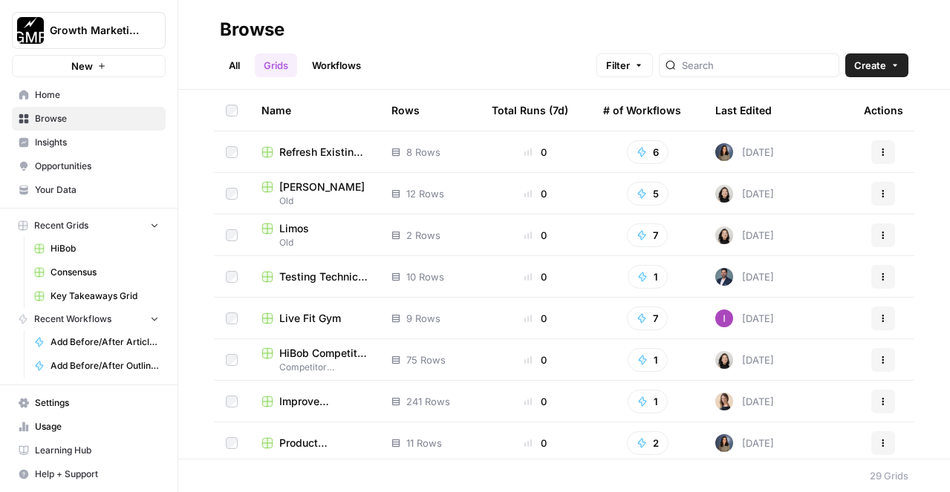
click at [105, 100] on span "Home" at bounding box center [97, 94] width 124 height 13
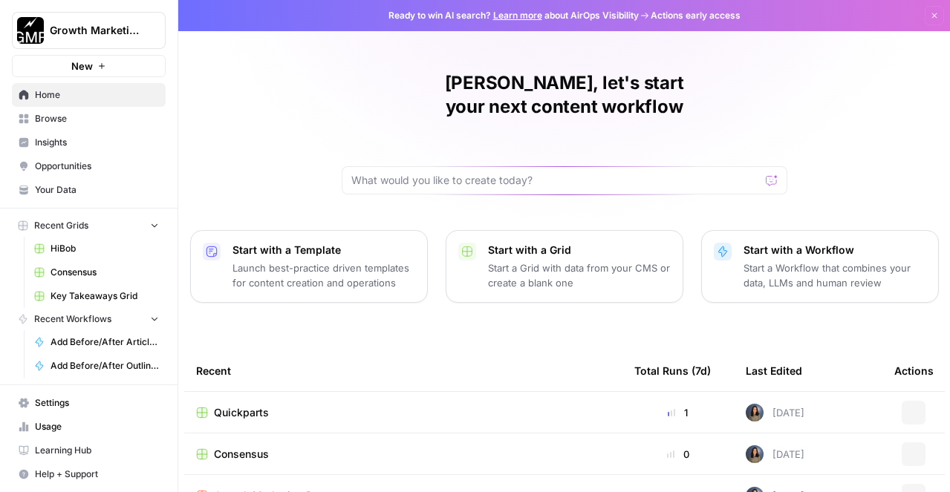
click at [288, 392] on td "Quickparts" at bounding box center [403, 412] width 438 height 41
click at [230, 406] on span "Quickparts" at bounding box center [241, 413] width 55 height 15
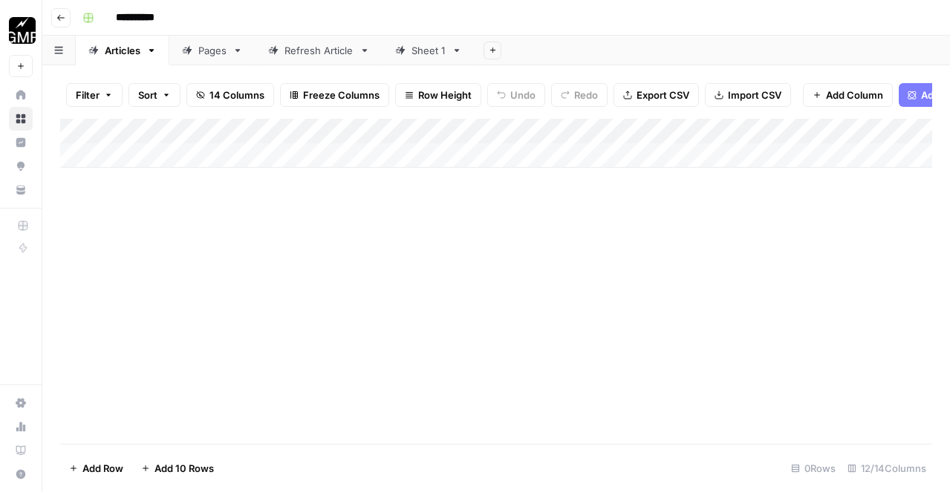
click at [430, 55] on div "Sheet 1" at bounding box center [428, 50] width 34 height 15
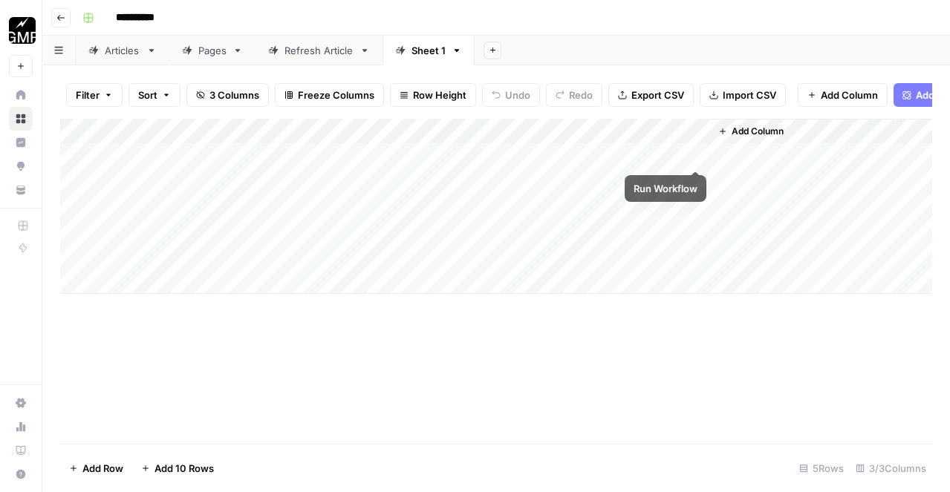
click at [695, 156] on div "Add Column" at bounding box center [496, 206] width 872 height 175
click at [290, 345] on div "Add Column" at bounding box center [496, 281] width 872 height 325
click at [830, 152] on div "Add Column" at bounding box center [496, 206] width 872 height 175
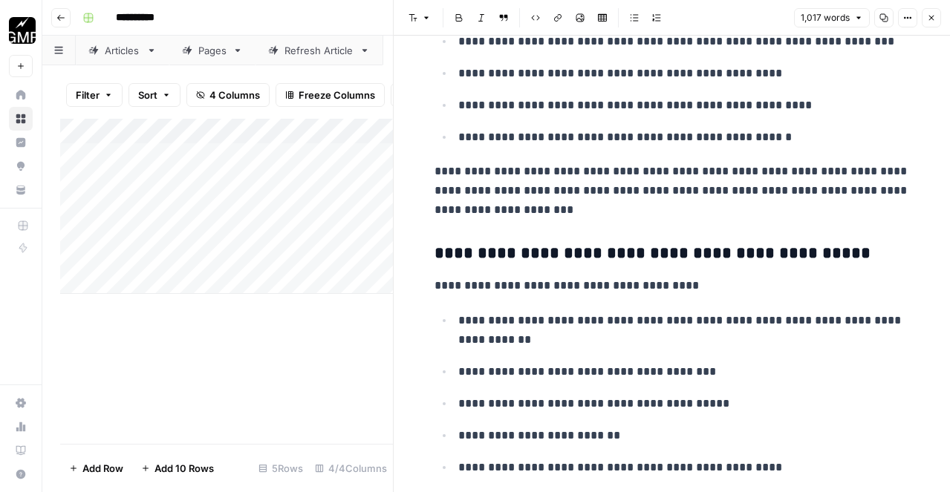
scroll to position [4680, 0]
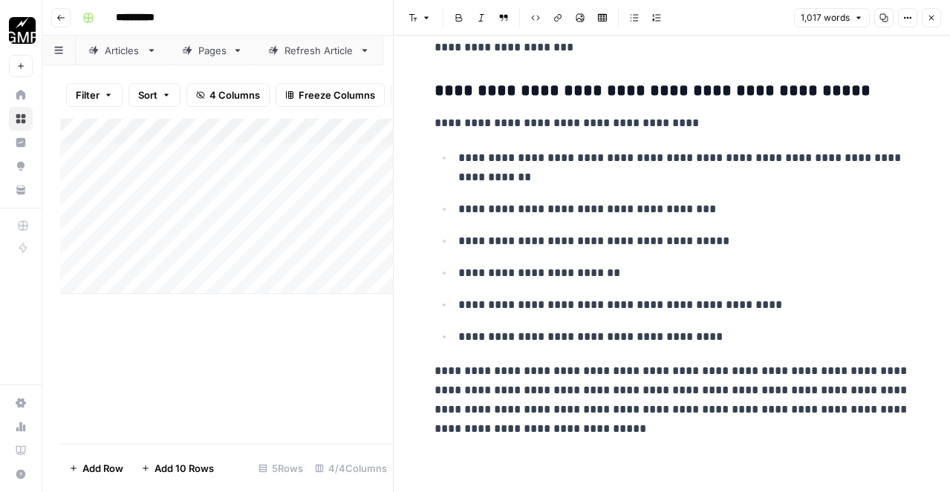
click at [937, 19] on button "Close" at bounding box center [931, 17] width 19 height 19
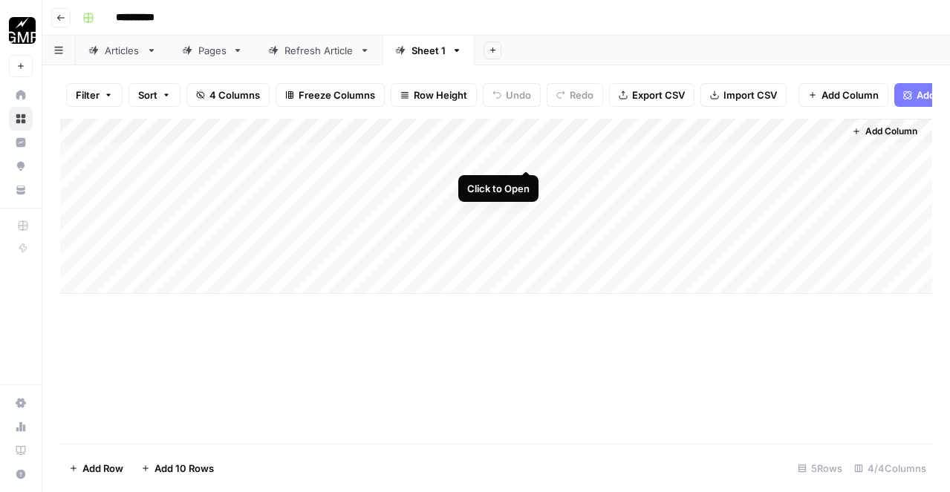
click at [524, 158] on div "Add Column" at bounding box center [496, 206] width 872 height 175
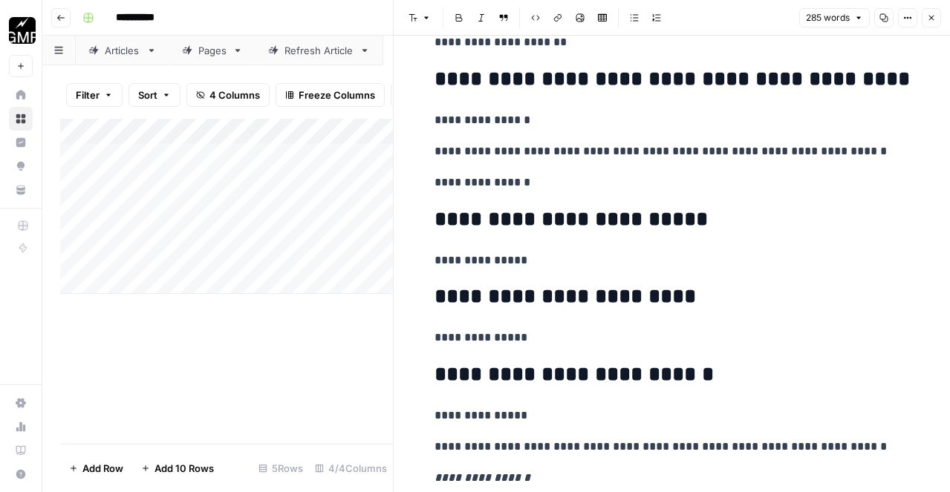
scroll to position [768, 0]
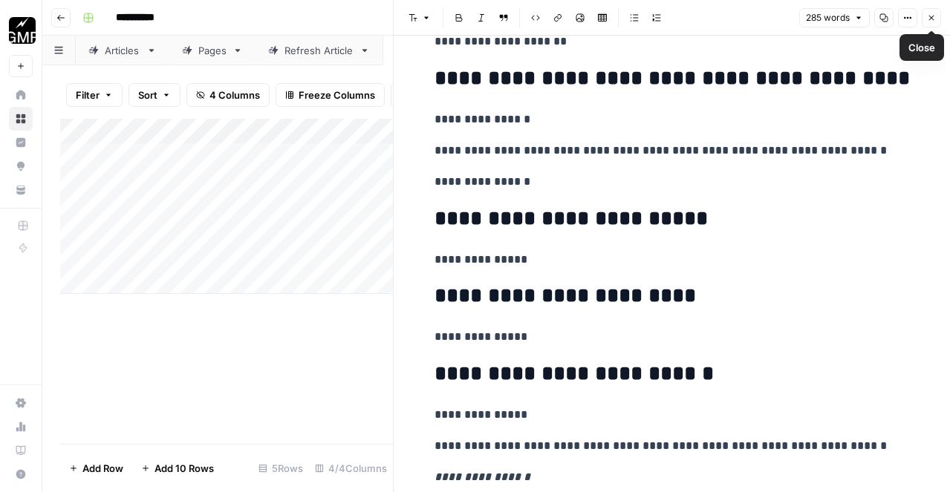
click at [934, 18] on icon "button" at bounding box center [931, 17] width 9 height 9
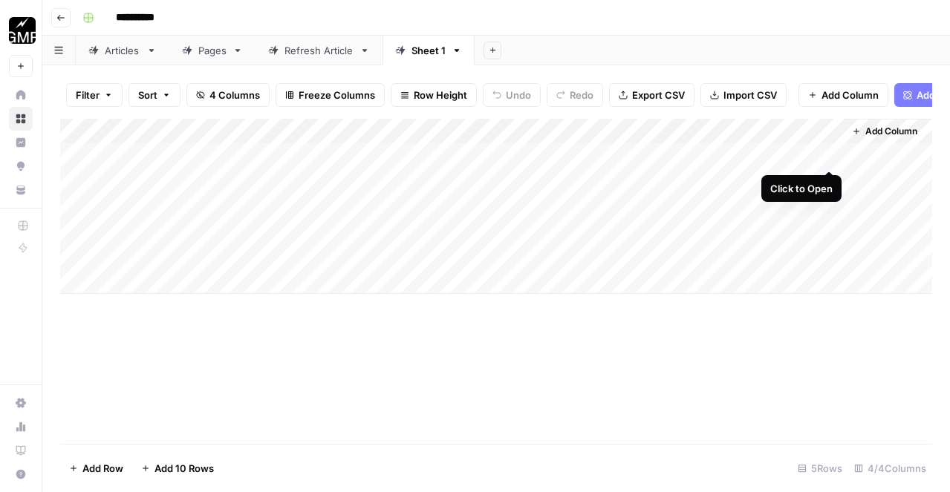
click at [824, 157] on div "Add Column" at bounding box center [496, 206] width 872 height 175
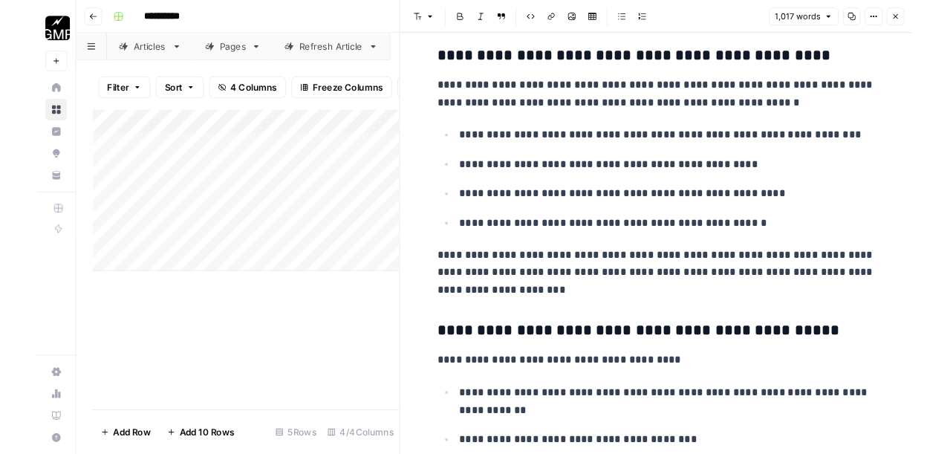
scroll to position [4680, 0]
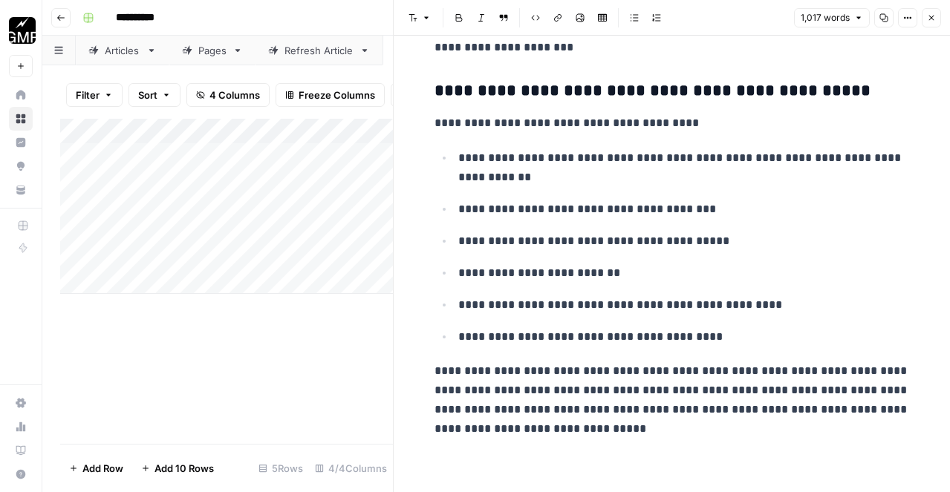
click at [934, 20] on icon "button" at bounding box center [931, 17] width 9 height 9
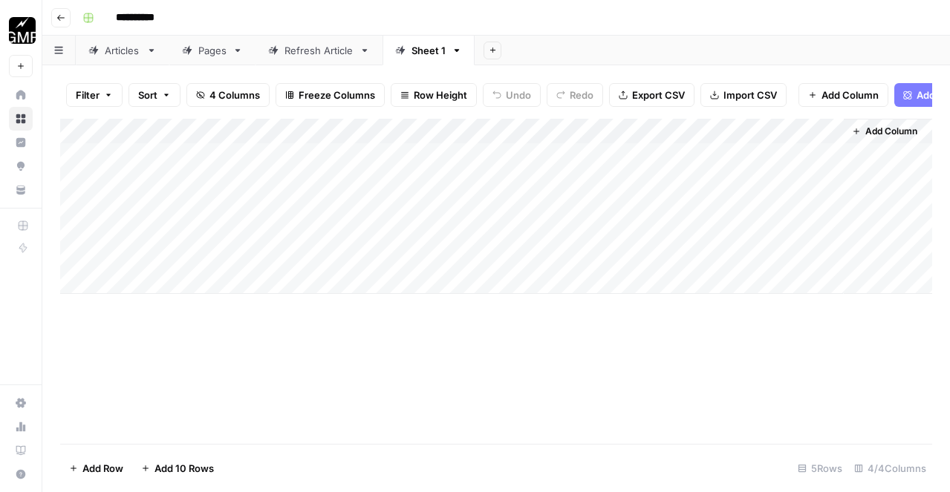
click at [626, 179] on div "Add Column" at bounding box center [496, 206] width 872 height 175
click at [627, 206] on div "Add Column" at bounding box center [496, 206] width 872 height 175
click at [626, 231] on div "Add Column" at bounding box center [496, 206] width 872 height 175
